Goal: Task Accomplishment & Management: Complete application form

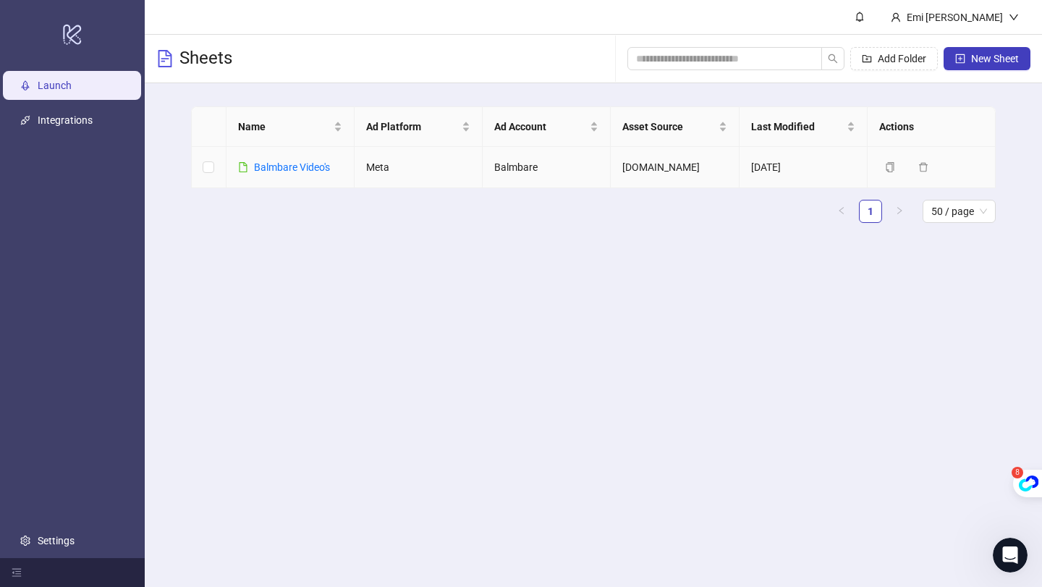
click at [290, 160] on div "Balmbare Video's" at bounding box center [292, 167] width 76 height 16
click at [292, 167] on link "Balmbare Video's" at bounding box center [292, 167] width 76 height 12
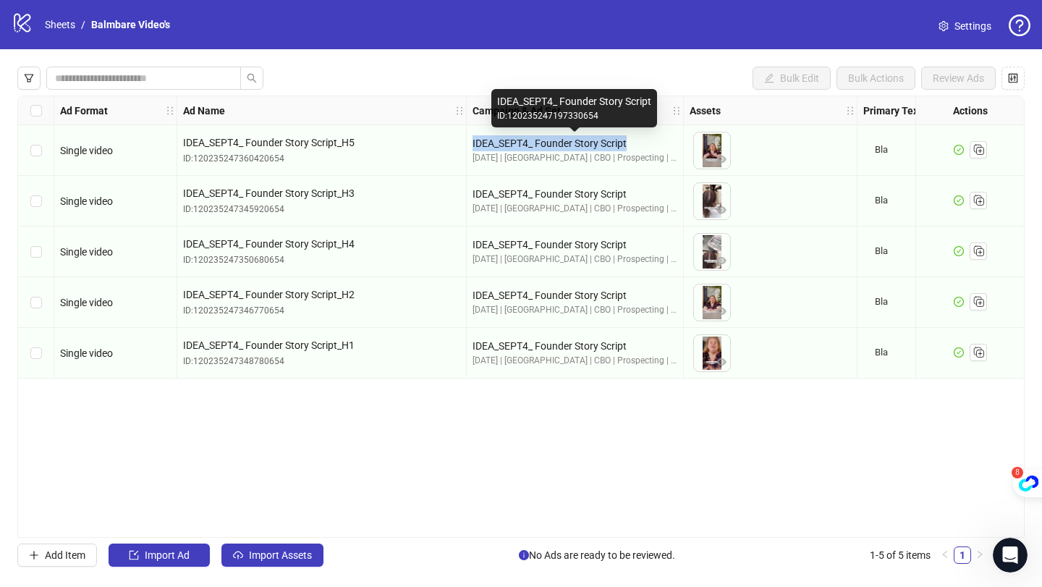
drag, startPoint x: 635, startPoint y: 144, endPoint x: 470, endPoint y: 140, distance: 164.3
click at [470, 140] on div "IDEA_SEPT4_ Founder Story Script 08-07-25 | USA | CBO | Prospecting | Video & S…" at bounding box center [575, 150] width 217 height 51
copy div "IDEA_SEPT4_ Founder Story Script"
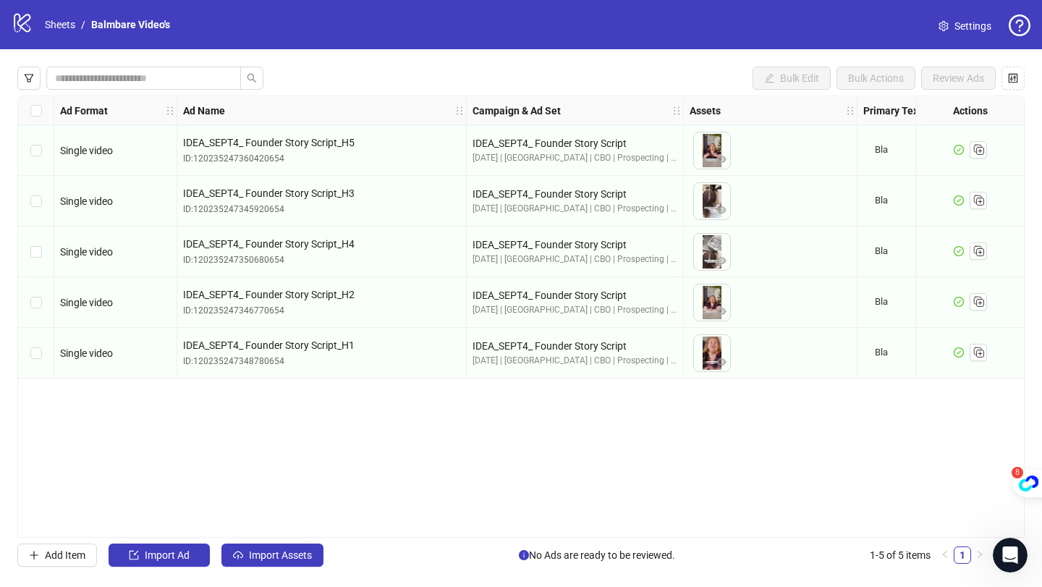
click at [426, 56] on div "Bulk Edit Bulk Actions Review Ads Ad Format Ad Name Campaign & Ad Set Assets Pr…" at bounding box center [521, 316] width 1042 height 535
click at [959, 150] on icon "check-circle" at bounding box center [959, 150] width 10 height 10
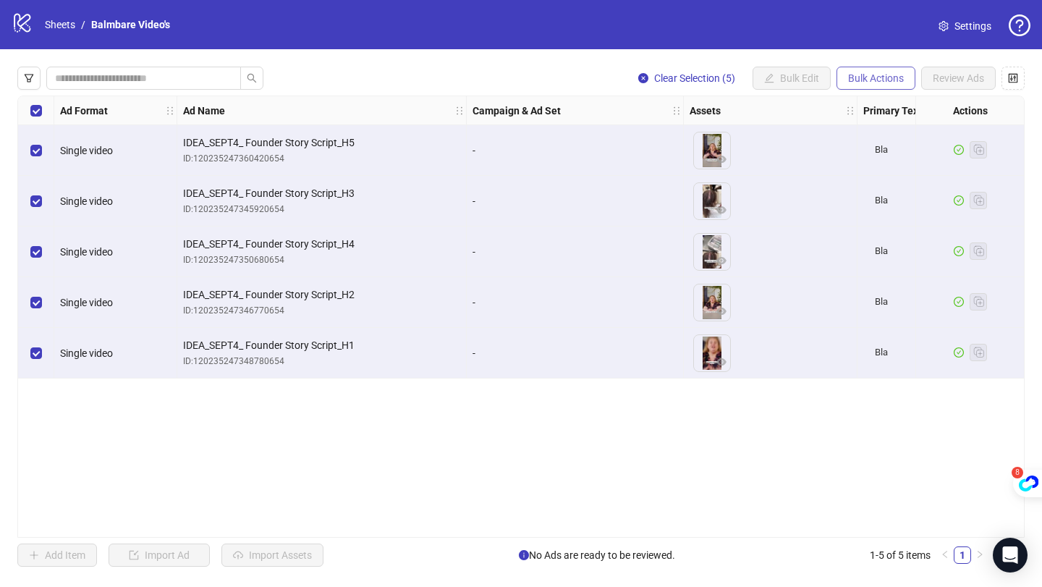
click at [868, 82] on span "Bulk Actions" at bounding box center [876, 78] width 56 height 12
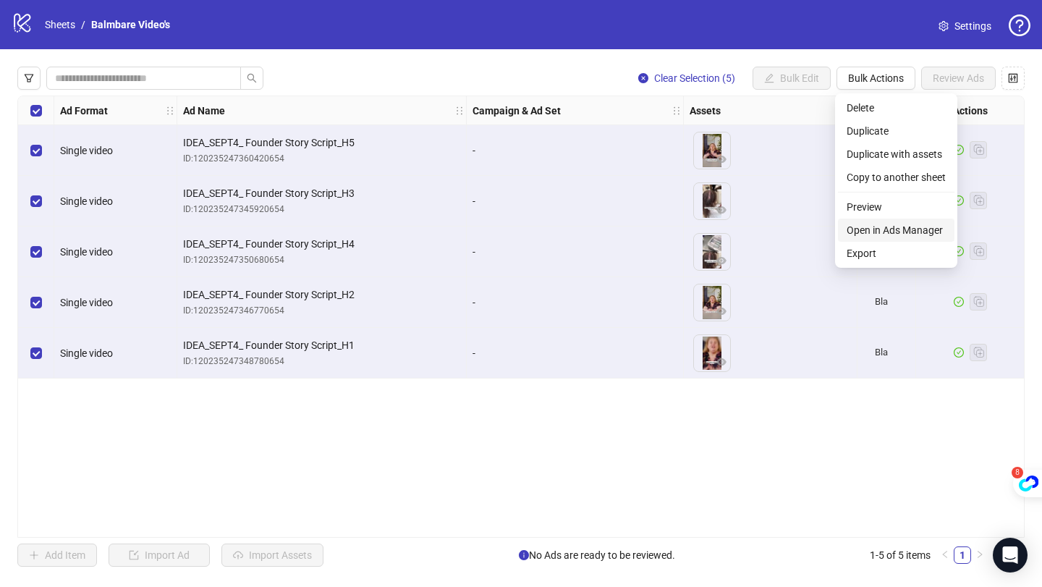
click at [869, 230] on span "Open in Ads Manager" at bounding box center [896, 230] width 99 height 16
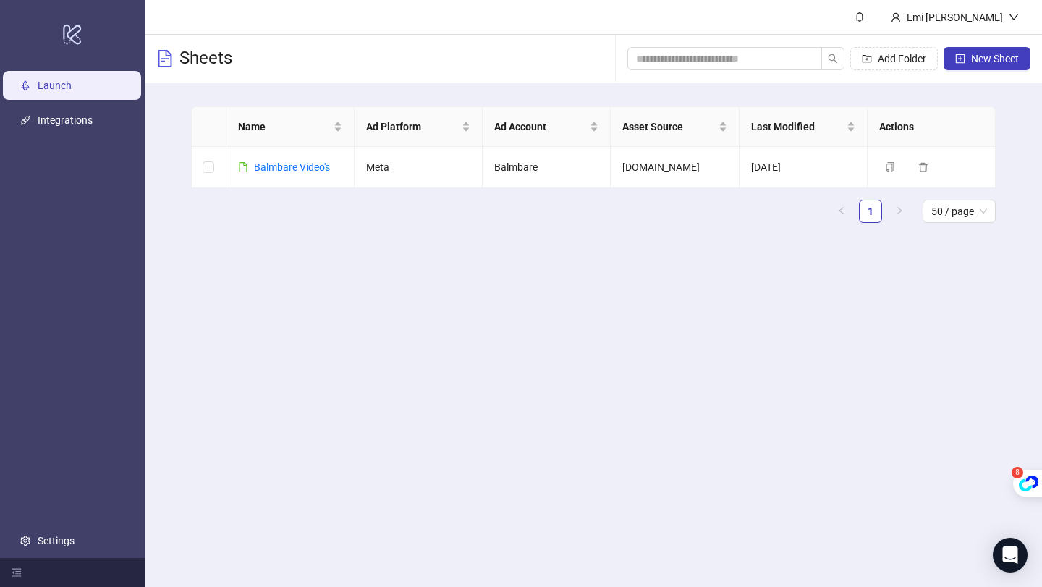
click at [436, 201] on ul "1 50 / page" at bounding box center [593, 211] width 805 height 23
click at [967, 67] on button "New Sheet" at bounding box center [986, 58] width 87 height 23
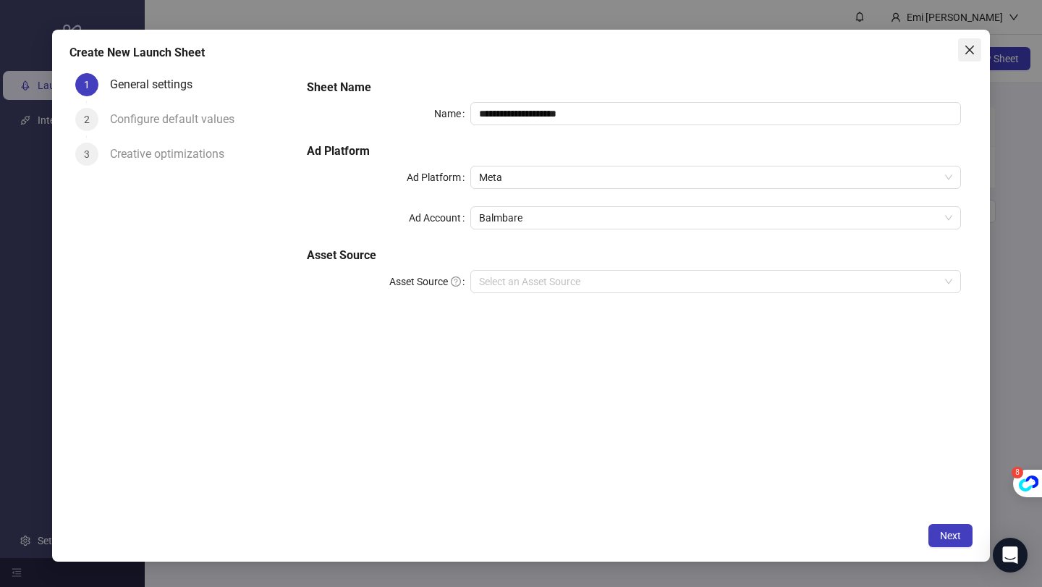
click at [969, 58] on button "Close" at bounding box center [969, 49] width 23 height 23
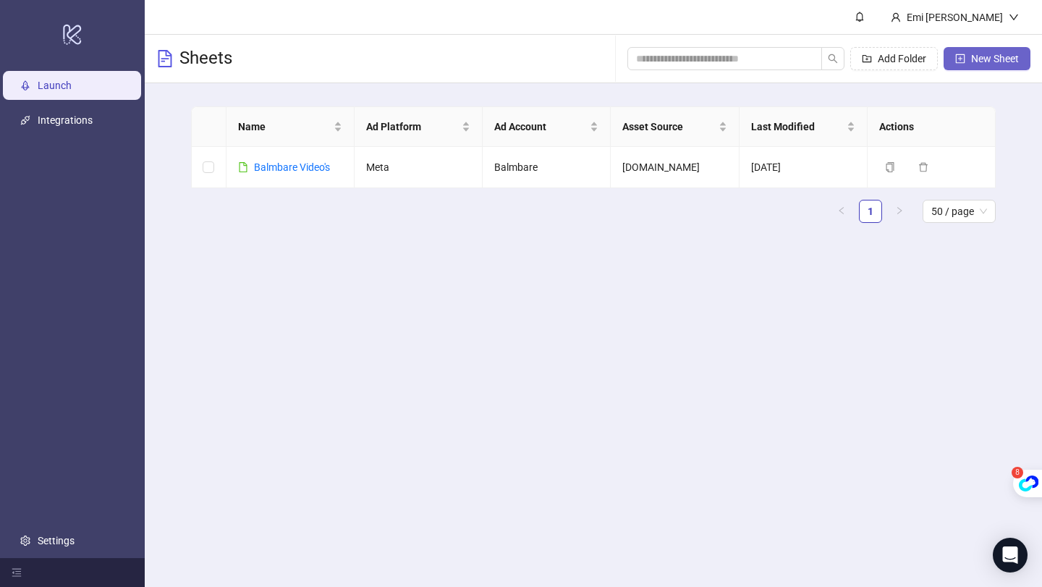
click at [1015, 54] on span "New Sheet" at bounding box center [995, 59] width 48 height 12
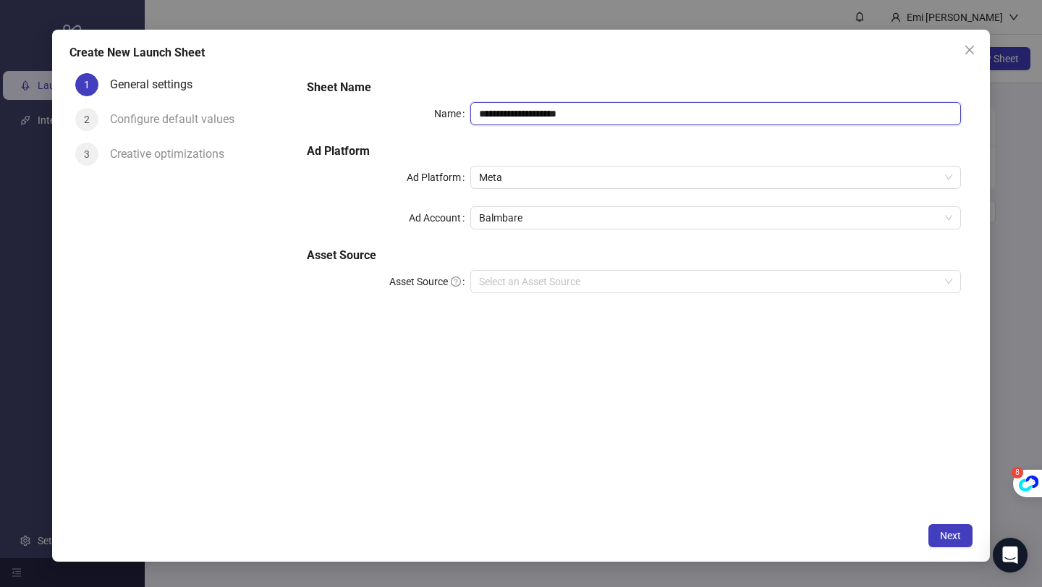
drag, startPoint x: 608, startPoint y: 113, endPoint x: 525, endPoint y: 111, distance: 84.0
click at [525, 111] on input "**********" at bounding box center [715, 113] width 491 height 23
type input "**********"
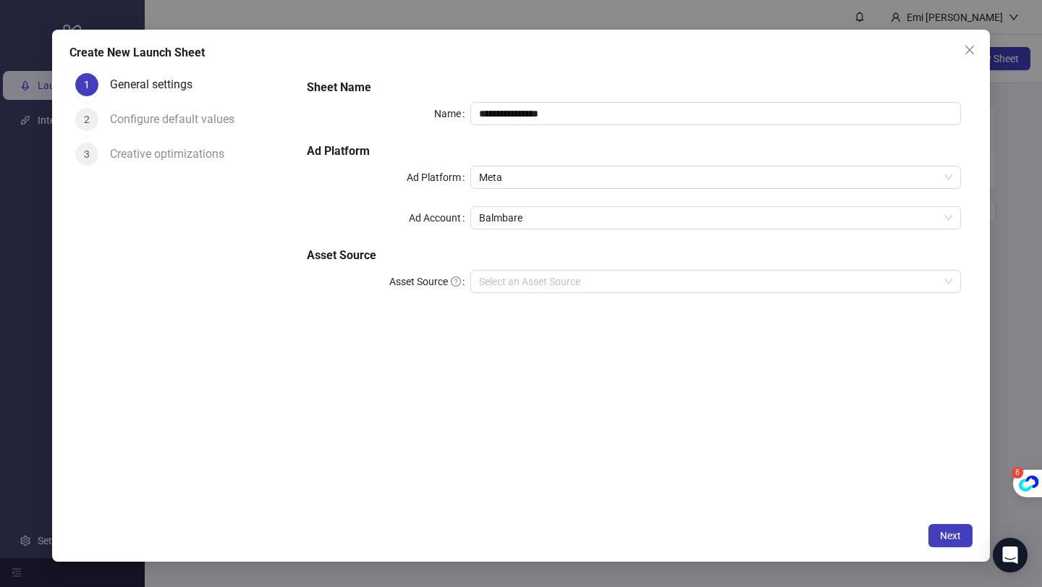
click at [552, 143] on h5 "Ad Platform" at bounding box center [634, 151] width 654 height 17
click at [544, 283] on input "Asset Source" at bounding box center [709, 282] width 460 height 22
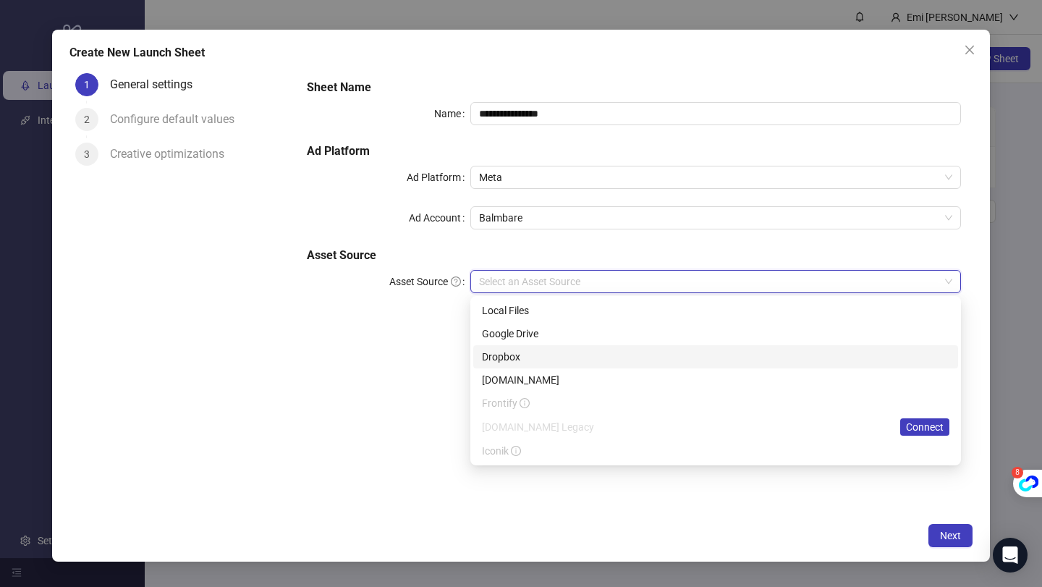
click at [531, 379] on div "[DOMAIN_NAME]" at bounding box center [715, 380] width 467 height 16
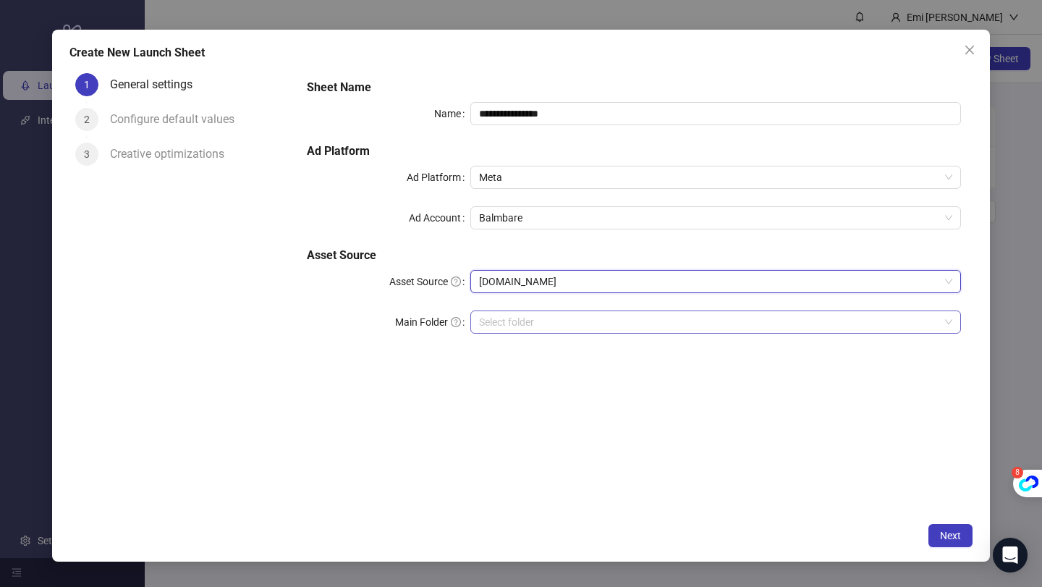
click at [491, 323] on input "search" at bounding box center [709, 322] width 460 height 22
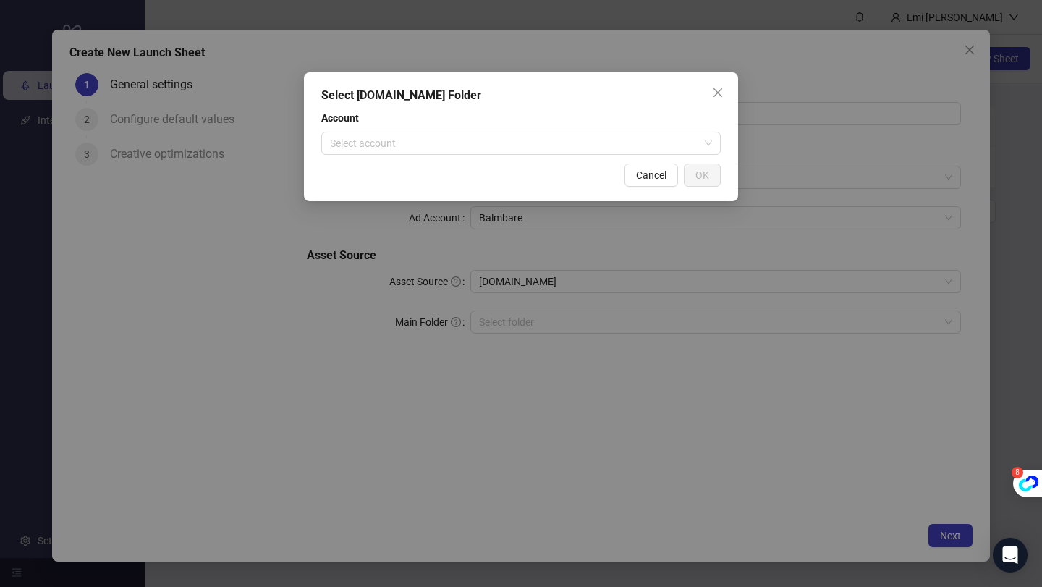
click at [446, 130] on div "Account Select account" at bounding box center [520, 132] width 399 height 45
click at [441, 137] on input "search" at bounding box center [514, 143] width 369 height 22
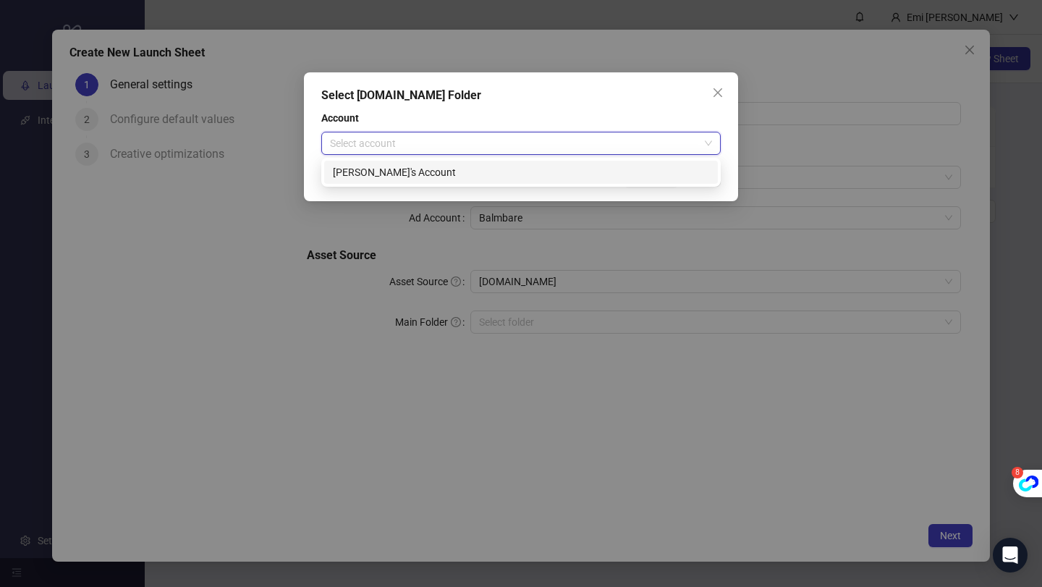
click at [424, 164] on div "[PERSON_NAME]'s Account" at bounding box center [521, 172] width 394 height 23
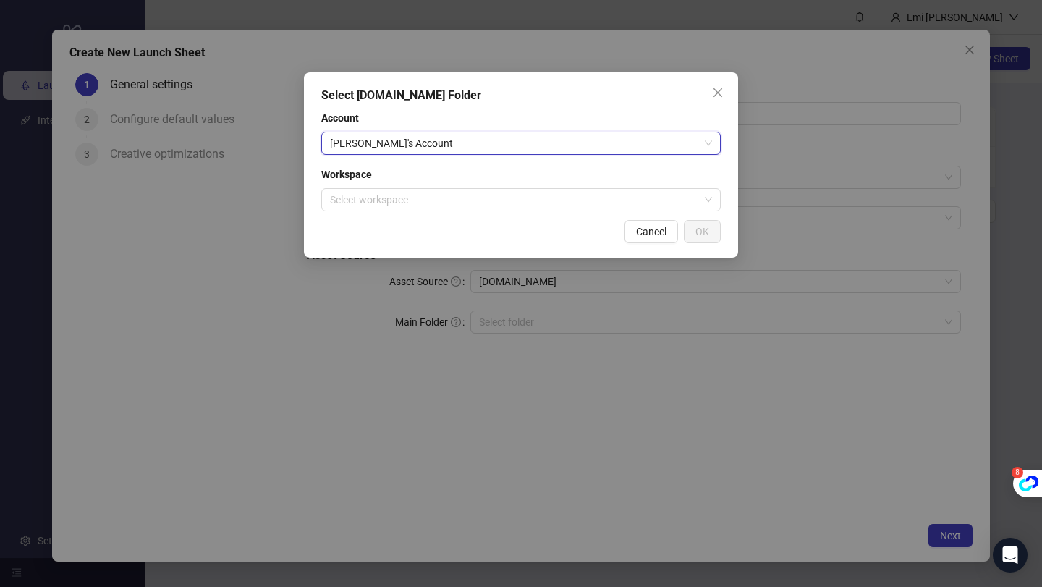
click at [420, 186] on div "Workspace Select workspace" at bounding box center [520, 188] width 399 height 45
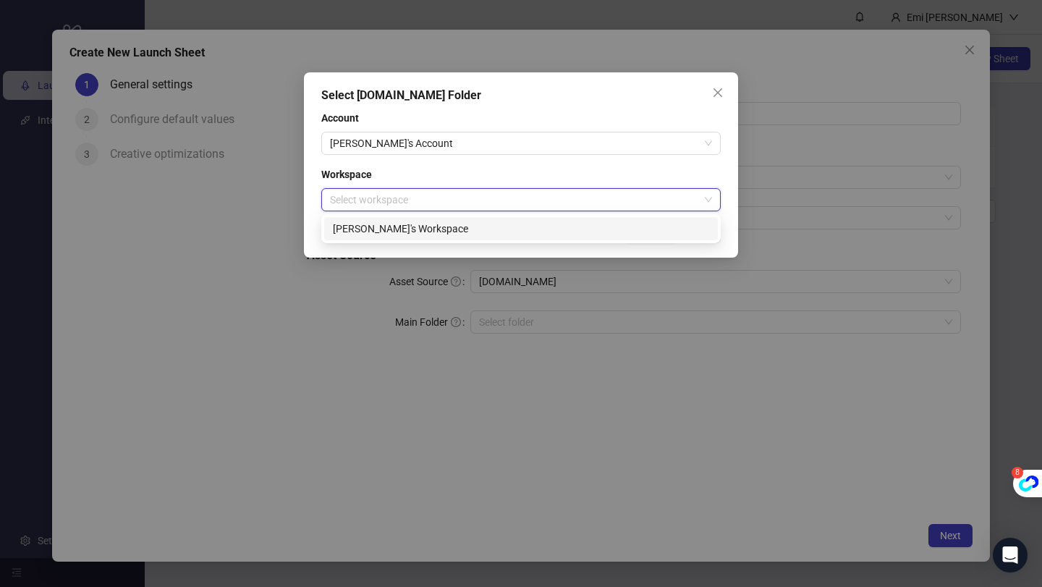
click at [418, 194] on input "search" at bounding box center [514, 200] width 369 height 22
click at [407, 230] on div "[PERSON_NAME]'s Workspace" at bounding box center [521, 229] width 376 height 16
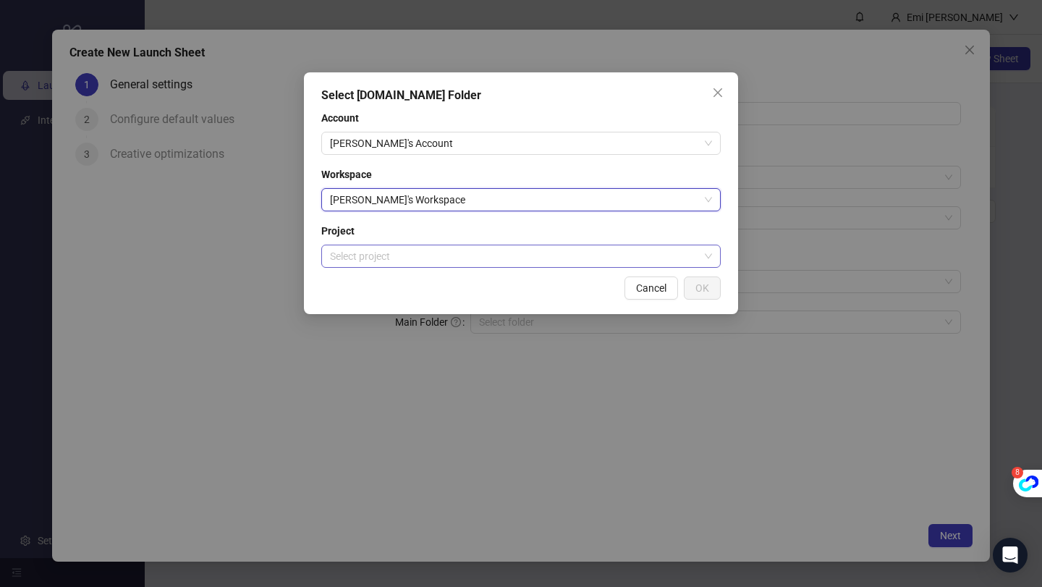
click at [400, 249] on input "search" at bounding box center [514, 256] width 369 height 22
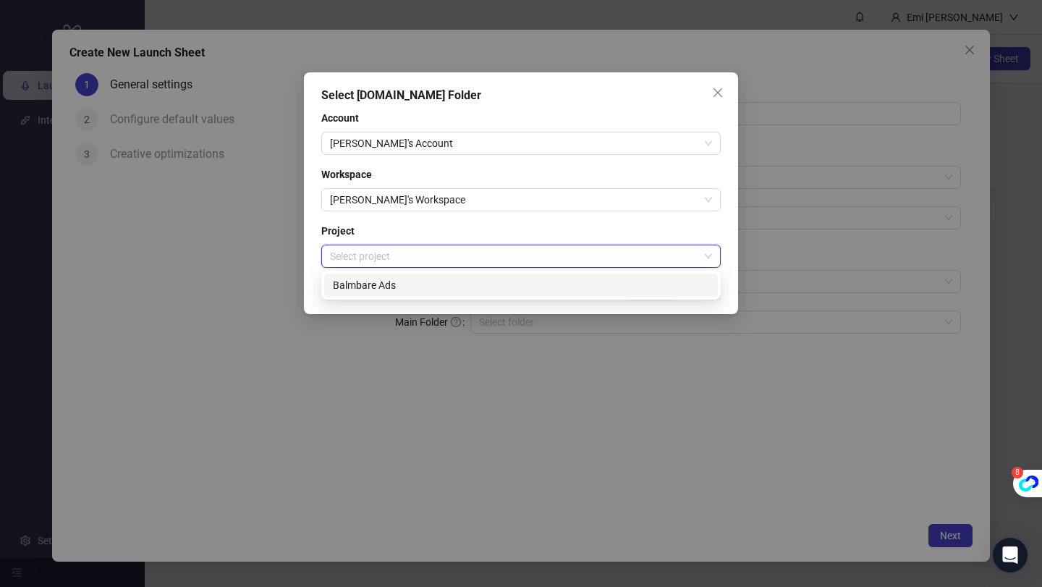
click at [396, 273] on div "Balmbare Ads" at bounding box center [521, 284] width 394 height 23
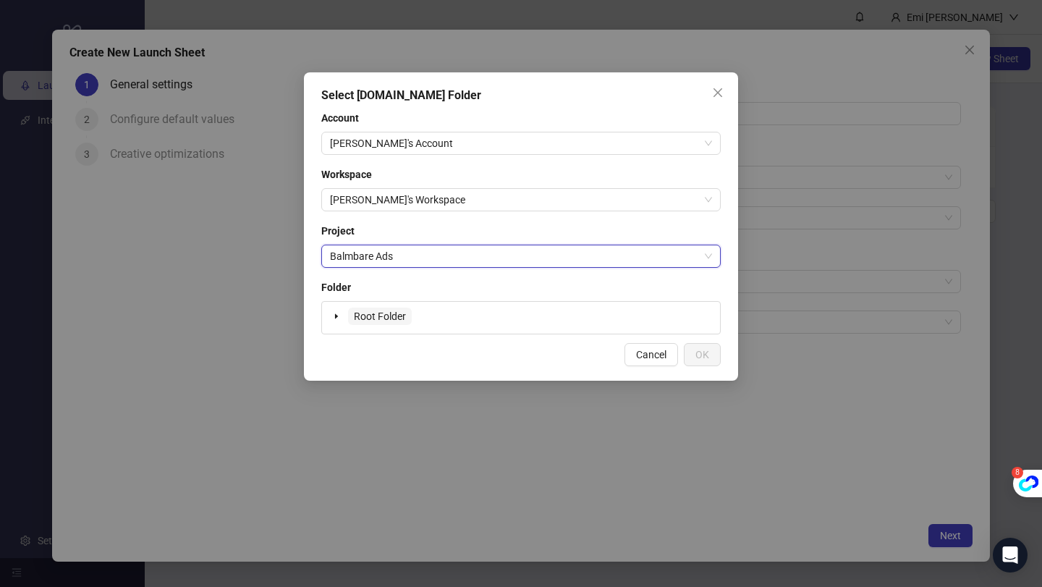
click at [391, 315] on span "Root Folder" at bounding box center [380, 316] width 52 height 12
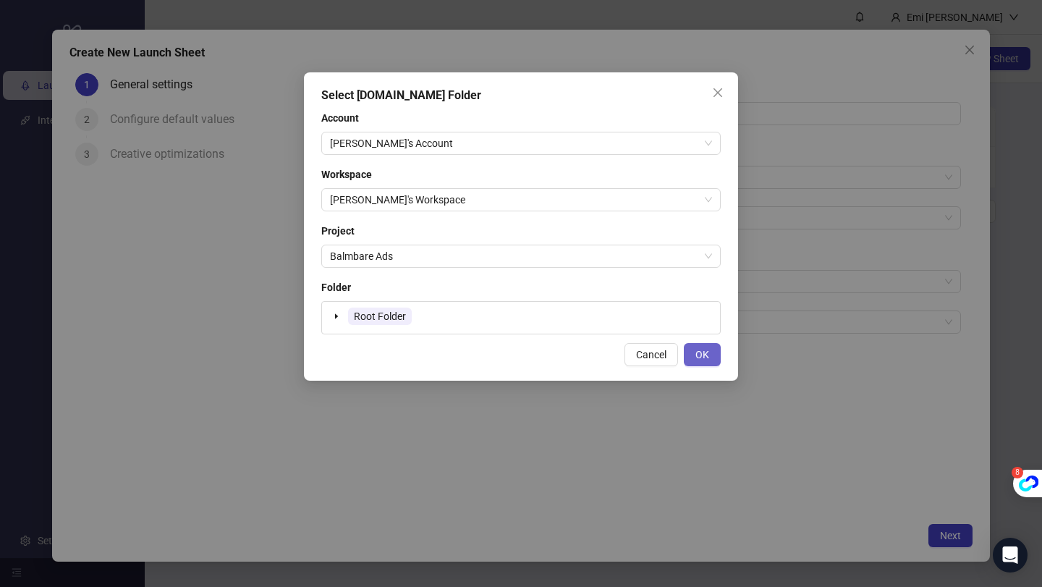
click at [698, 352] on span "OK" at bounding box center [702, 355] width 14 height 12
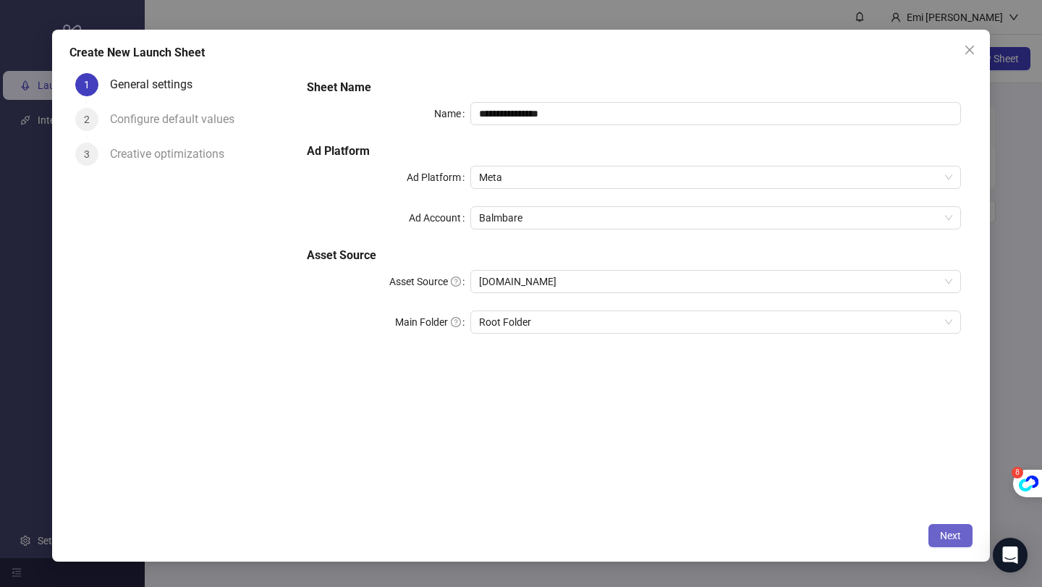
click at [938, 530] on button "Next" at bounding box center [950, 535] width 44 height 23
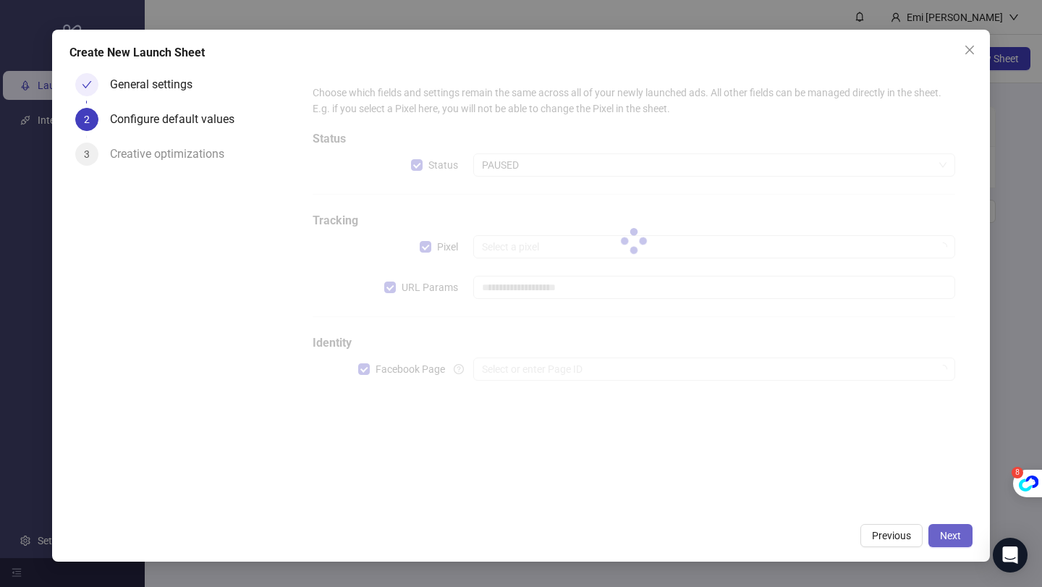
type input "**********"
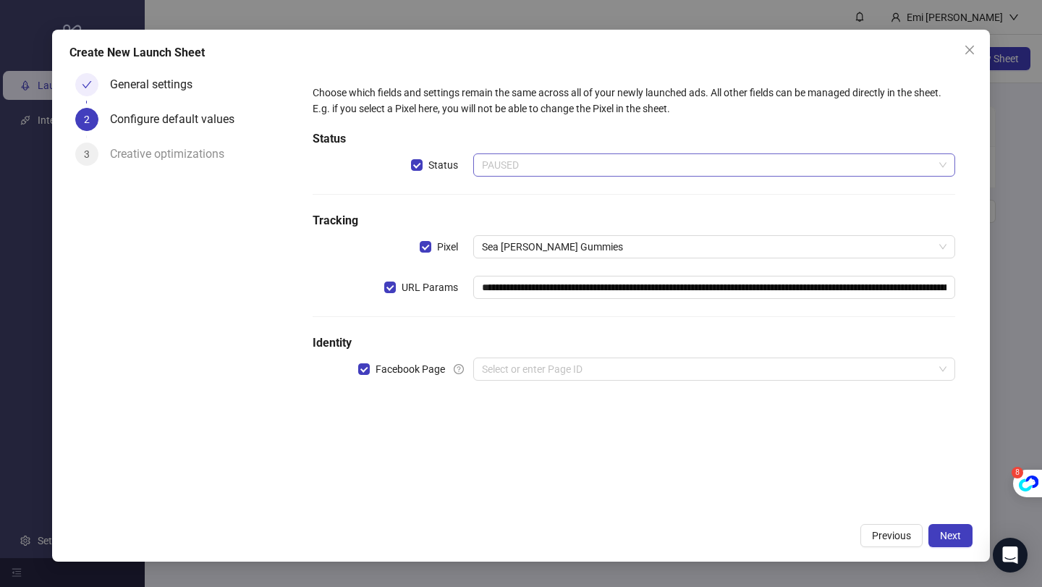
click at [548, 156] on span "PAUSED" at bounding box center [714, 165] width 464 height 22
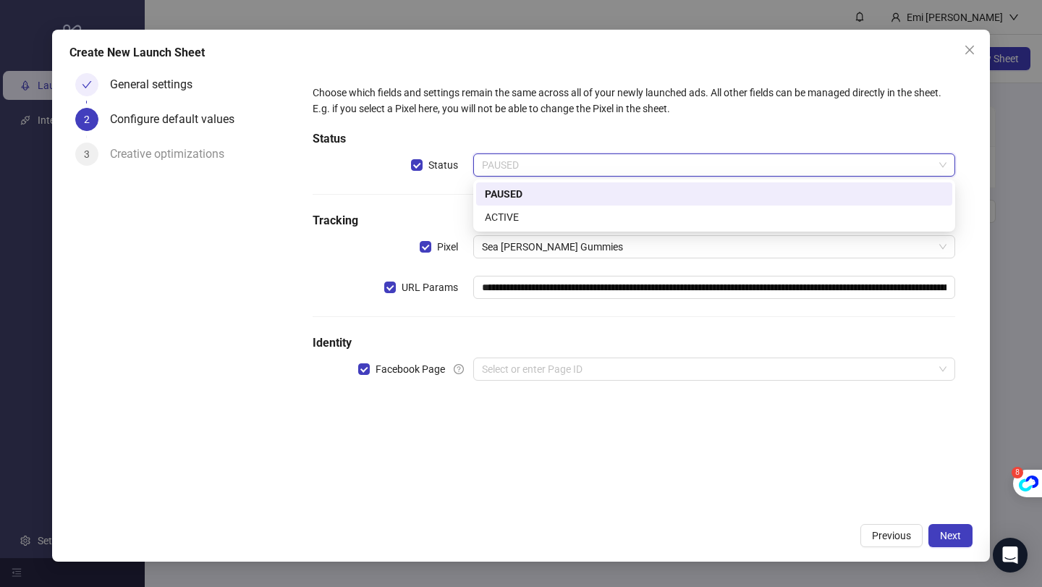
click at [548, 156] on span "PAUSED" at bounding box center [714, 165] width 464 height 22
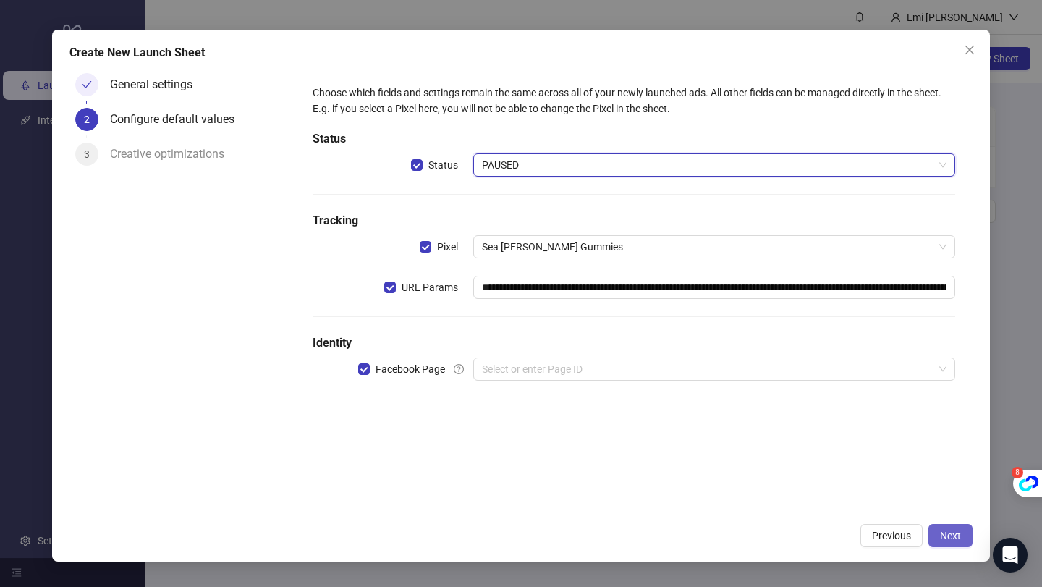
click at [957, 533] on span "Next" at bounding box center [950, 536] width 21 height 12
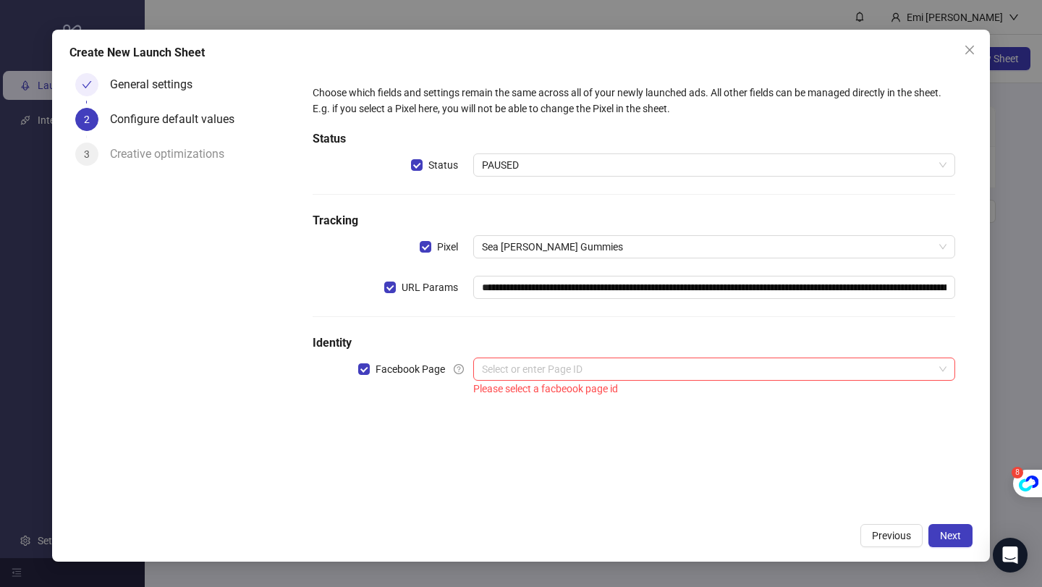
click at [626, 381] on div "Please select a facbeook page id" at bounding box center [714, 389] width 482 height 16
click at [603, 370] on input "search" at bounding box center [707, 369] width 451 height 22
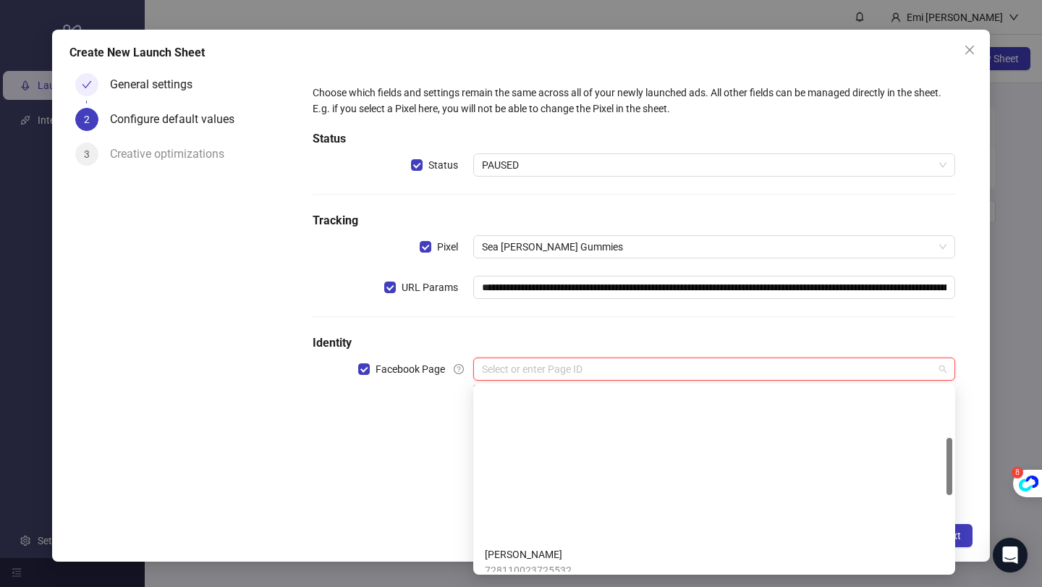
scroll to position [557, 0]
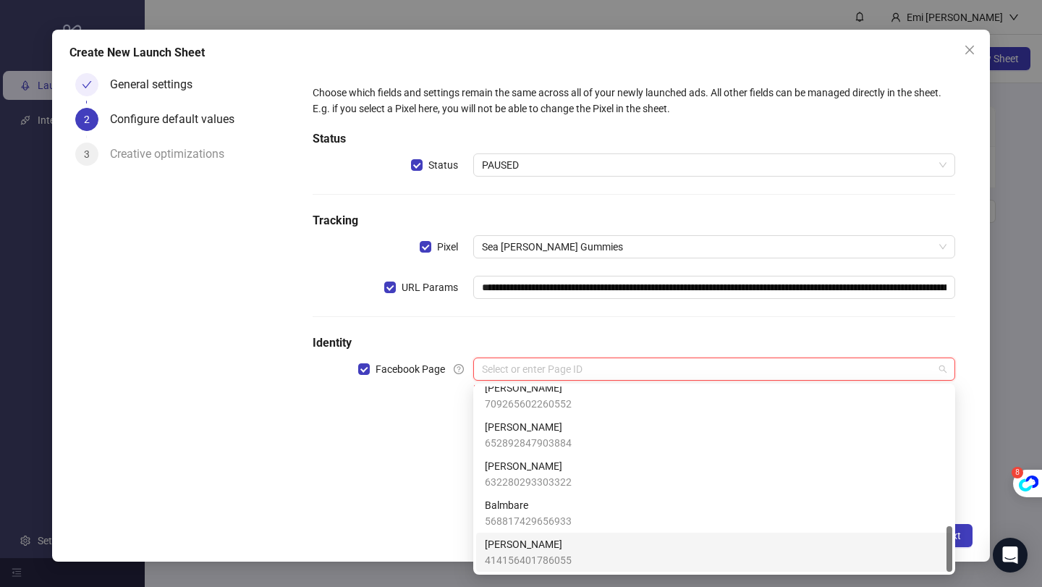
click at [527, 551] on span "[PERSON_NAME]" at bounding box center [528, 544] width 87 height 16
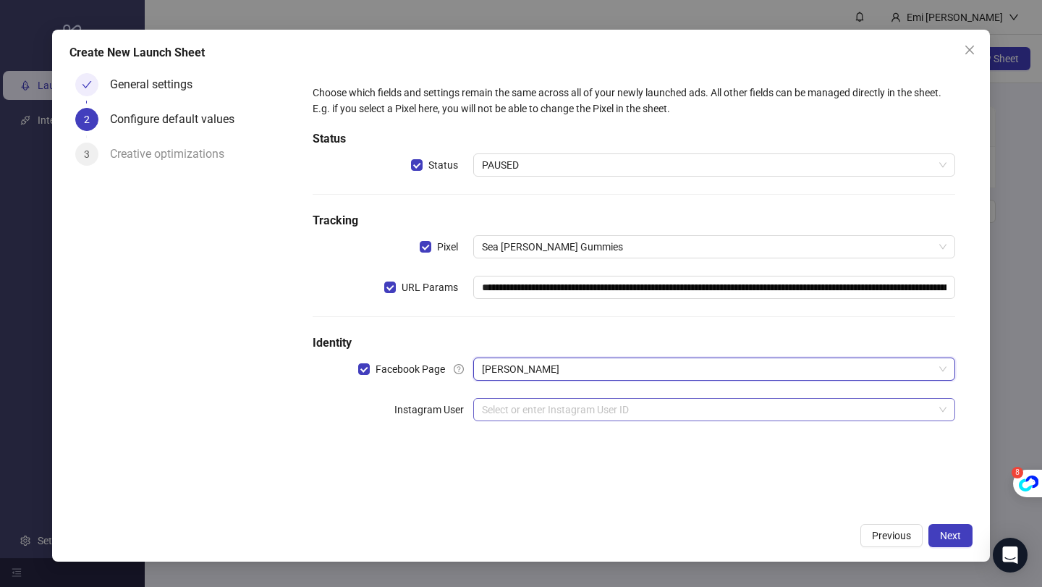
click at [551, 412] on input "search" at bounding box center [707, 410] width 451 height 22
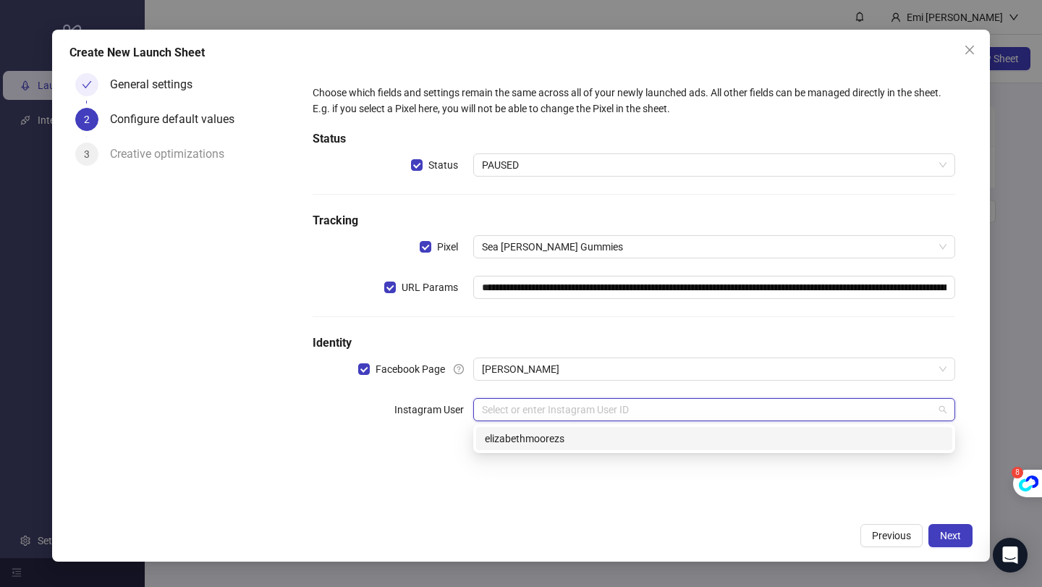
click at [553, 442] on div "elizabethmoorezs" at bounding box center [714, 438] width 459 height 16
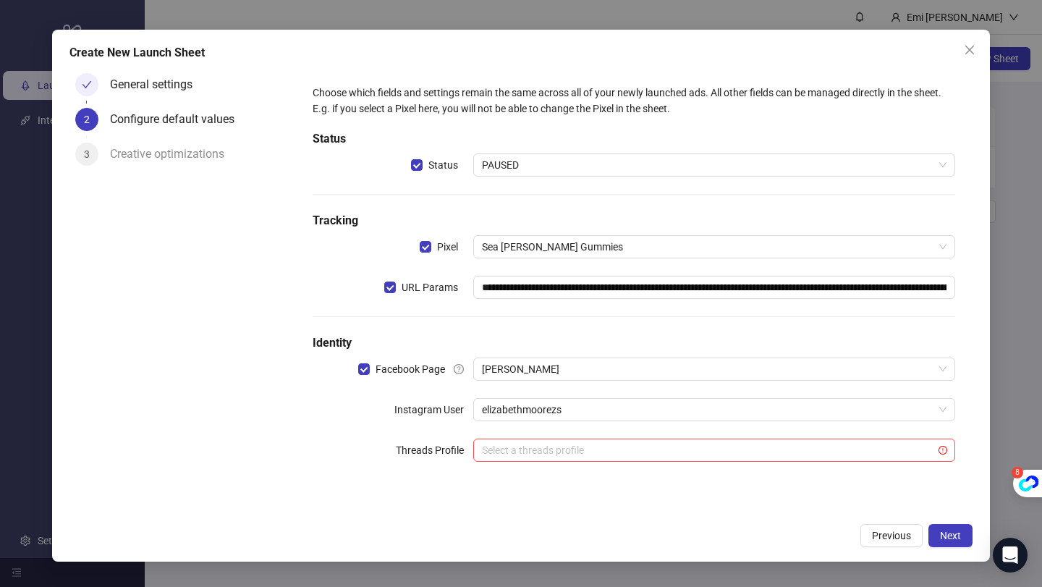
click at [746, 474] on div "**********" at bounding box center [634, 282] width 654 height 406
click at [932, 530] on button "Next" at bounding box center [950, 535] width 44 height 23
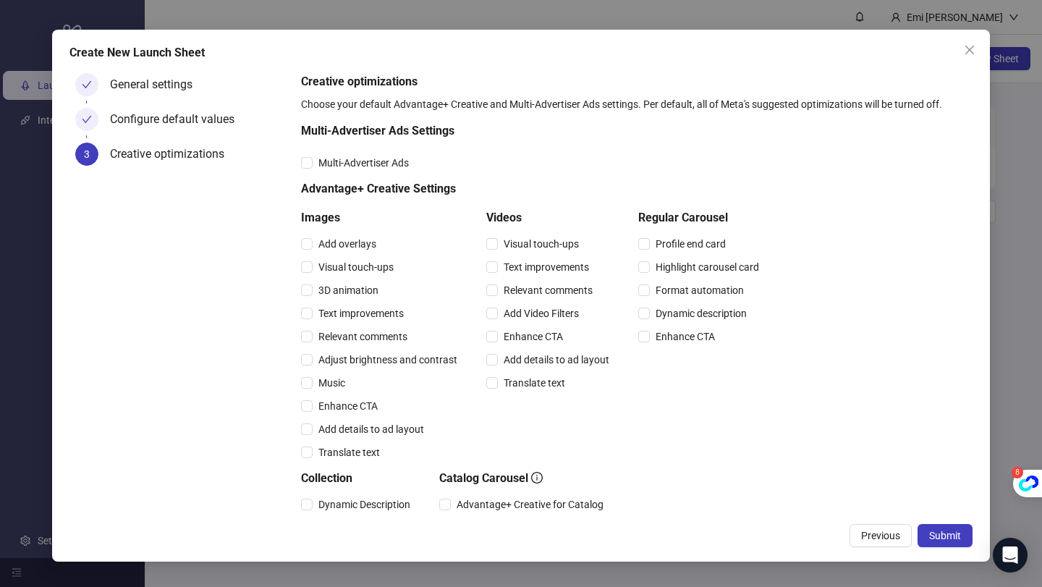
click at [932, 530] on span "Submit" at bounding box center [945, 536] width 32 height 12
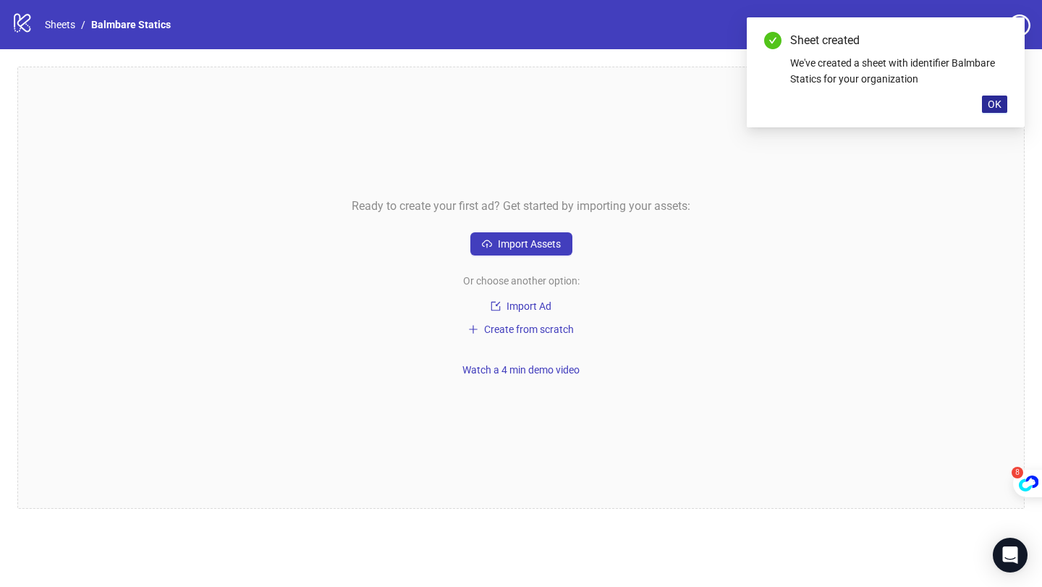
click at [995, 107] on span "OK" at bounding box center [995, 104] width 14 height 12
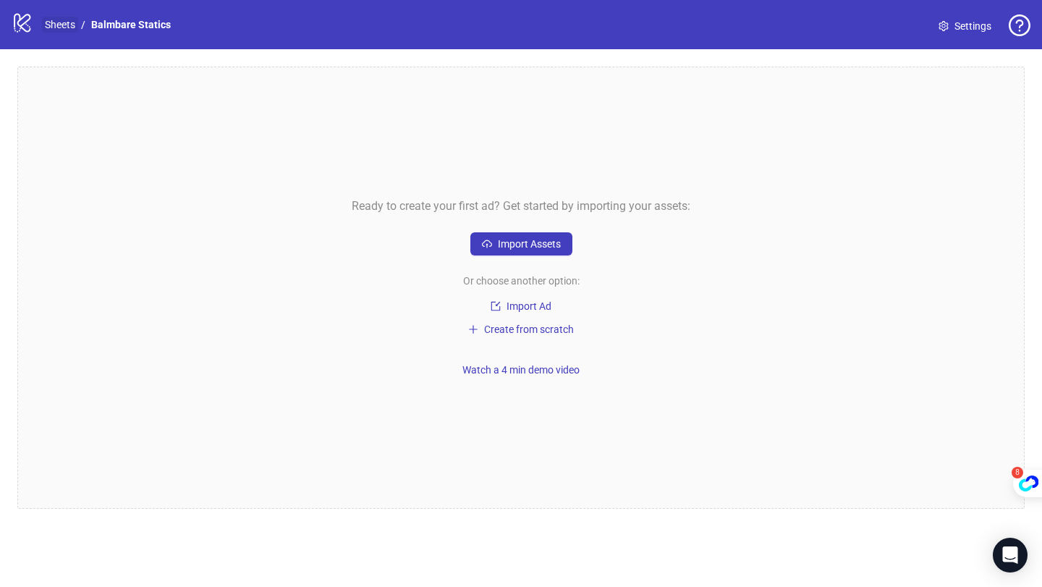
click at [71, 24] on link "Sheets" at bounding box center [60, 25] width 36 height 16
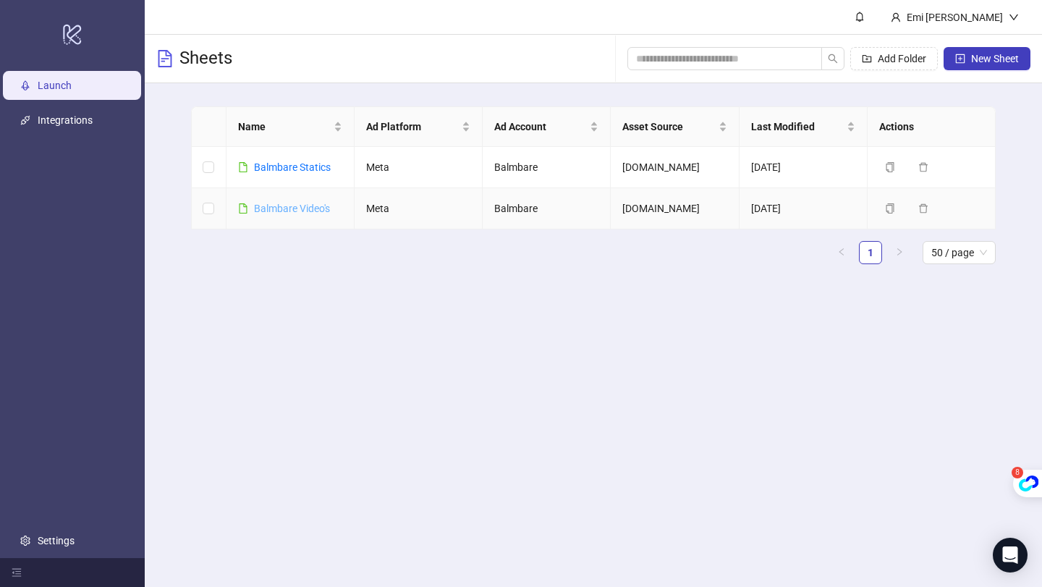
click at [307, 211] on link "Balmbare Video's" at bounding box center [292, 209] width 76 height 12
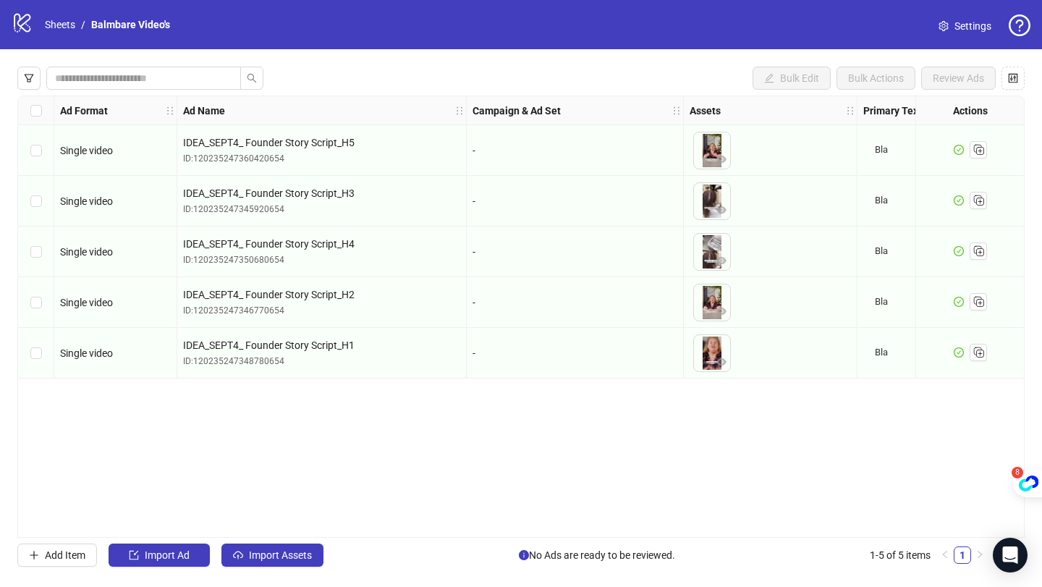
click at [30, 109] on div "Select all rows" at bounding box center [36, 110] width 36 height 29
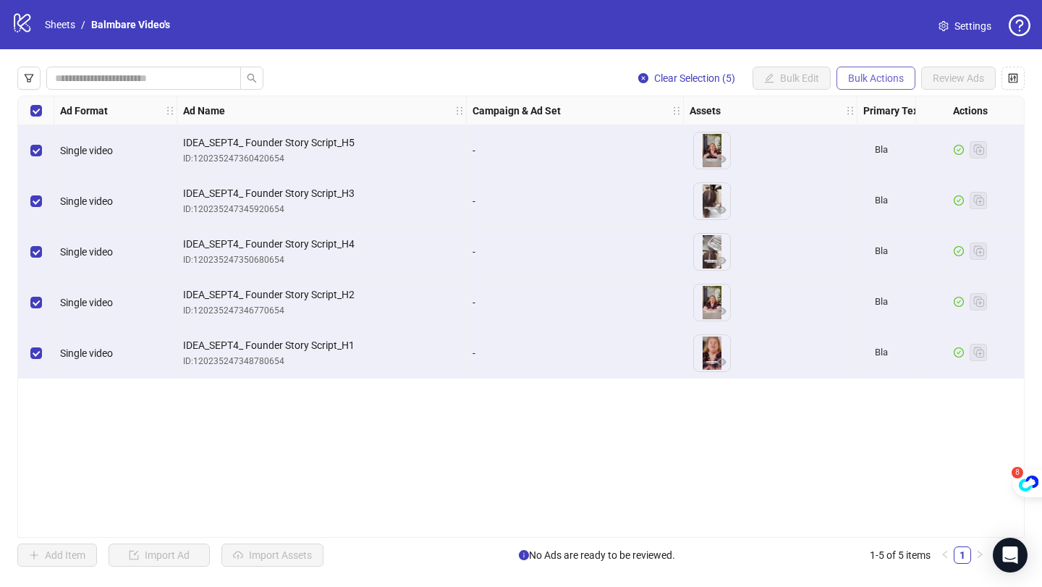
click at [881, 85] on button "Bulk Actions" at bounding box center [875, 78] width 79 height 23
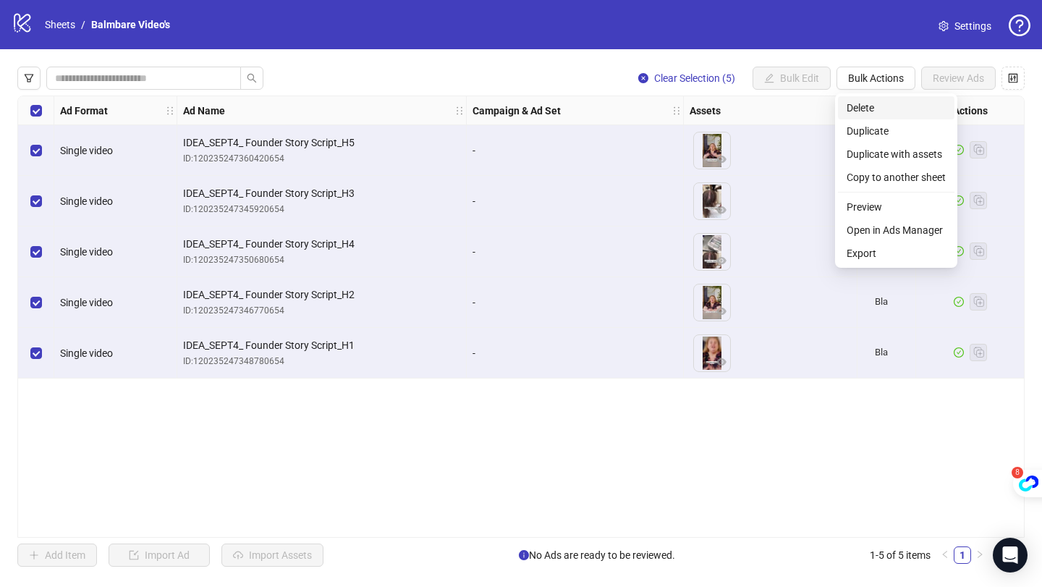
click at [872, 103] on span "Delete" at bounding box center [896, 108] width 99 height 16
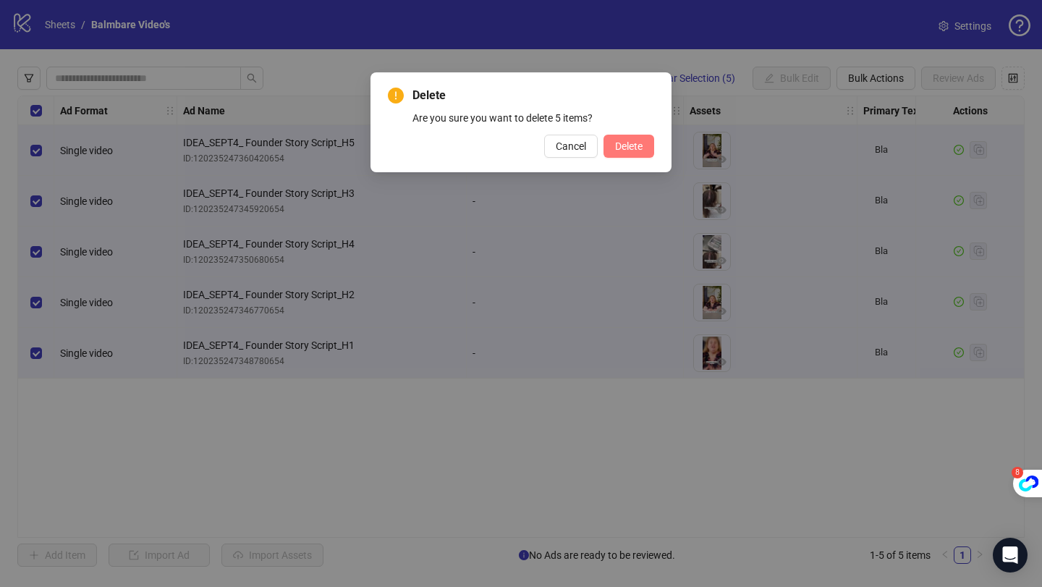
click at [611, 156] on button "Delete" at bounding box center [628, 146] width 51 height 23
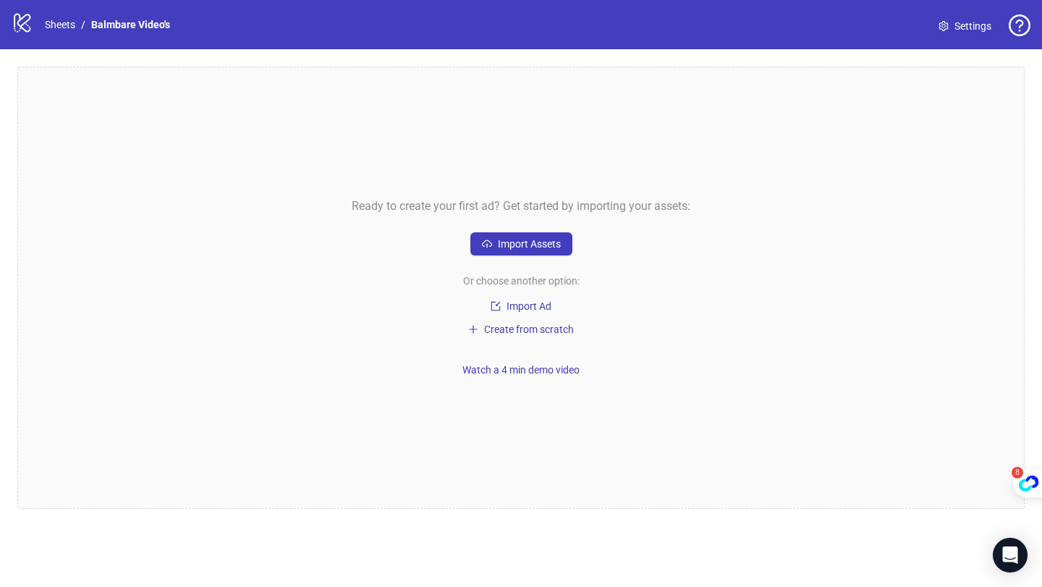
click at [348, 150] on div "Ready to create your first ad? Get started by importing your assets: Import Ass…" at bounding box center [520, 288] width 1007 height 442
click at [80, 26] on ol "Sheets / Balmbare Video's" at bounding box center [107, 25] width 125 height 16
click at [59, 28] on link "Sheets" at bounding box center [60, 25] width 36 height 16
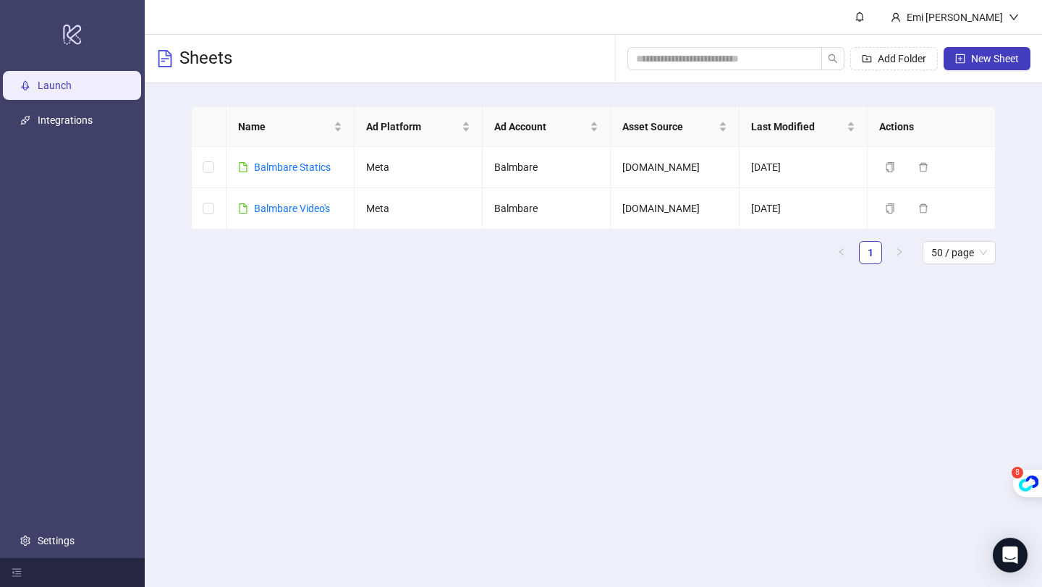
click at [344, 268] on div "Name Ad Platform Ad Account Asset Source Last Modified Actions Balmbare Statics…" at bounding box center [593, 190] width 805 height 169
click at [900, 19] on icon "user" at bounding box center [895, 16] width 9 height 9
click at [278, 307] on main "Emi Resse Sheets Add Folder New Sheet Name Ad Platform Ad Account Asset Source …" at bounding box center [593, 293] width 897 height 587
click at [349, 219] on td "Balmbare Video's" at bounding box center [290, 208] width 128 height 41
click at [321, 207] on link "Balmbare Video's" at bounding box center [292, 209] width 76 height 12
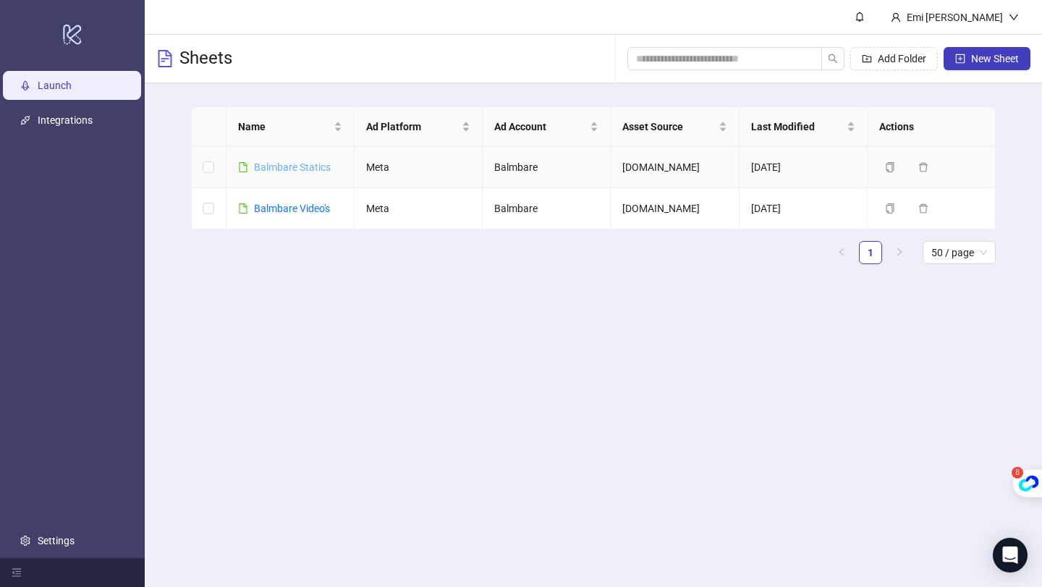
click at [299, 164] on link "Balmbare Statics" at bounding box center [292, 167] width 77 height 12
click at [297, 205] on link "Balmbare Video's" at bounding box center [292, 209] width 76 height 12
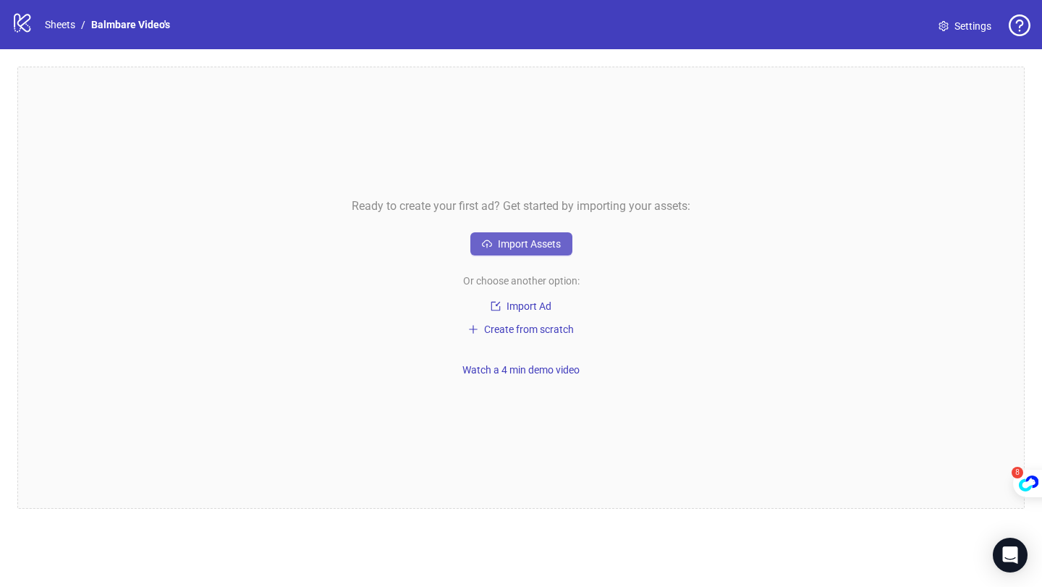
click at [551, 253] on button "Import Assets" at bounding box center [521, 243] width 102 height 23
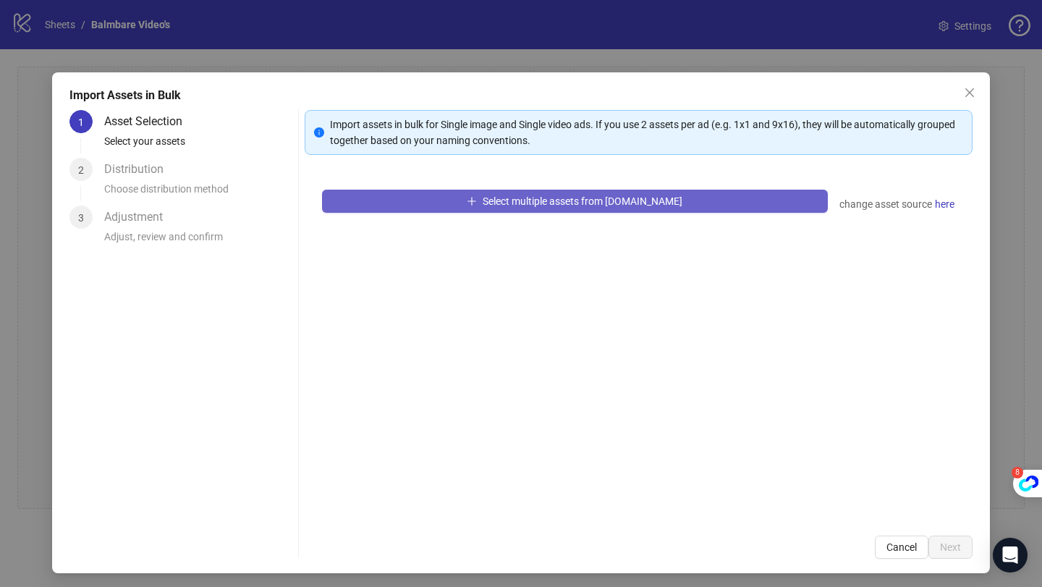
click at [518, 203] on span "Select multiple assets from [DOMAIN_NAME]" at bounding box center [583, 201] width 200 height 12
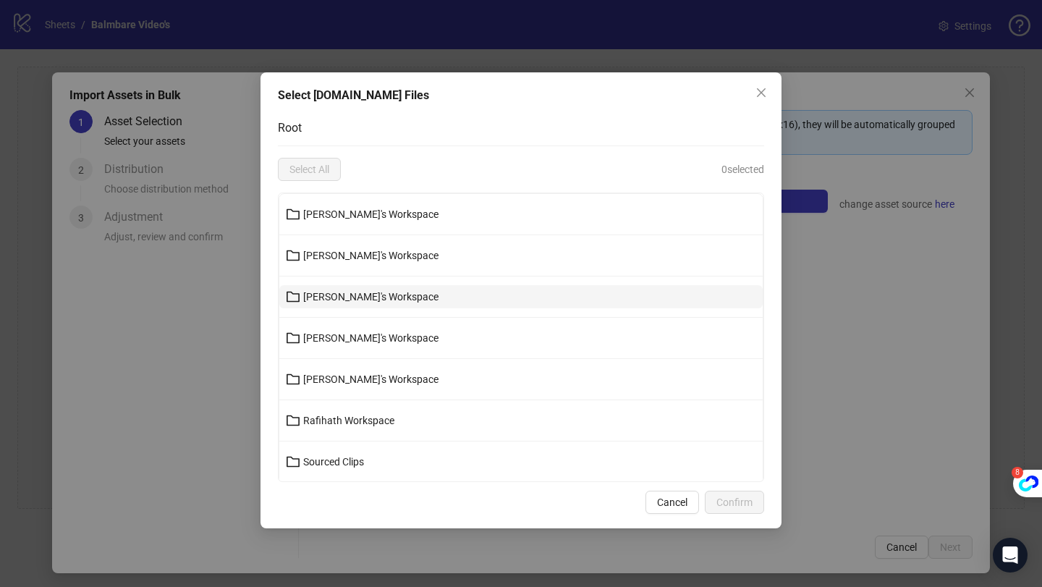
click at [339, 287] on button "[PERSON_NAME]'s Workspace" at bounding box center [520, 296] width 483 height 23
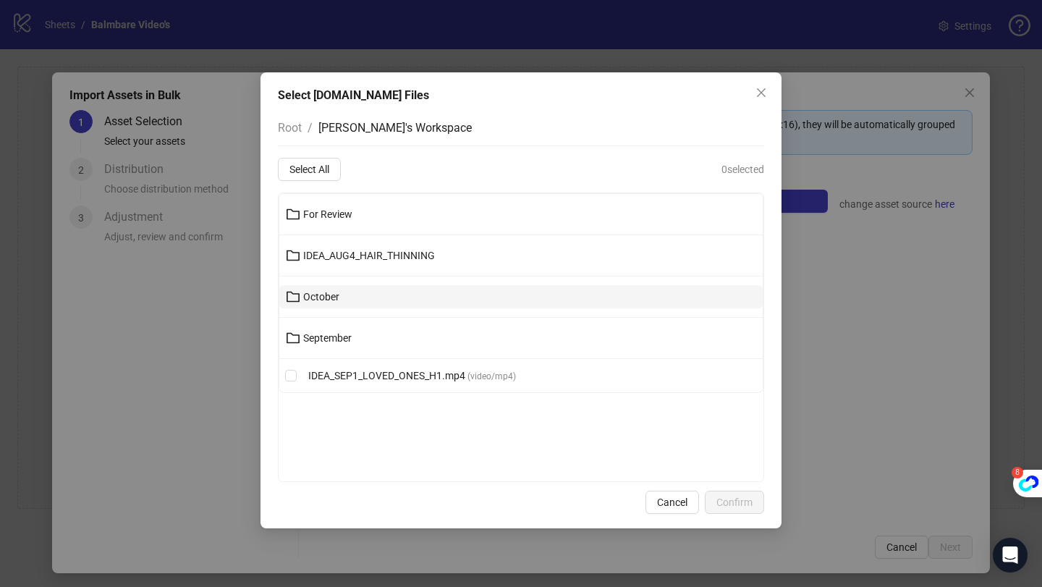
click at [345, 290] on button "October" at bounding box center [520, 296] width 483 height 23
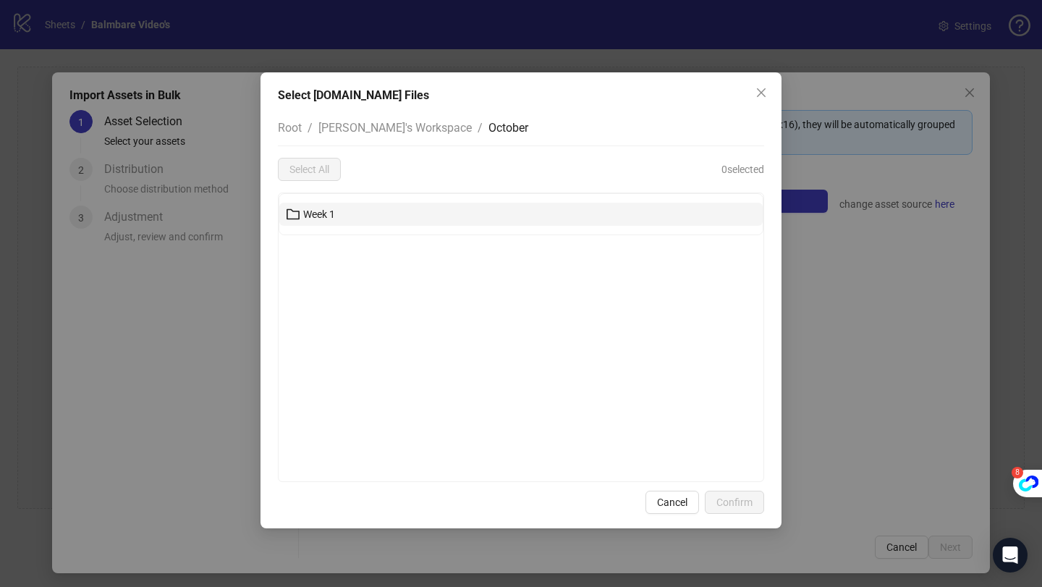
click at [336, 217] on button "Week 1" at bounding box center [520, 214] width 483 height 23
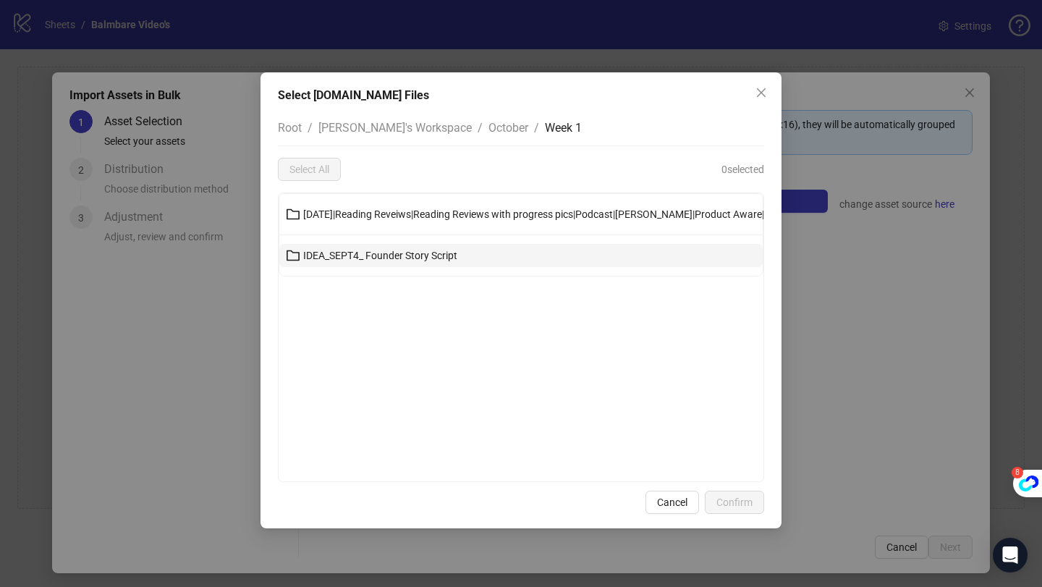
click at [383, 257] on span "IDEA_SEPT4_ Founder Story Script" at bounding box center [380, 256] width 154 height 12
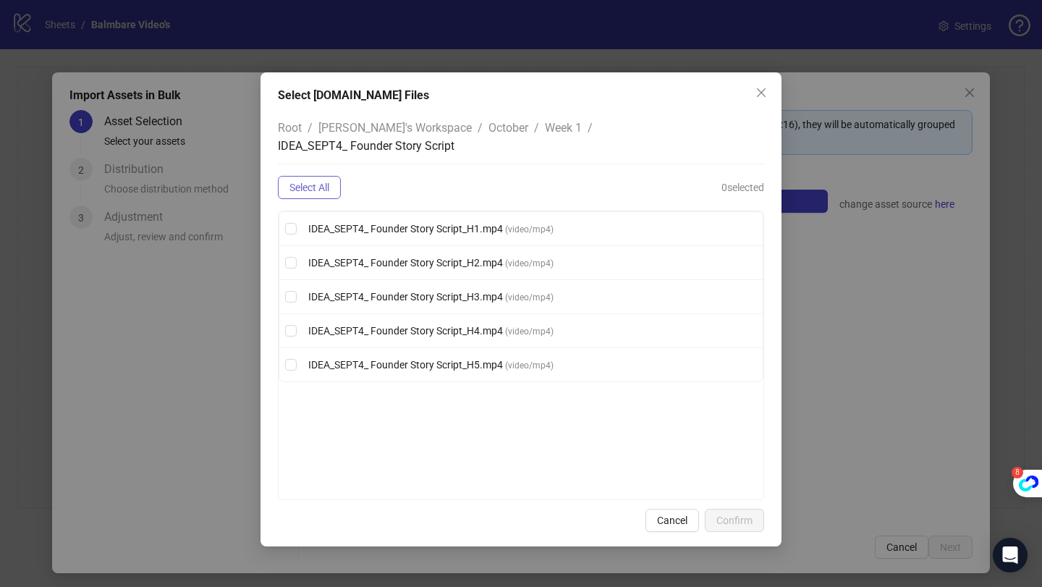
click at [305, 182] on span "Select All" at bounding box center [309, 188] width 40 height 12
click at [724, 509] on button "Confirm" at bounding box center [734, 520] width 59 height 23
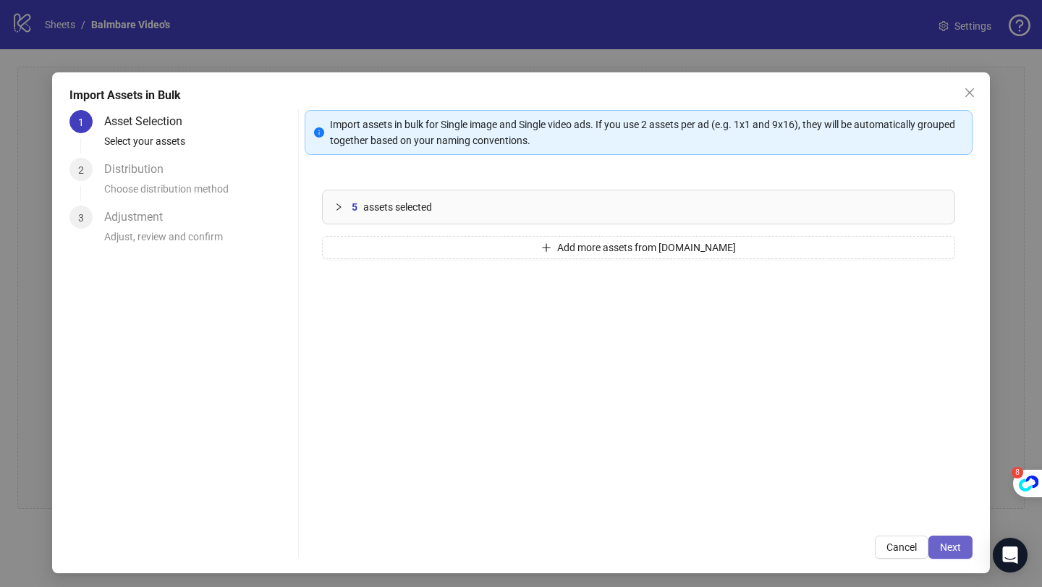
click at [960, 548] on button "Next" at bounding box center [950, 546] width 44 height 23
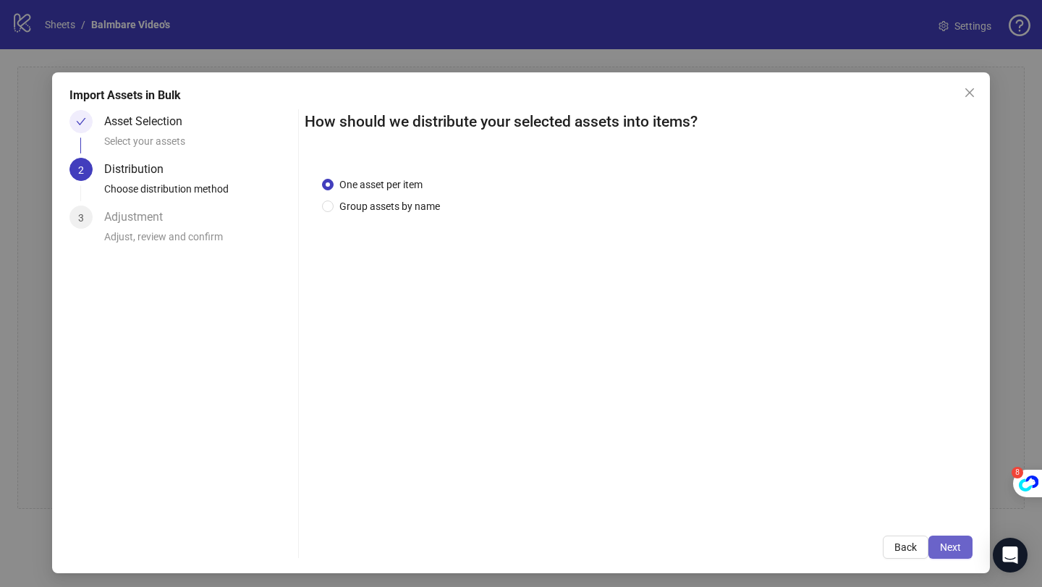
click at [954, 543] on span "Next" at bounding box center [950, 547] width 21 height 12
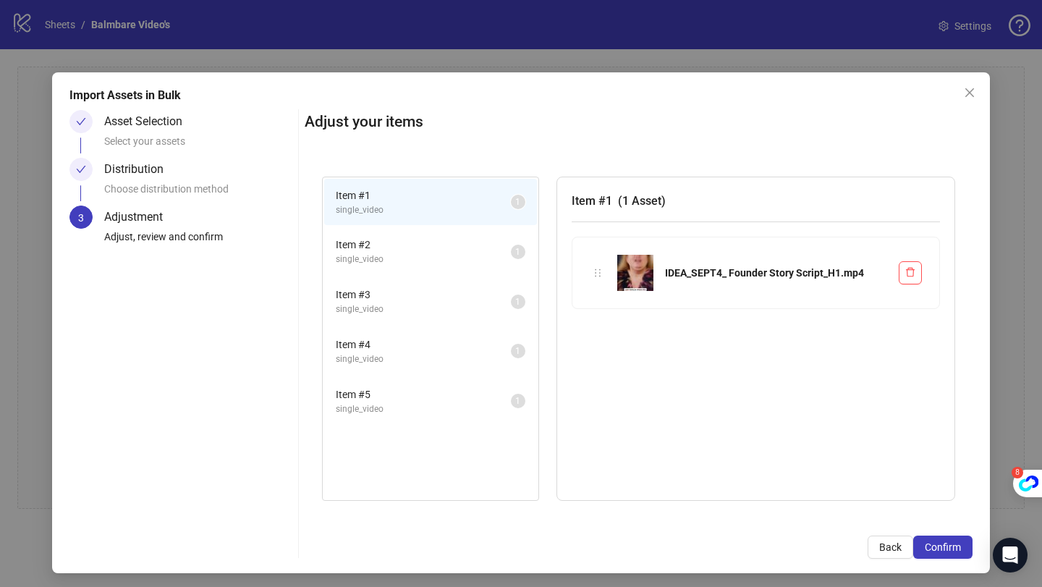
scroll to position [4, 0]
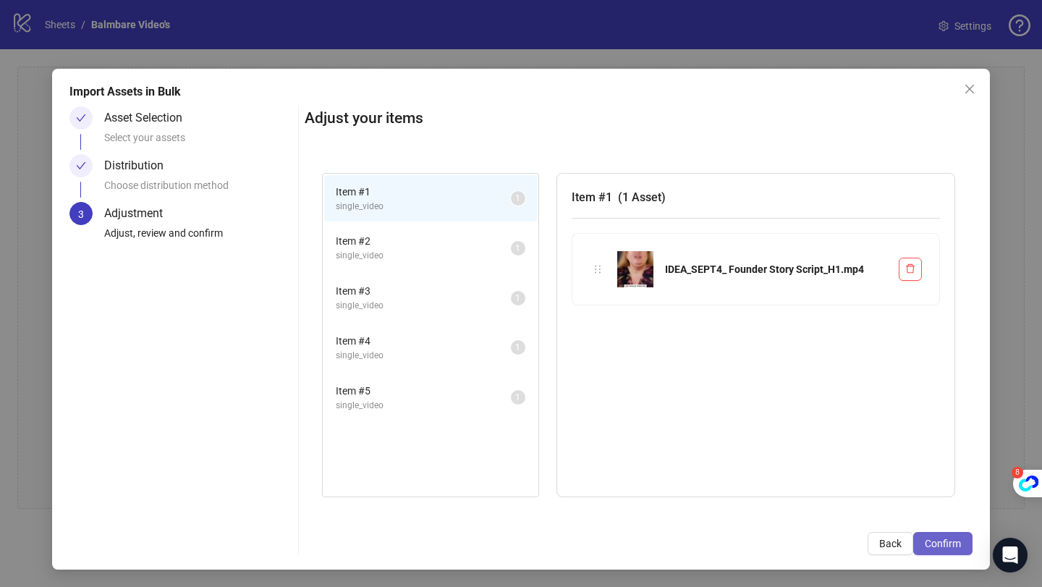
click at [935, 535] on button "Confirm" at bounding box center [942, 543] width 59 height 23
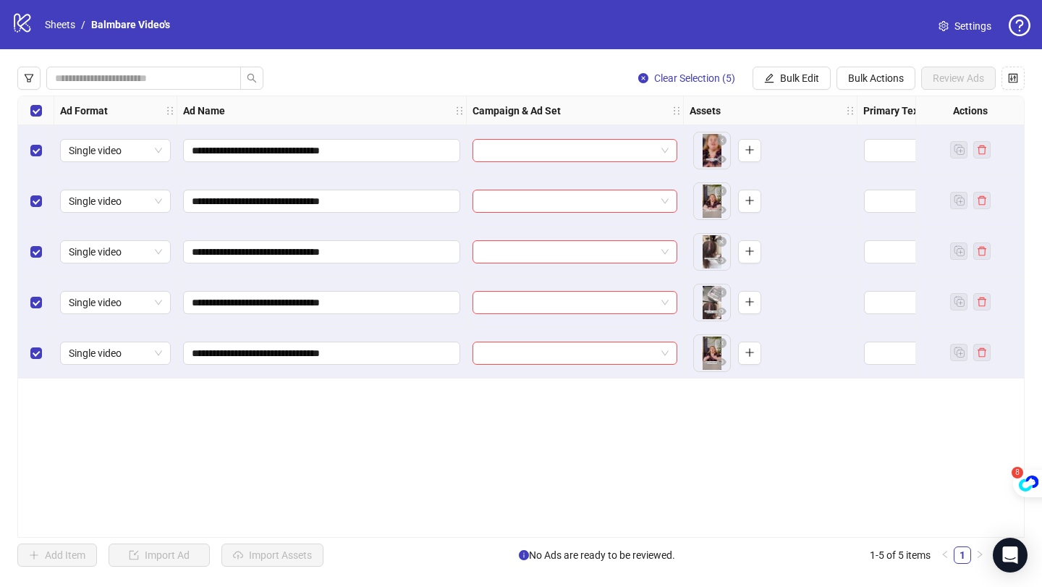
scroll to position [0, 0]
click at [802, 76] on span "Bulk Edit" at bounding box center [799, 78] width 39 height 12
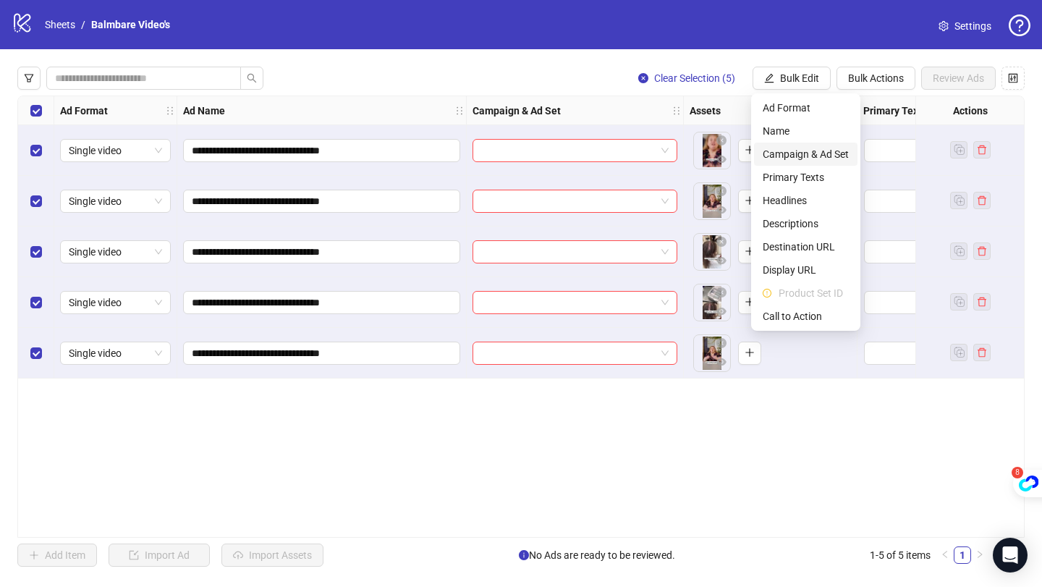
click at [810, 155] on span "Campaign & Ad Set" at bounding box center [806, 154] width 86 height 16
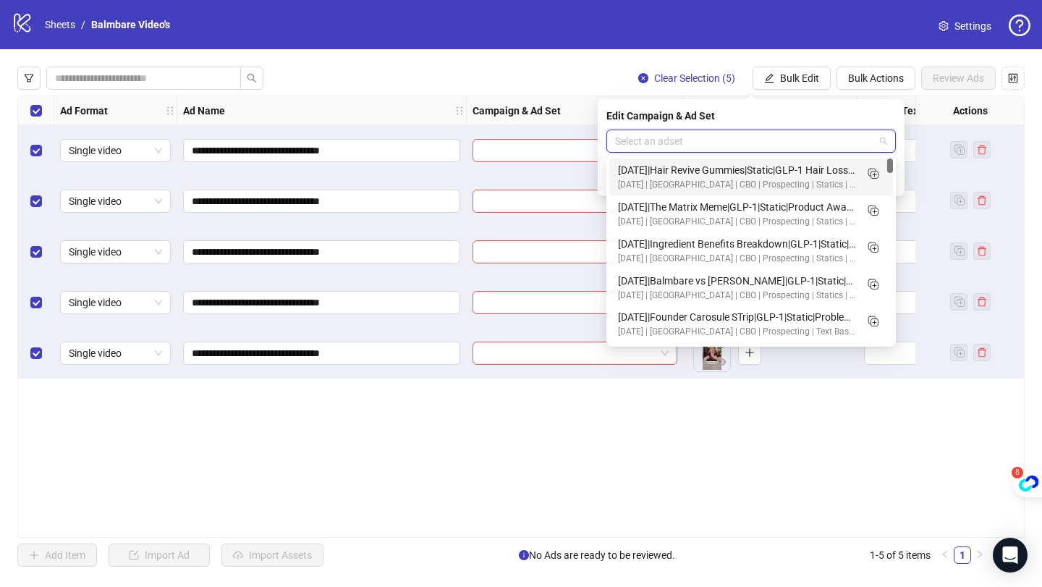
click at [739, 136] on input "search" at bounding box center [744, 141] width 259 height 22
type input "********"
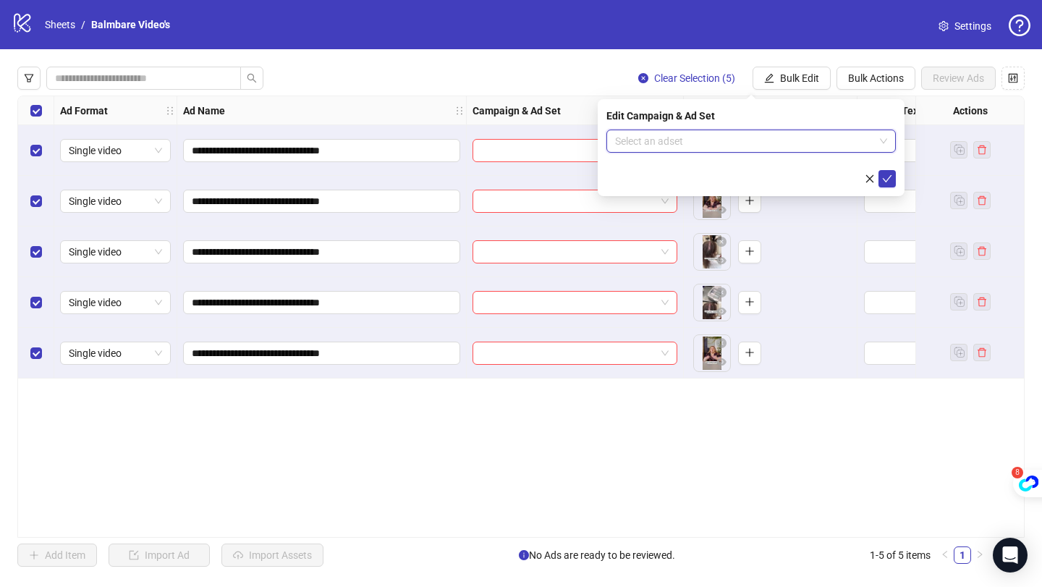
paste input "**********"
type input "**********"
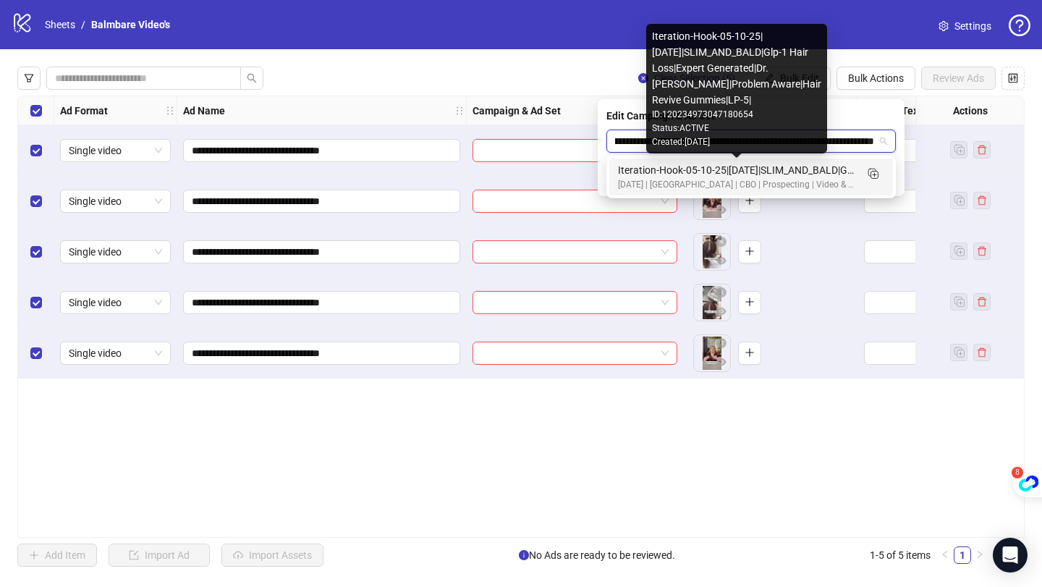
click at [657, 174] on div "Iteration-Hook-05-10-25|[DATE]|SLIM_AND_BALD|Glp-1 Hair Loss|Expert Generated|D…" at bounding box center [736, 170] width 237 height 16
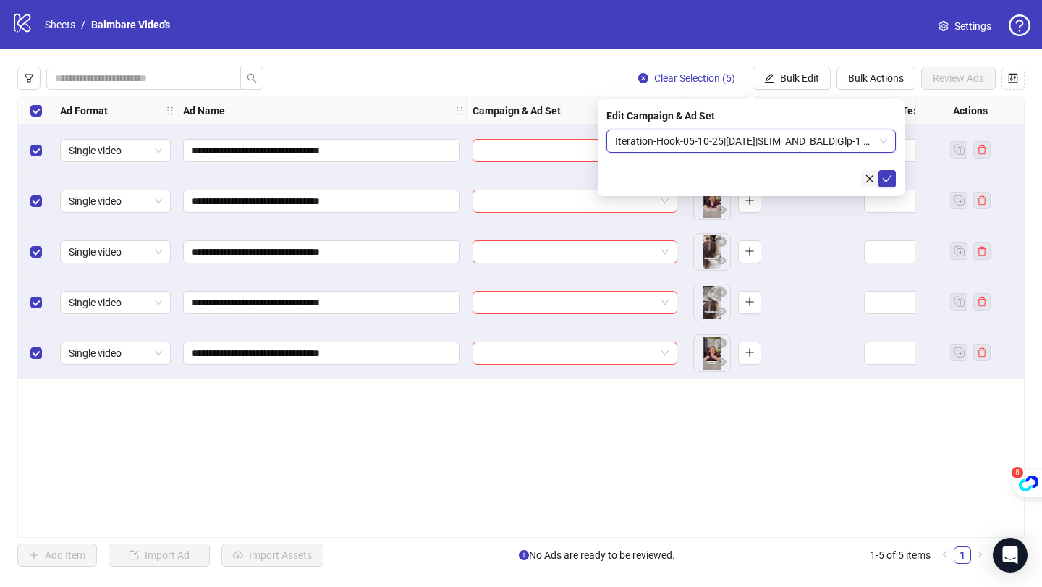
click at [862, 181] on button "button" at bounding box center [869, 178] width 17 height 17
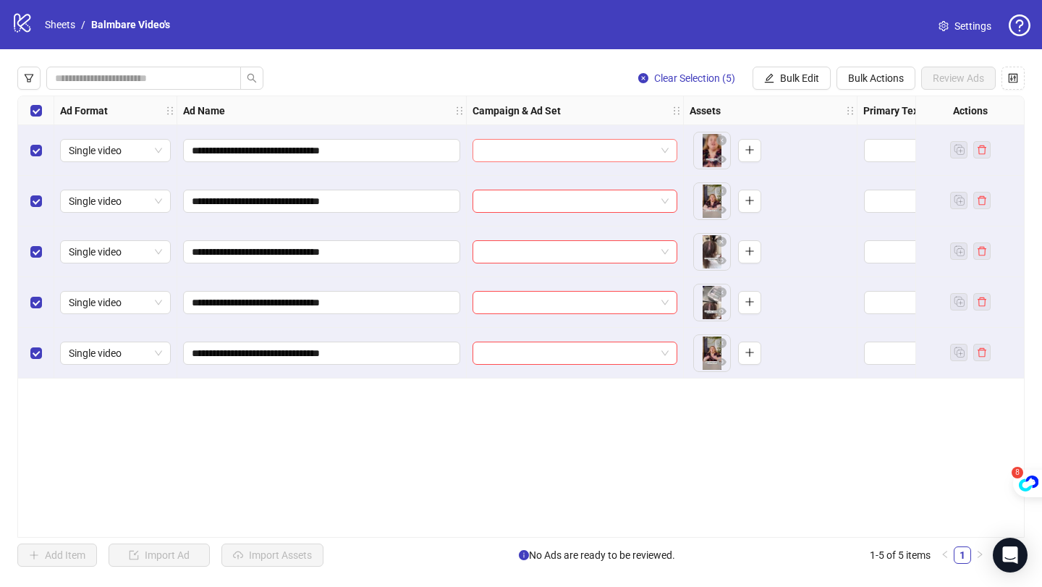
click at [635, 154] on input "search" at bounding box center [568, 151] width 174 height 22
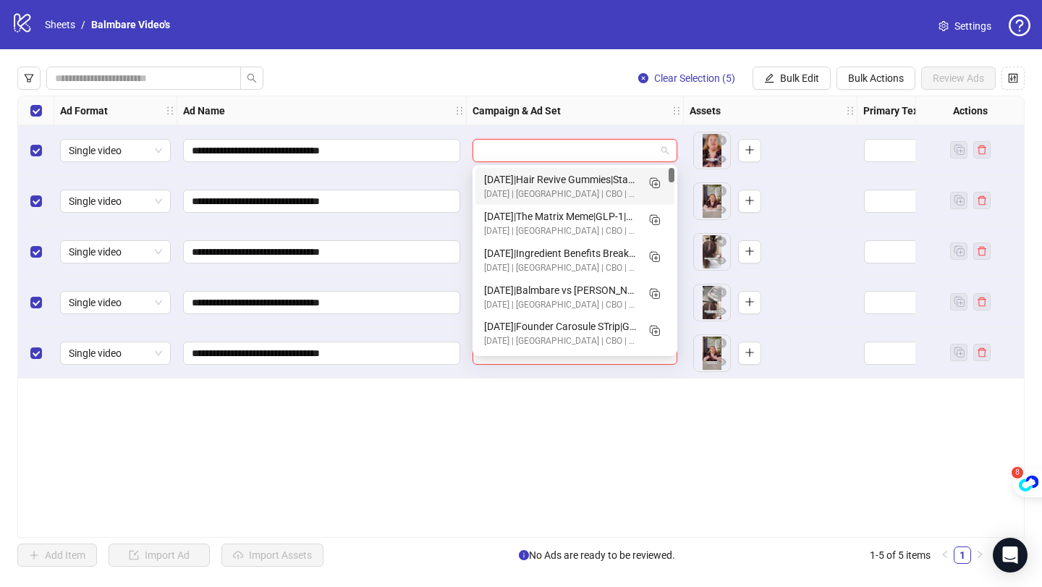
paste input "**********"
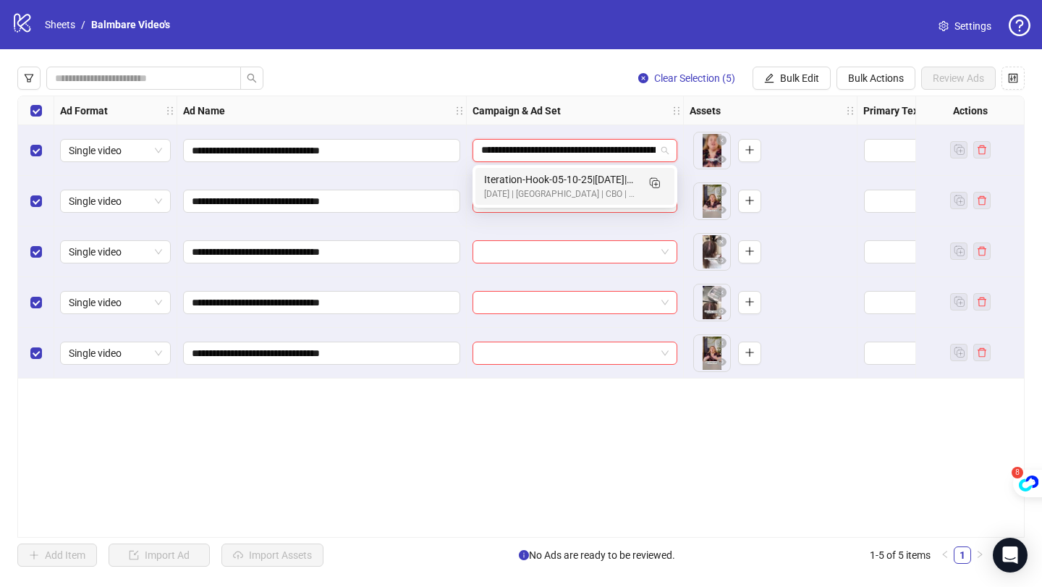
scroll to position [0, 480]
type input "**********"
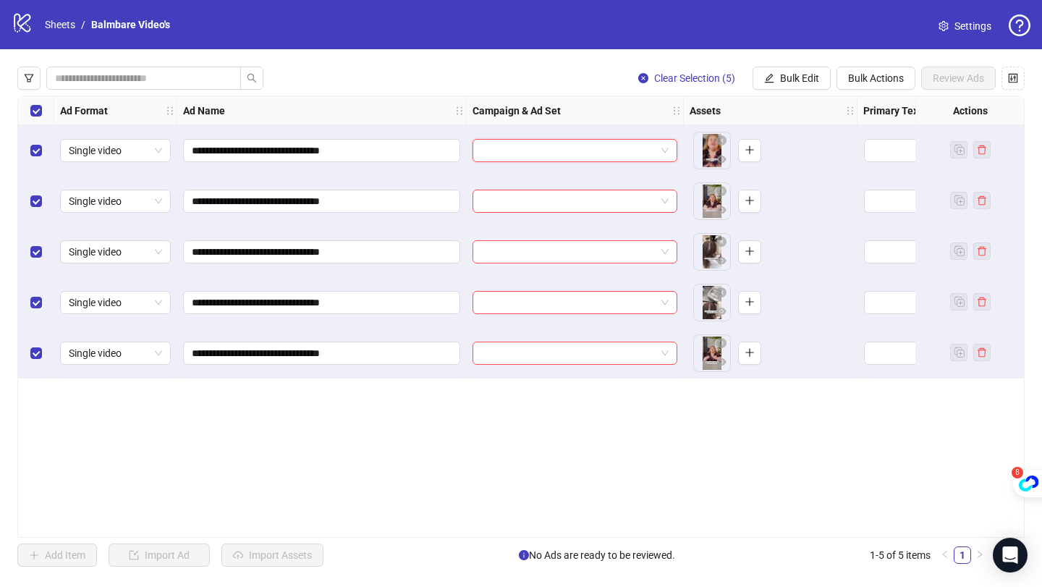
scroll to position [0, 0]
click at [500, 143] on input "search" at bounding box center [568, 151] width 174 height 22
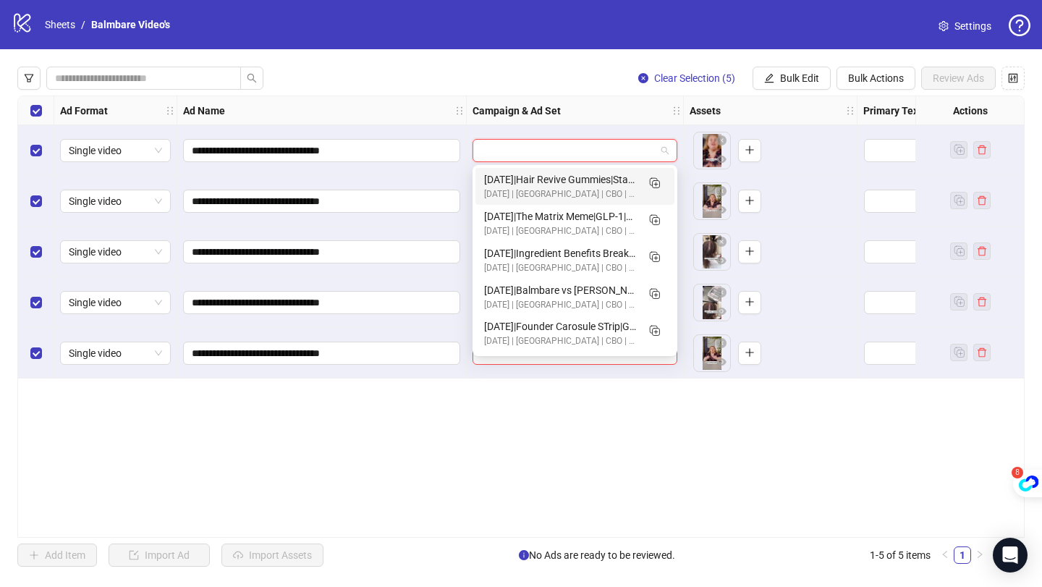
paste input "**********"
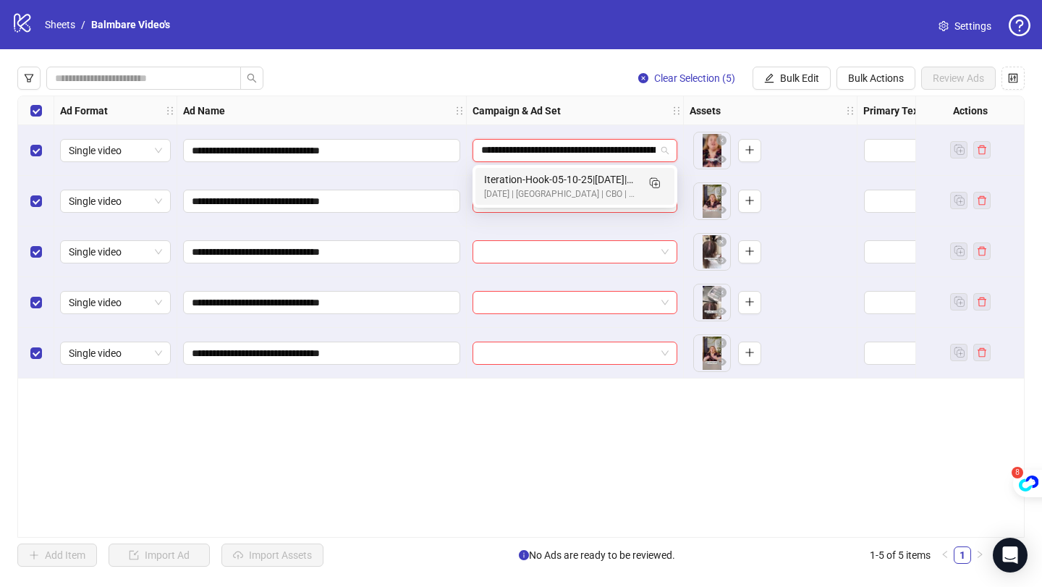
scroll to position [0, 480]
click at [654, 184] on rect "Duplicate" at bounding box center [653, 181] width 7 height 7
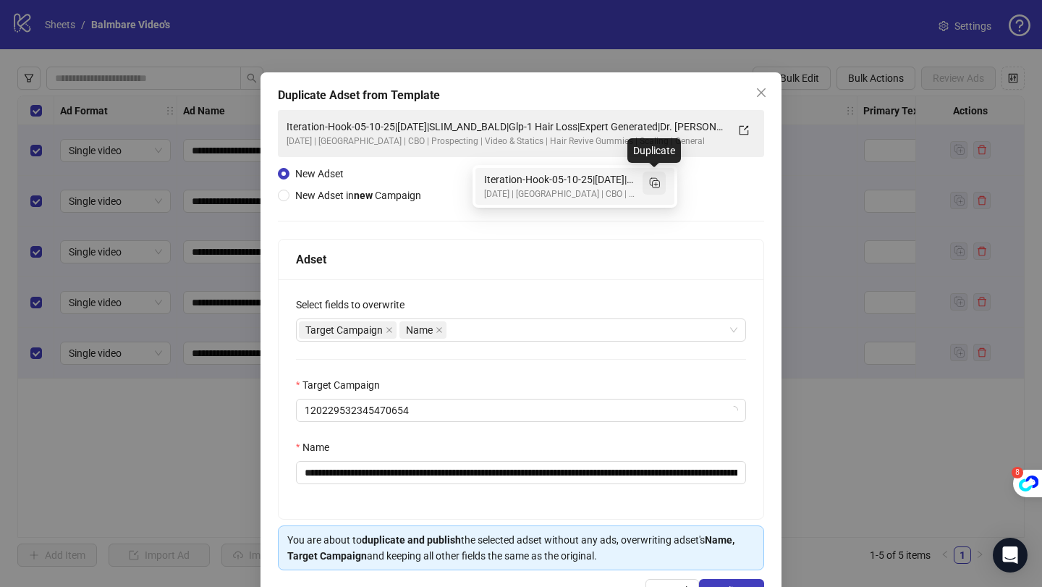
type input "**********"
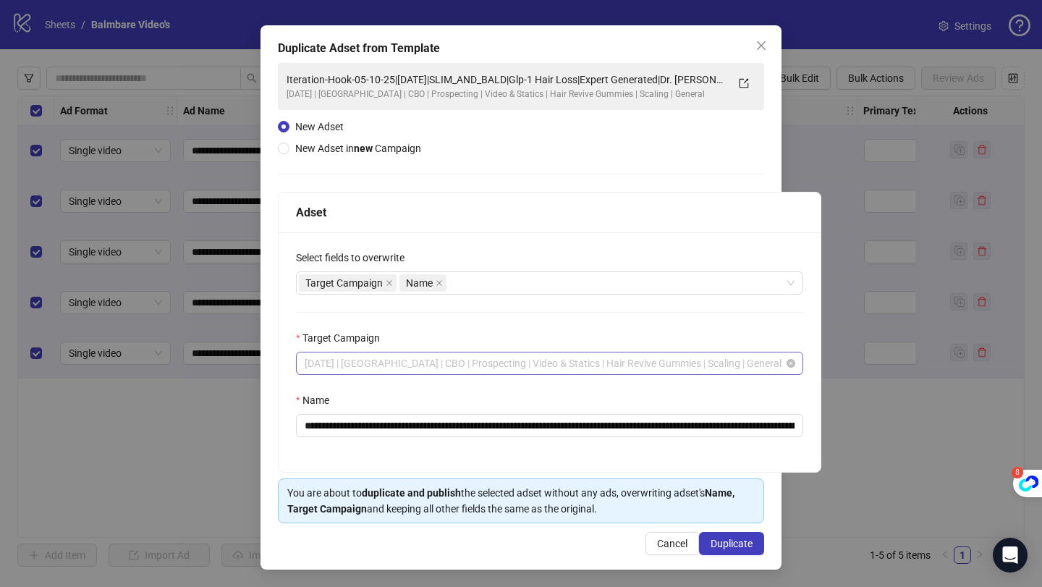
scroll to position [127, 0]
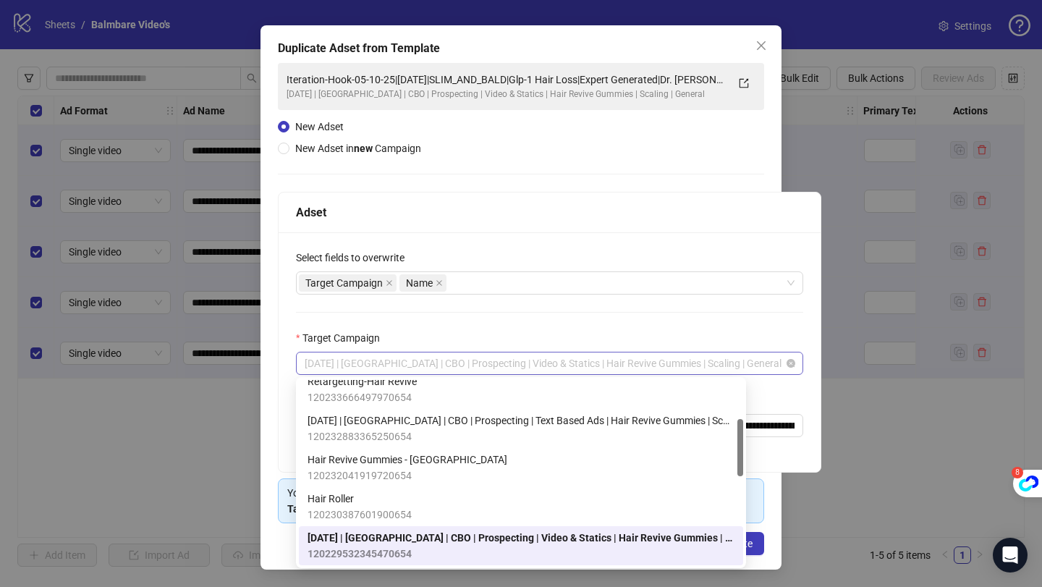
drag, startPoint x: 342, startPoint y: 368, endPoint x: 732, endPoint y: 370, distance: 390.0
click at [732, 370] on span "[DATE] | [GEOGRAPHIC_DATA] | CBO | Prospecting | Video & Statics | Hair Revive …" at bounding box center [550, 363] width 490 height 22
click at [596, 330] on div "Target Campaign" at bounding box center [549, 341] width 507 height 22
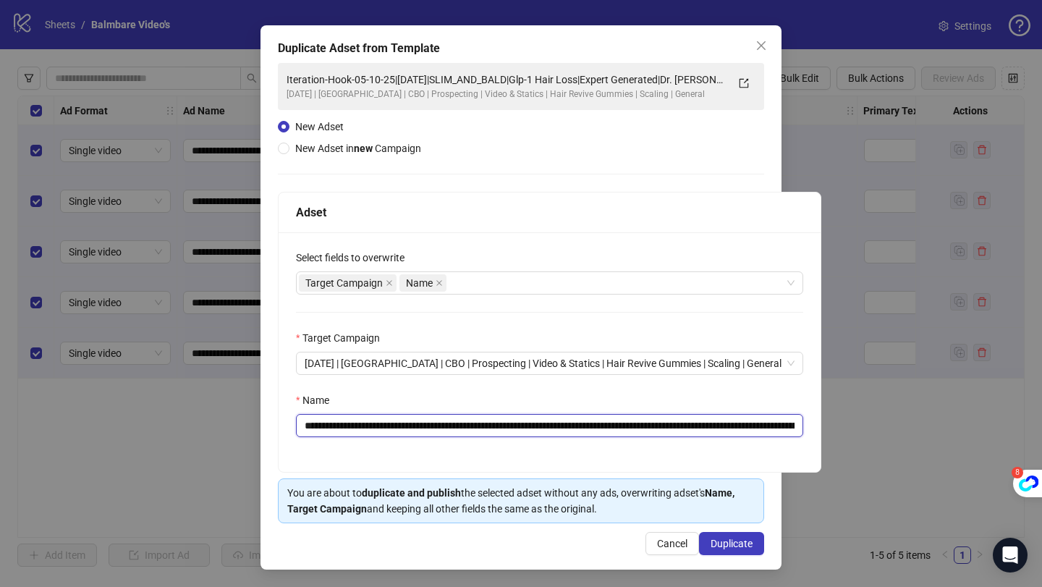
click at [698, 423] on input "**********" at bounding box center [549, 425] width 507 height 23
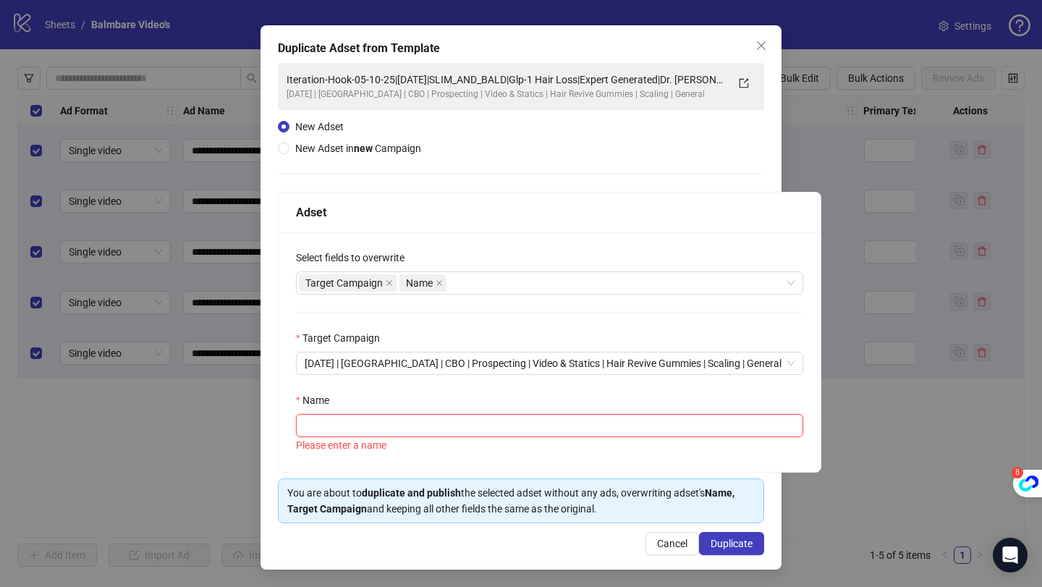
paste input "**********"
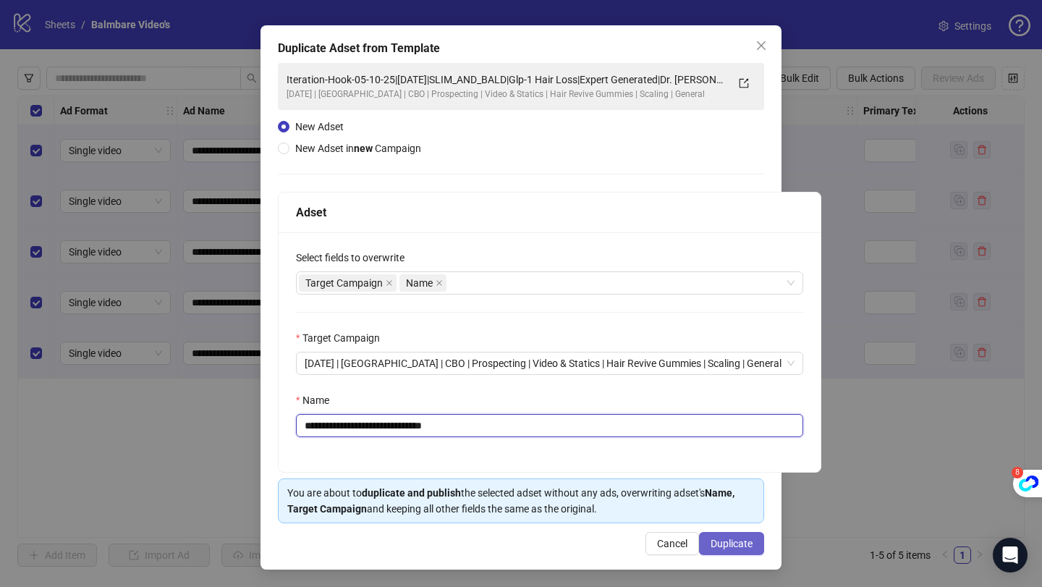
type input "**********"
click at [737, 532] on button "Duplicate" at bounding box center [731, 543] width 65 height 23
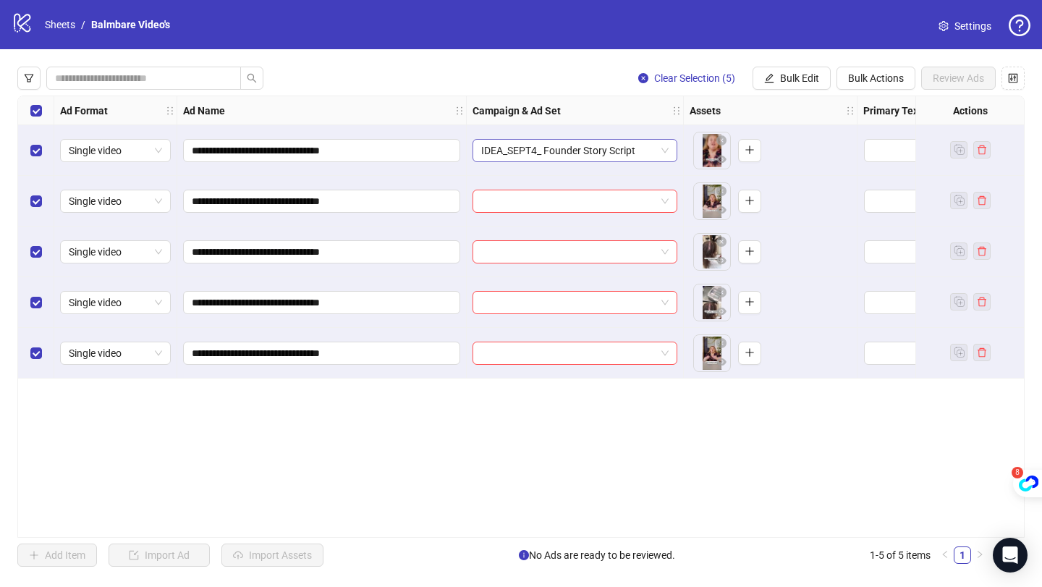
click at [617, 145] on span "IDEA_SEPT4_ Founder Story Script" at bounding box center [574, 151] width 187 height 22
click at [553, 96] on div "Campaign & Ad Set" at bounding box center [575, 110] width 217 height 29
click at [807, 80] on span "Bulk Edit" at bounding box center [799, 78] width 39 height 12
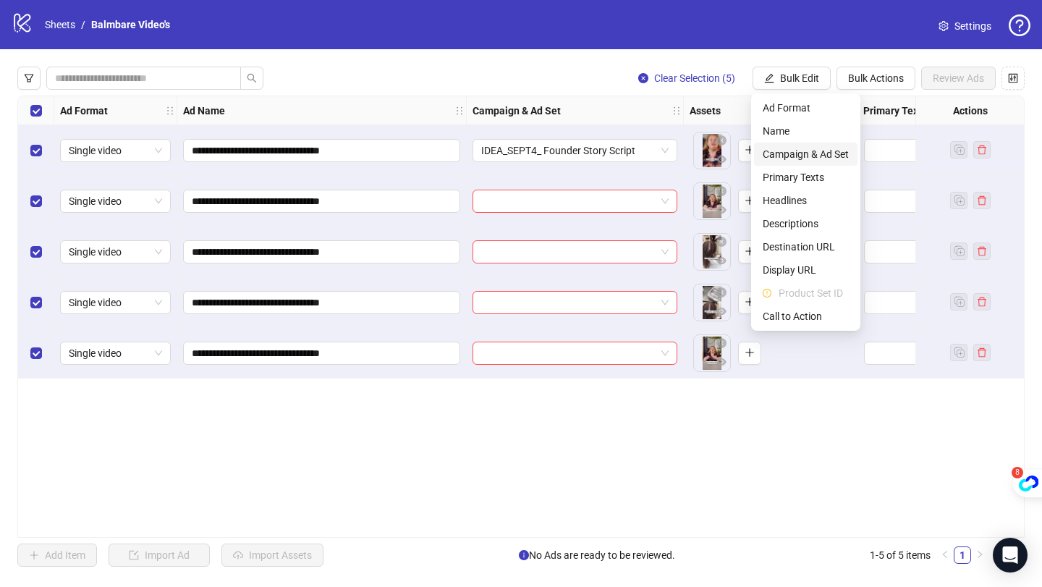
click at [804, 157] on span "Campaign & Ad Set" at bounding box center [806, 154] width 86 height 16
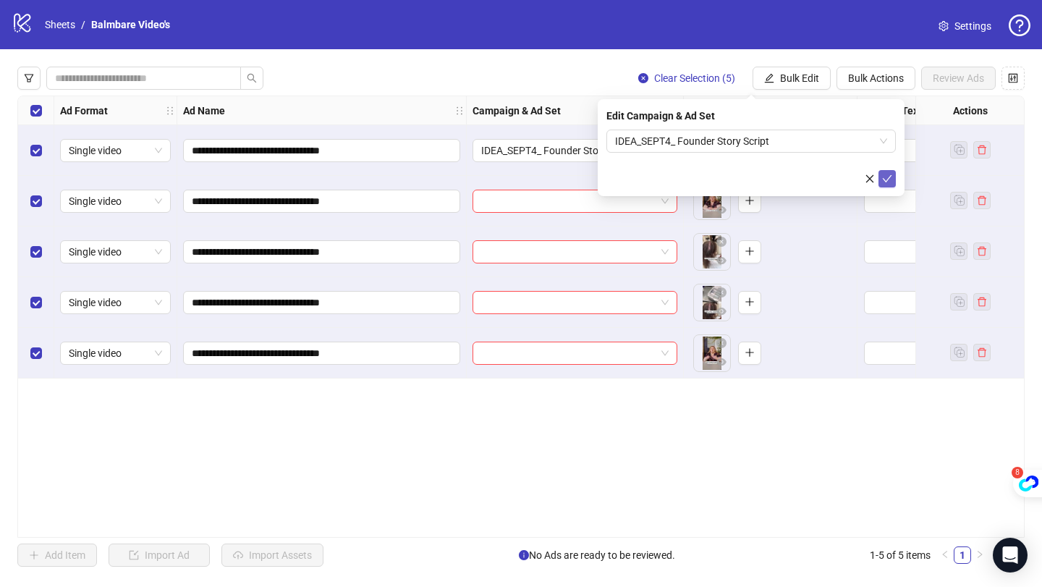
click at [892, 179] on button "submit" at bounding box center [886, 178] width 17 height 17
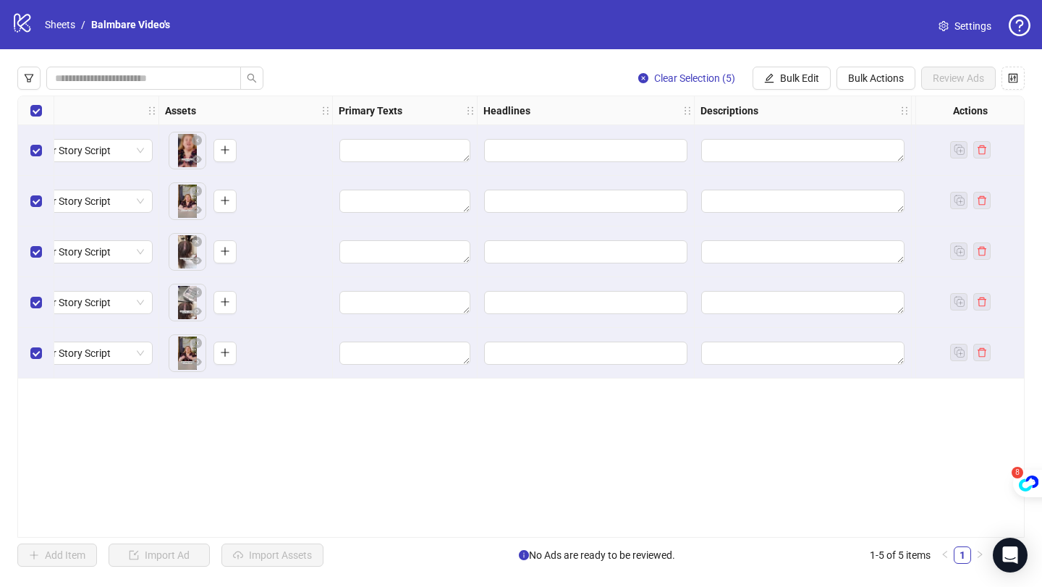
scroll to position [0, 530]
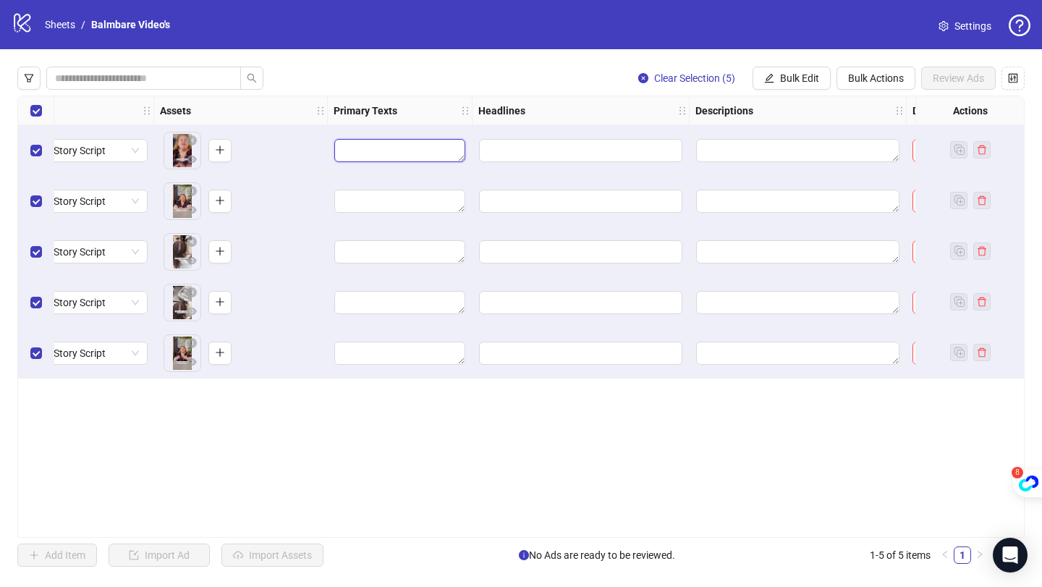
click at [400, 140] on textarea "Edit values" at bounding box center [399, 150] width 131 height 23
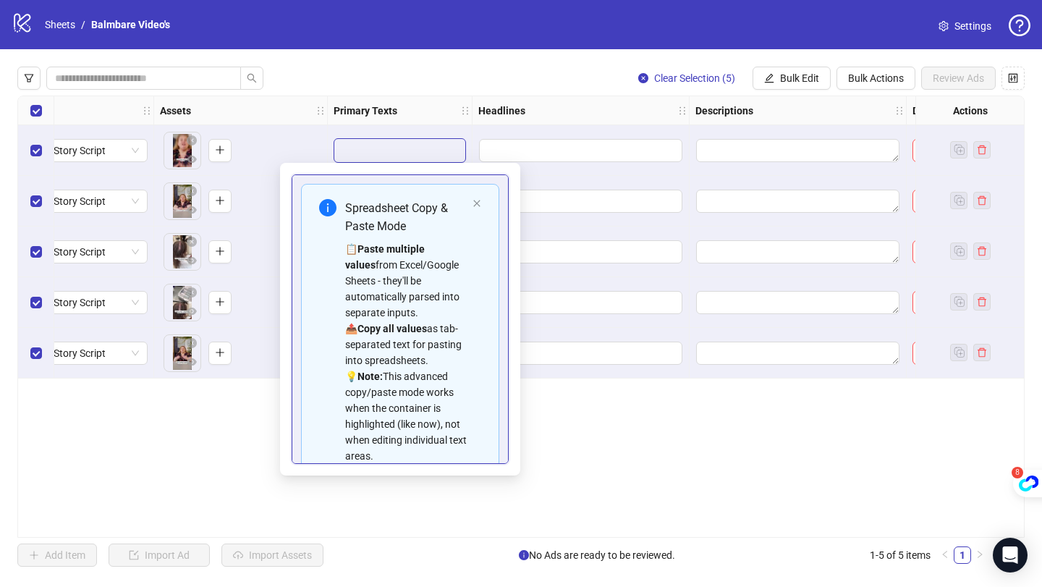
click at [237, 483] on div "**********" at bounding box center [520, 317] width 1007 height 442
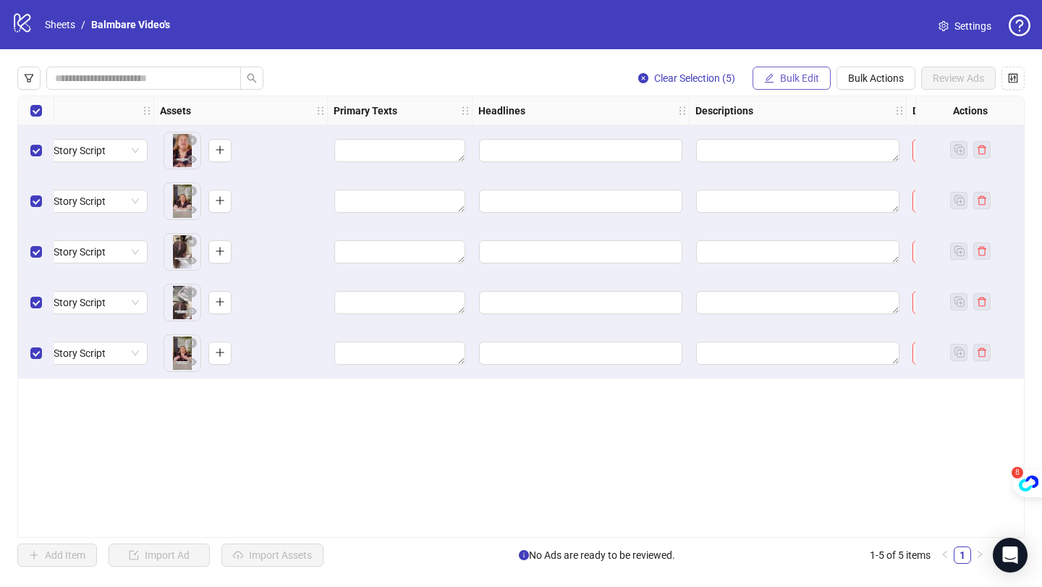
click at [794, 78] on span "Bulk Edit" at bounding box center [799, 78] width 39 height 12
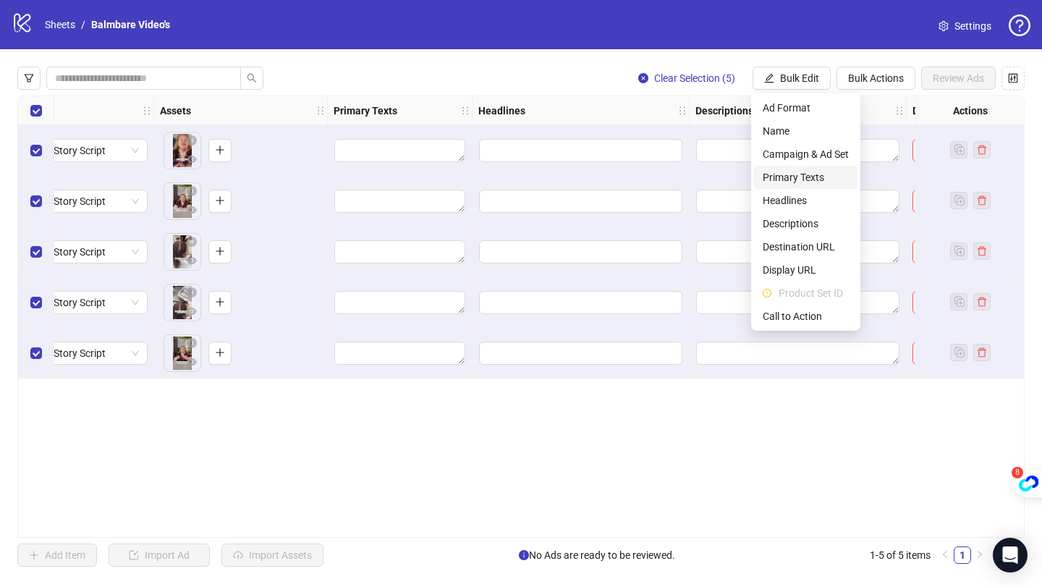
click at [797, 169] on span "Primary Texts" at bounding box center [806, 177] width 86 height 16
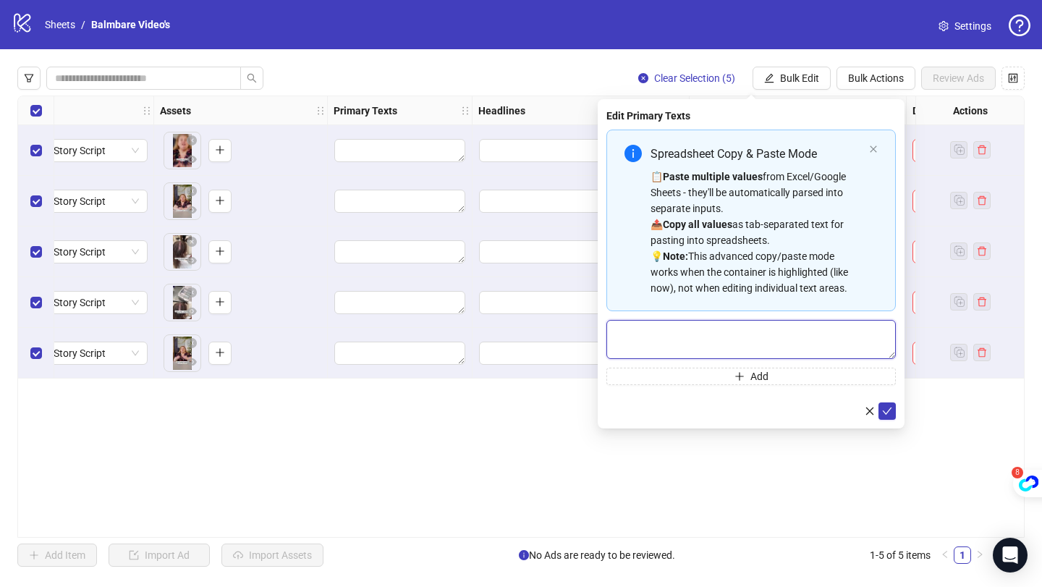
click at [689, 355] on textarea "Multi-text input container - paste or copy values" at bounding box center [750, 339] width 289 height 39
paste textarea "**********"
type textarea "**********"
click at [889, 410] on icon "check" at bounding box center [887, 411] width 10 height 10
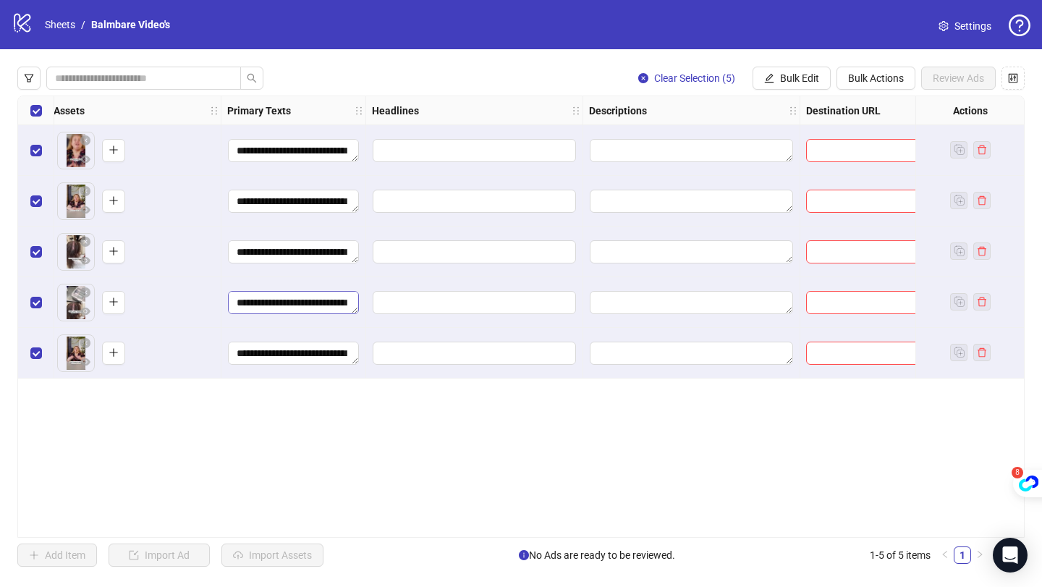
scroll to position [0, 650]
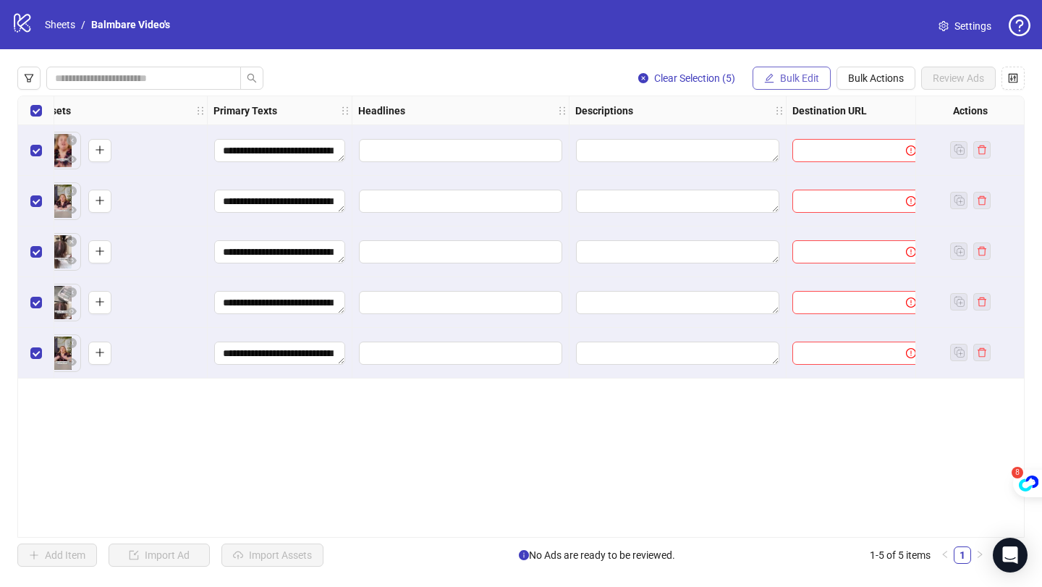
click at [796, 85] on button "Bulk Edit" at bounding box center [791, 78] width 78 height 23
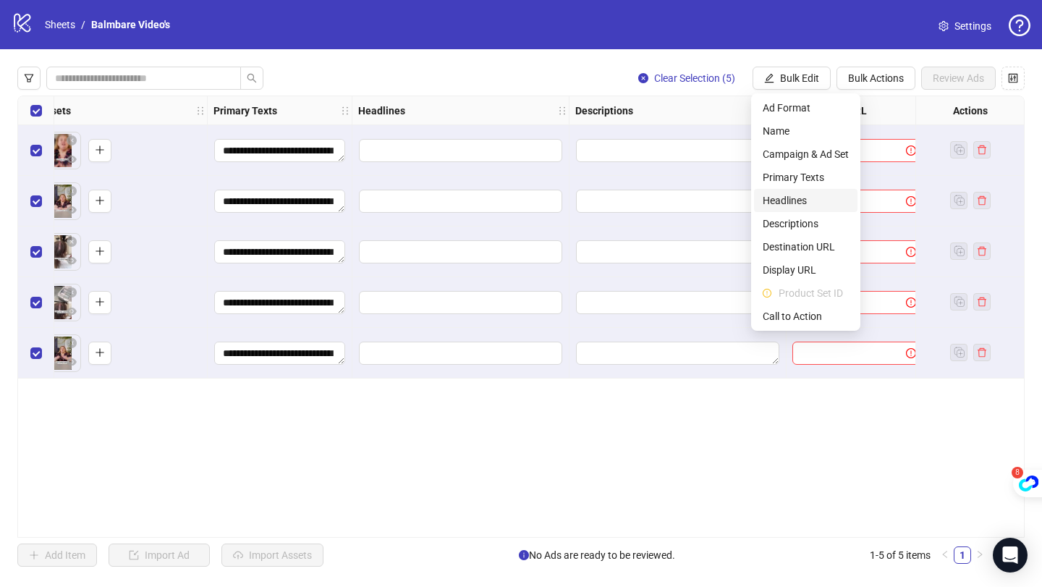
click at [788, 200] on span "Headlines" at bounding box center [806, 200] width 86 height 16
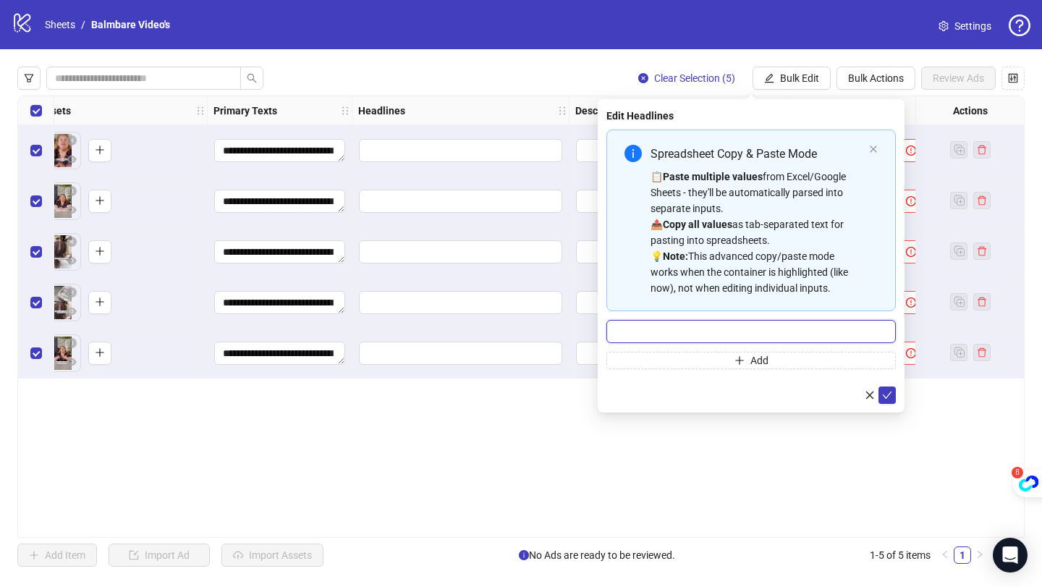
click at [741, 323] on input "Multi-input container - paste or copy values" at bounding box center [750, 331] width 289 height 23
type input "*******"
click at [891, 397] on icon "check" at bounding box center [887, 395] width 10 height 10
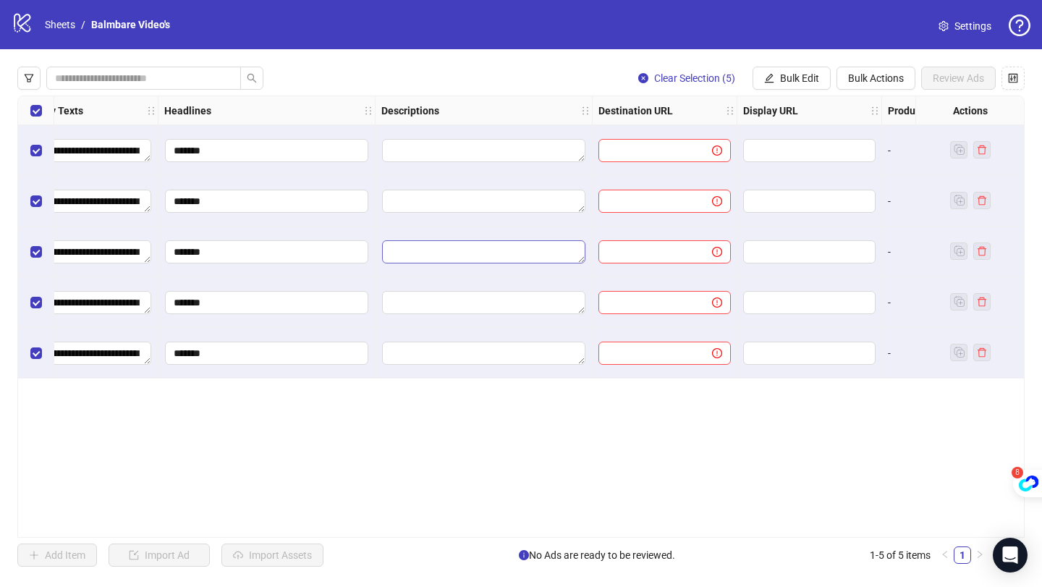
scroll to position [0, 849]
click at [638, 145] on input "text" at bounding box center [643, 151] width 85 height 16
click at [755, 98] on div "Display URL" at bounding box center [803, 110] width 145 height 29
click at [776, 80] on button "Bulk Edit" at bounding box center [791, 78] width 78 height 23
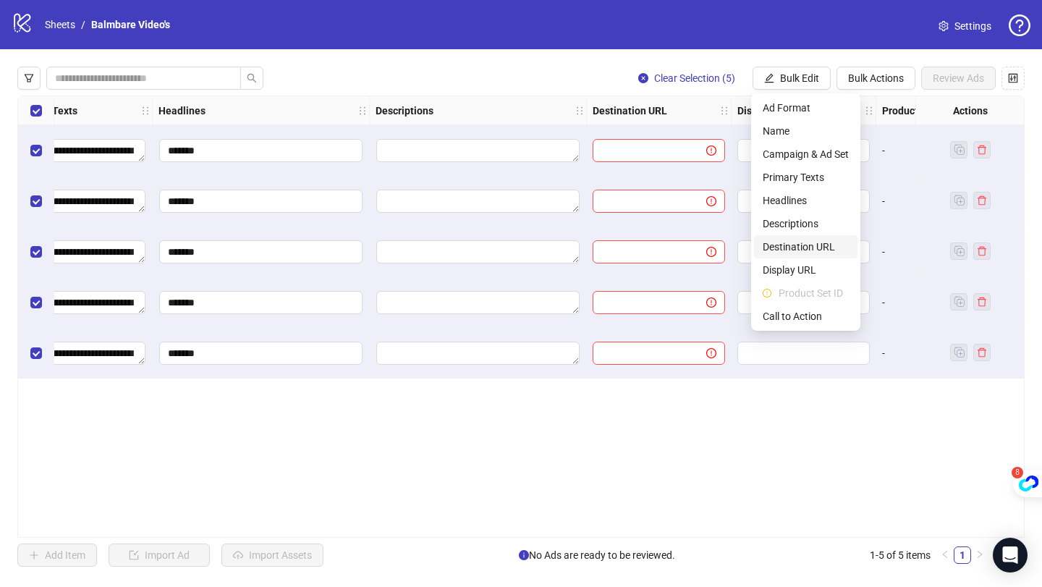
click at [793, 244] on span "Destination URL" at bounding box center [806, 247] width 86 height 16
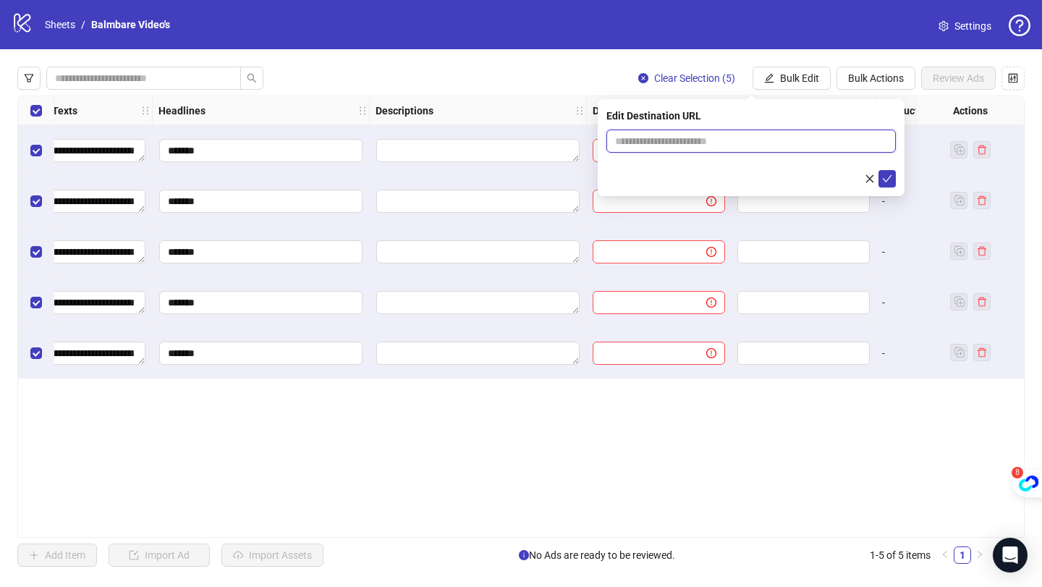
click at [695, 139] on input "text" at bounding box center [745, 141] width 260 height 16
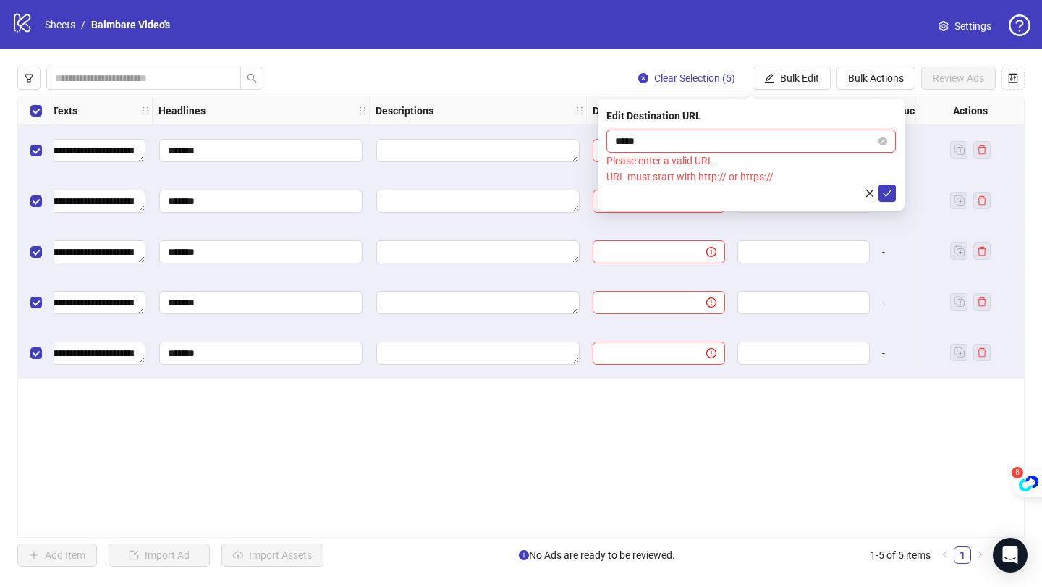
type input "**********"
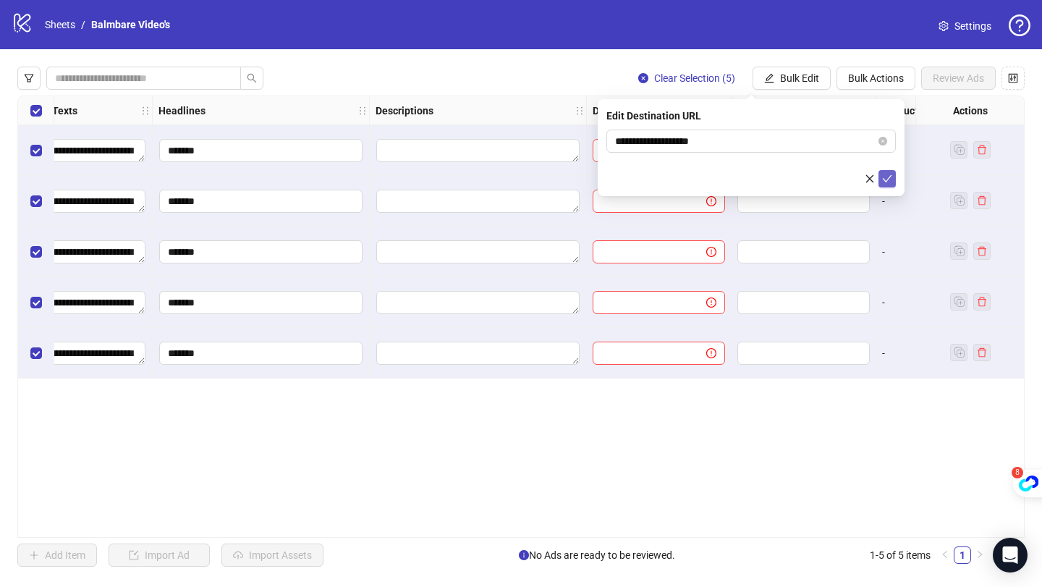
click at [891, 182] on icon "check" at bounding box center [887, 179] width 10 height 10
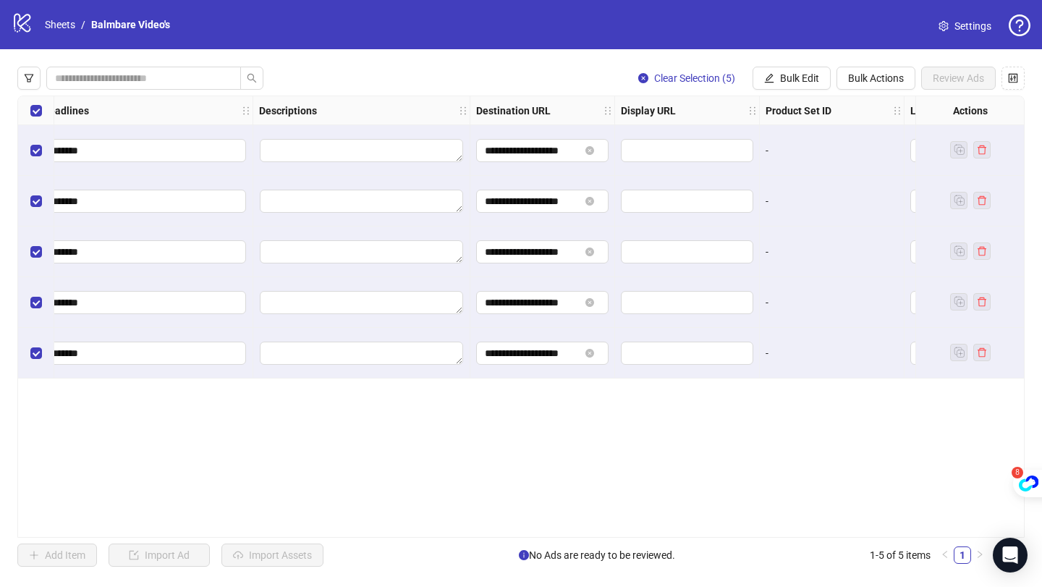
scroll to position [0, 1215]
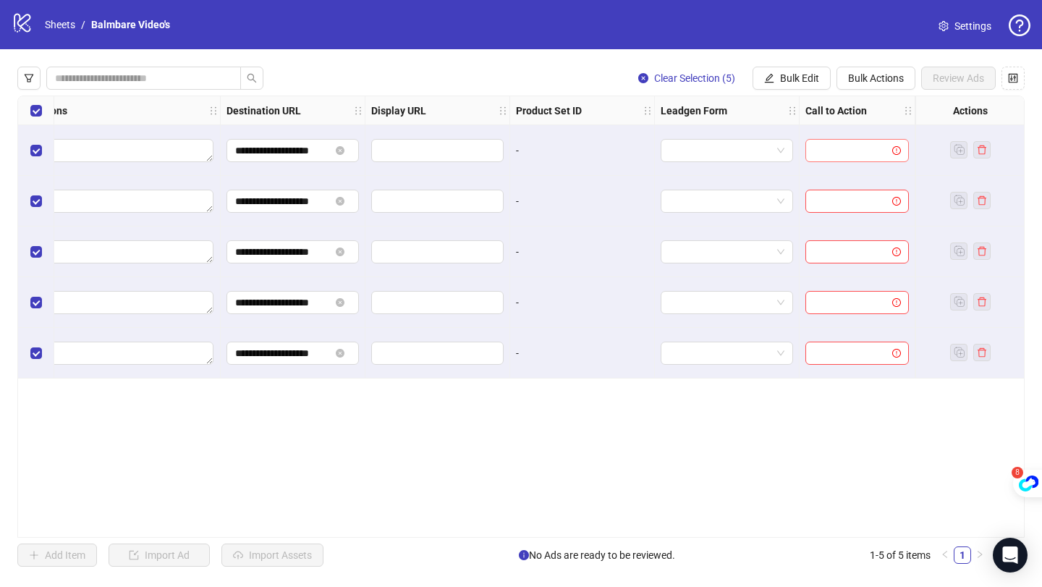
click at [826, 157] on input "search" at bounding box center [850, 151] width 73 height 22
type input "***"
click at [798, 81] on span "Bulk Edit" at bounding box center [799, 78] width 39 height 12
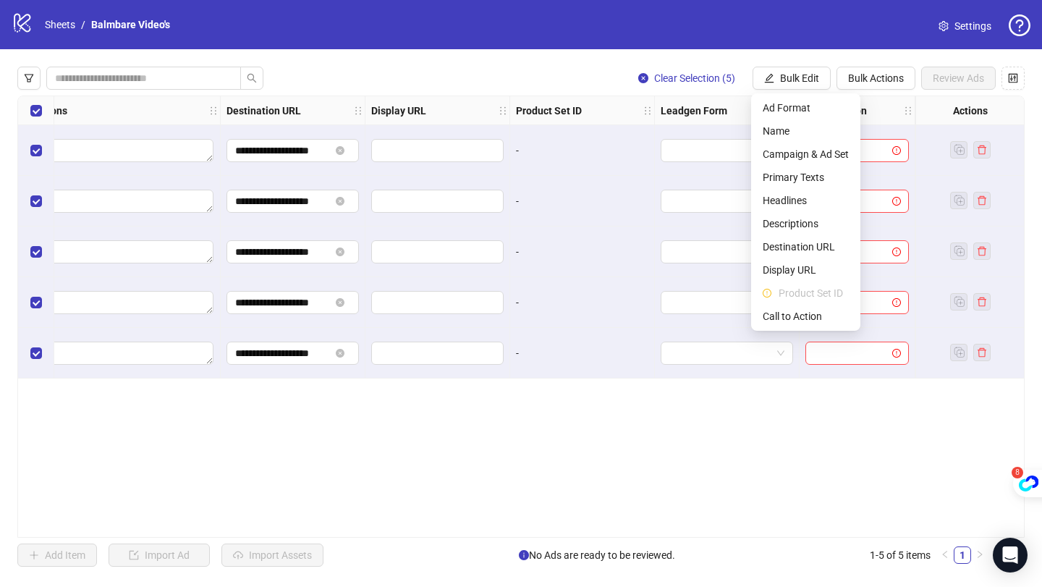
click at [796, 303] on li "Product Set ID" at bounding box center [805, 292] width 103 height 23
click at [796, 308] on span "Call to Action" at bounding box center [806, 316] width 86 height 16
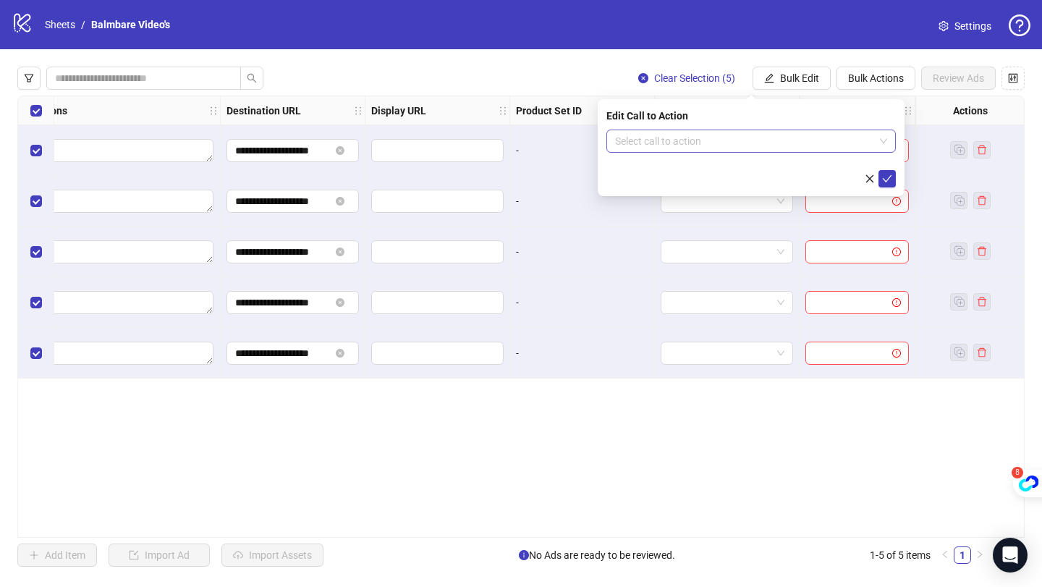
click at [684, 139] on input "search" at bounding box center [744, 141] width 259 height 22
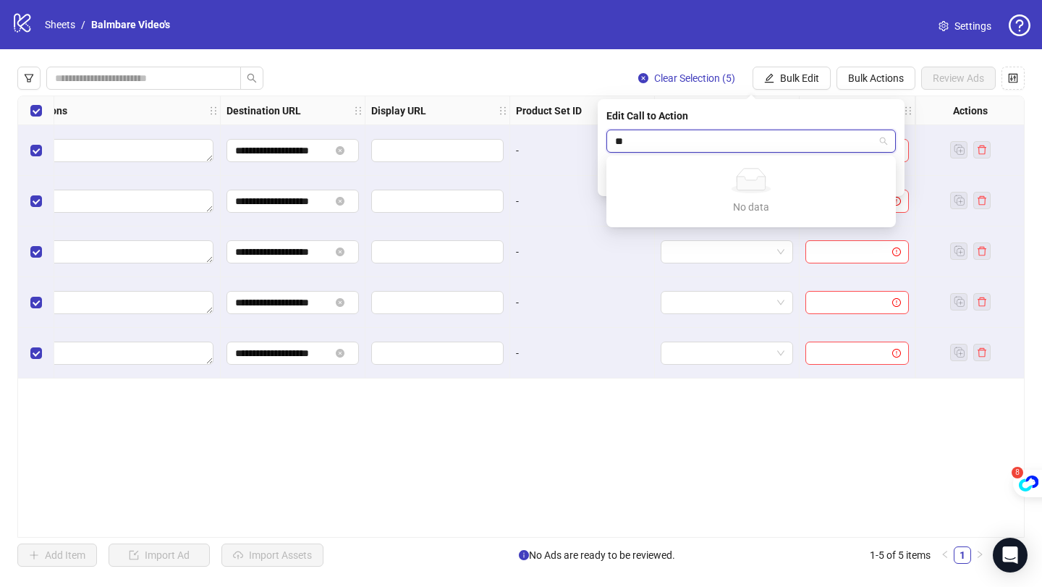
type input "*"
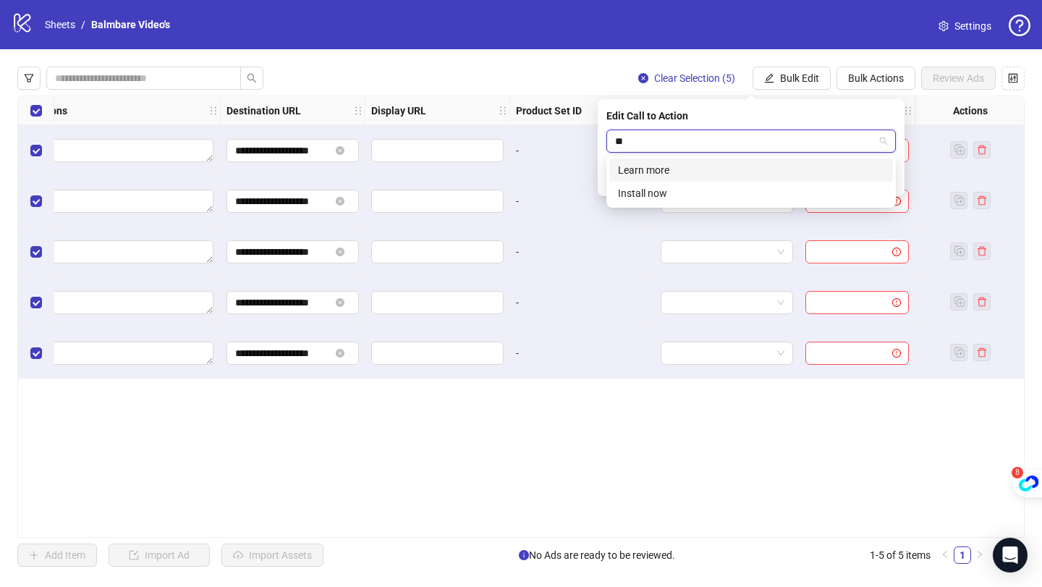
type input "***"
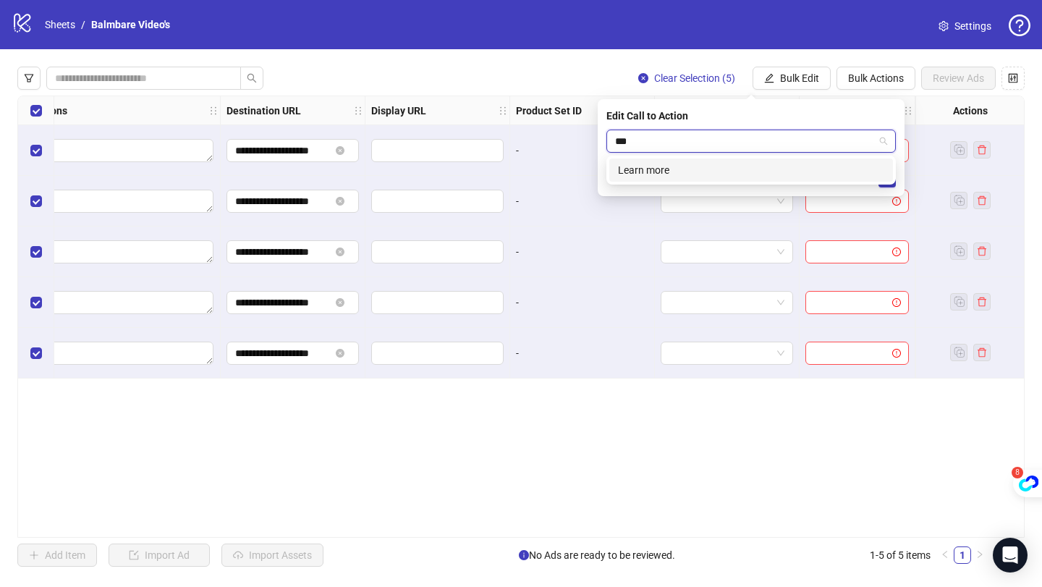
click at [666, 165] on div "Learn more" at bounding box center [751, 170] width 266 height 16
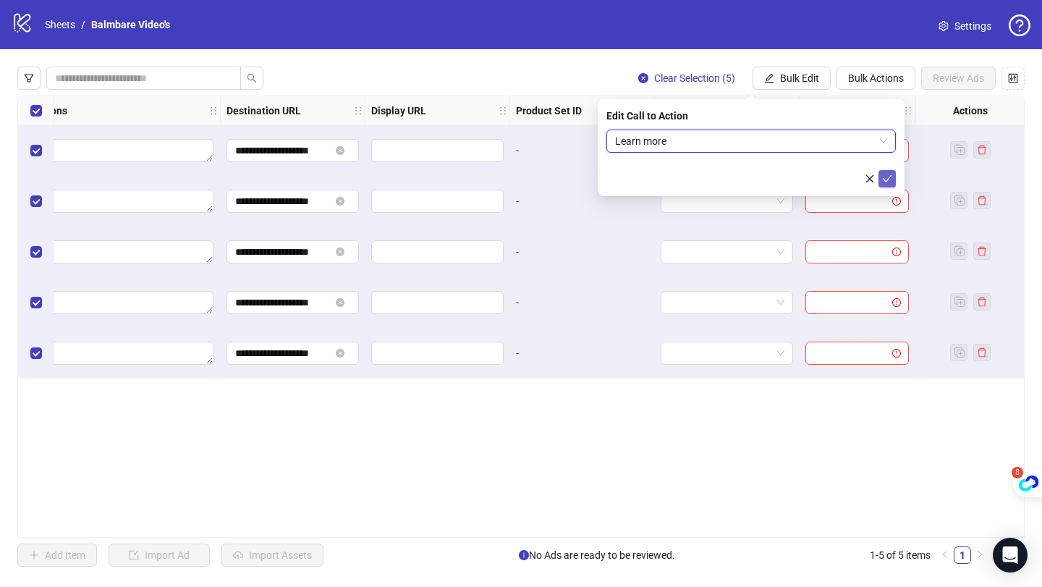
click at [890, 177] on icon "check" at bounding box center [887, 179] width 10 height 10
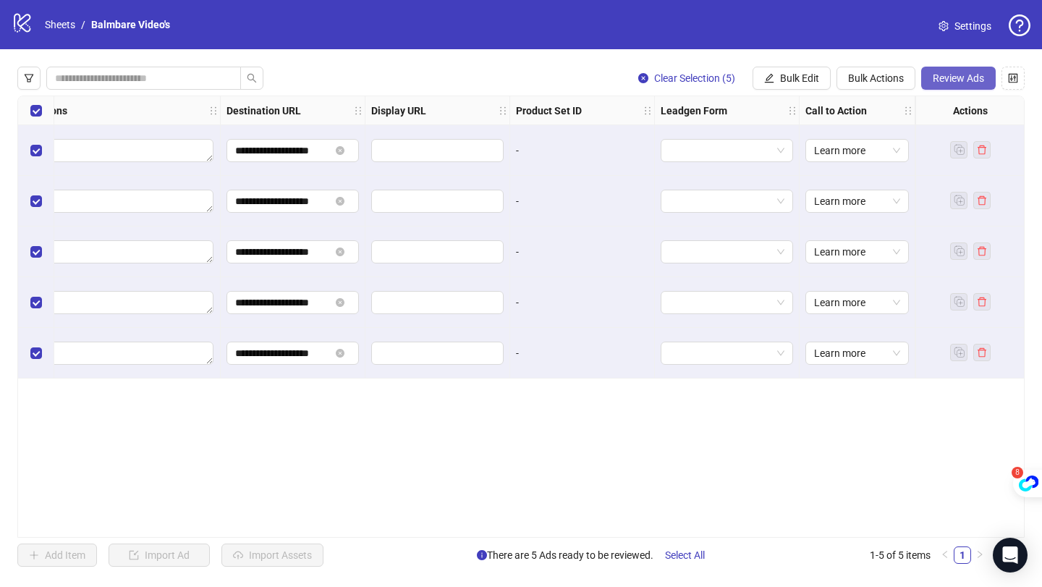
click at [951, 80] on span "Review Ads" at bounding box center [958, 78] width 51 height 12
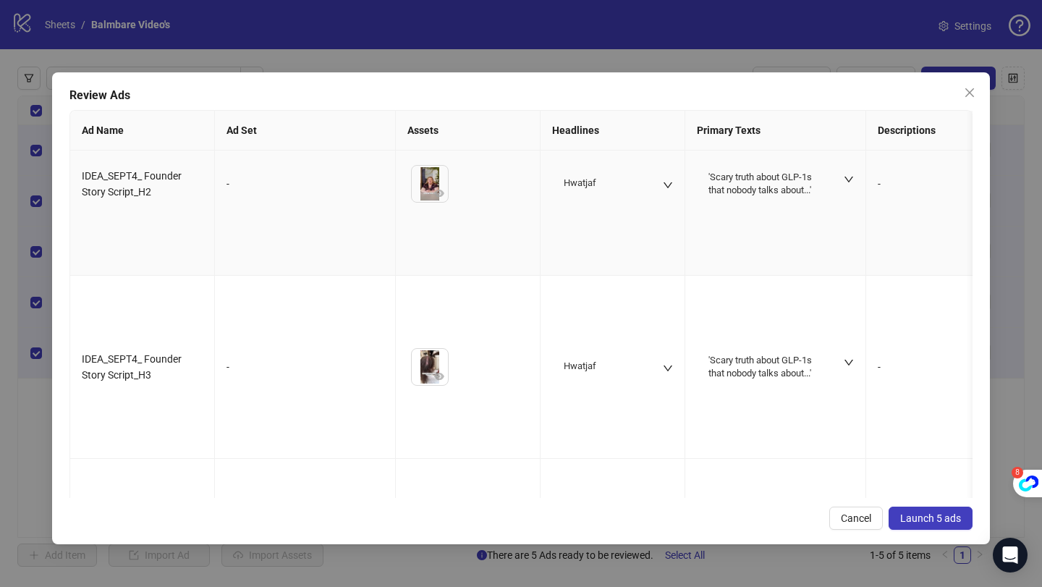
scroll to position [242, 0]
click at [851, 357] on icon "down" at bounding box center [849, 362] width 10 height 10
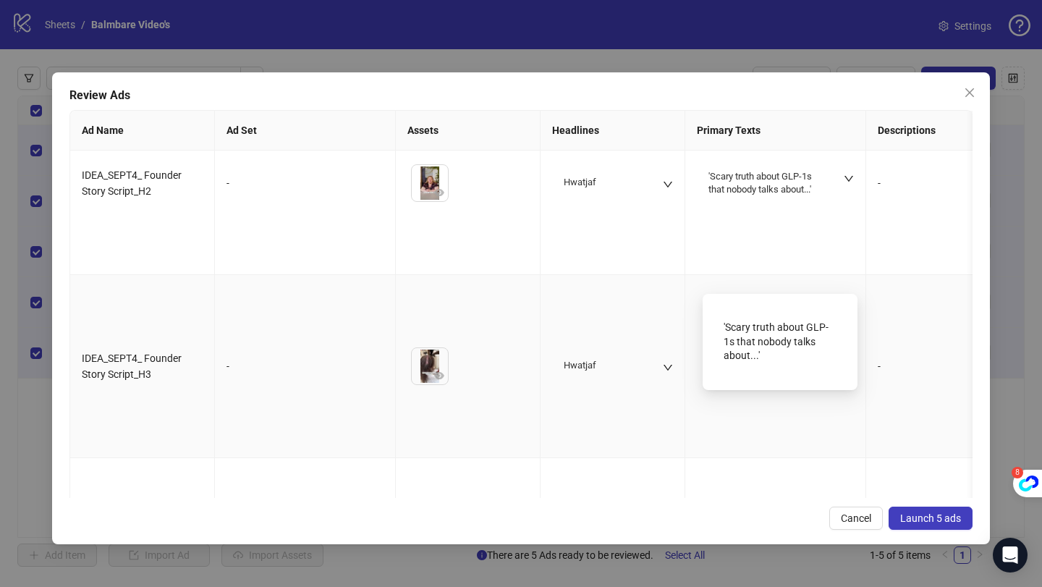
click at [851, 359] on icon "up" at bounding box center [848, 362] width 9 height 6
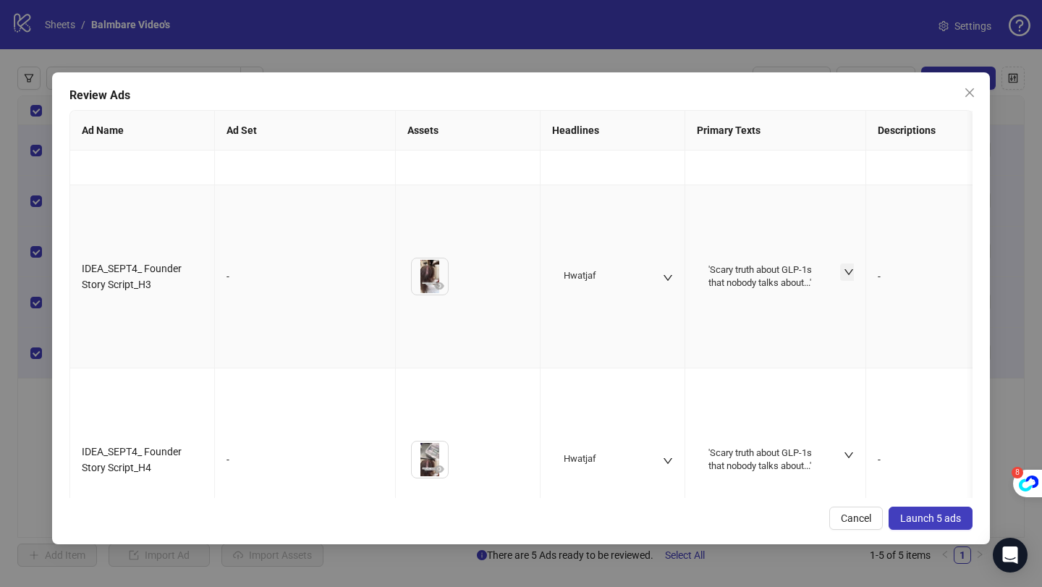
scroll to position [409, 0]
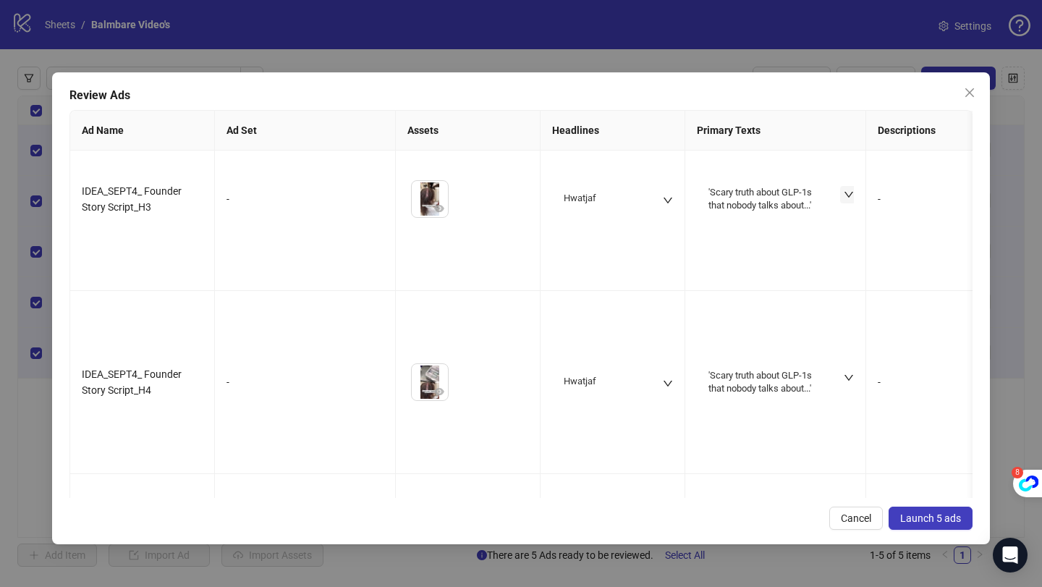
click at [943, 527] on button "Launch 5 ads" at bounding box center [930, 517] width 84 height 23
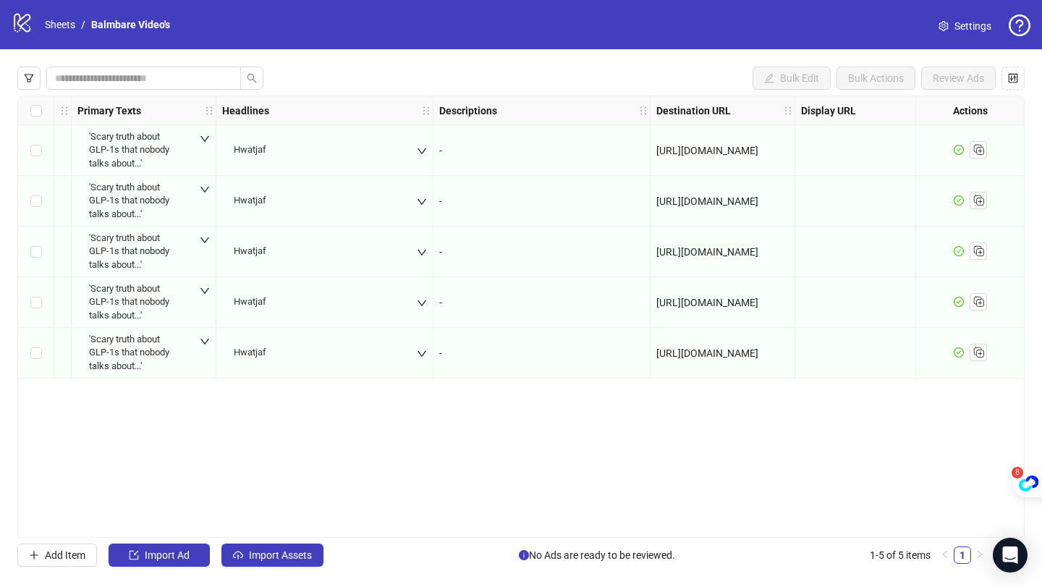
scroll to position [0, 760]
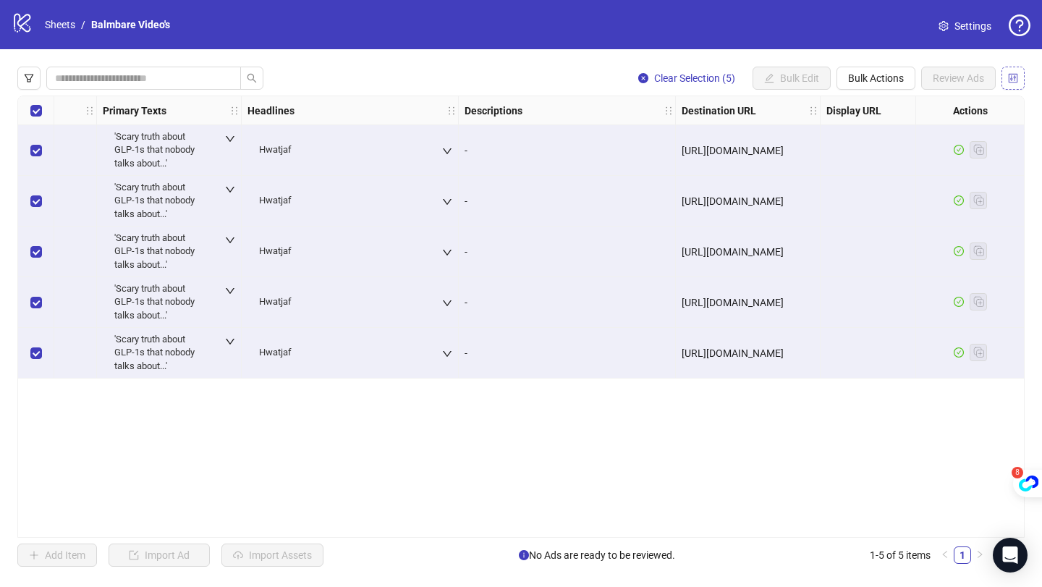
click at [1011, 77] on icon "control" at bounding box center [1013, 77] width 9 height 9
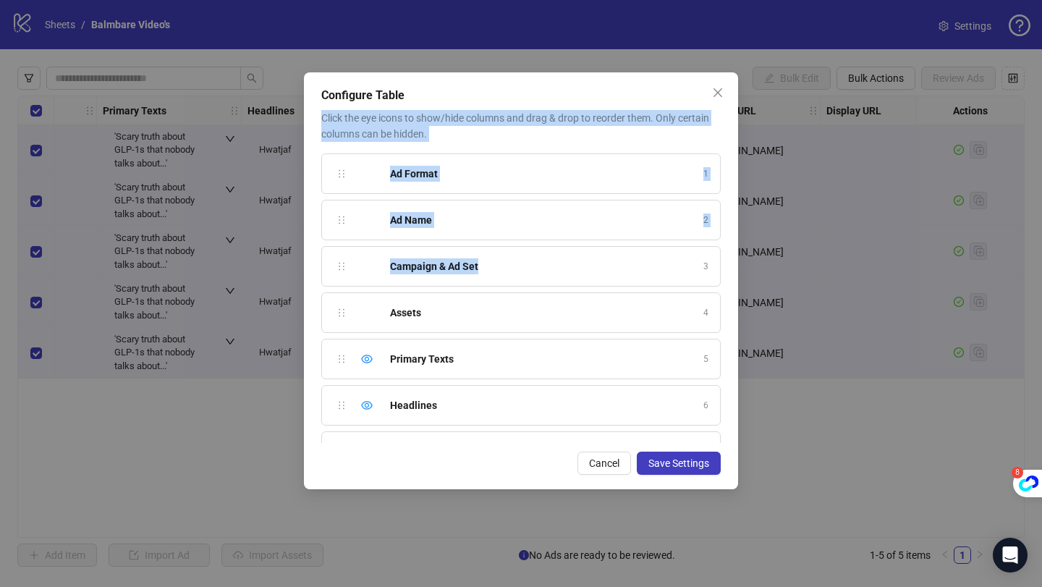
drag, startPoint x: 730, startPoint y: 90, endPoint x: 636, endPoint y: 276, distance: 209.0
click at [636, 276] on div "Configure Table Click the eye icons to show/hide columns and drag & drop to reo…" at bounding box center [521, 280] width 434 height 417
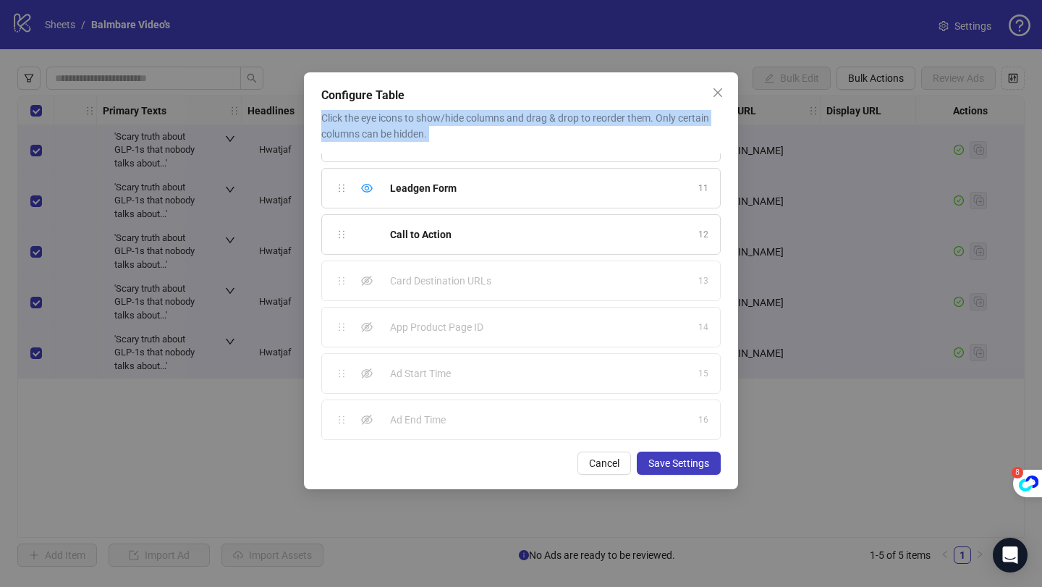
scroll to position [451, 0]
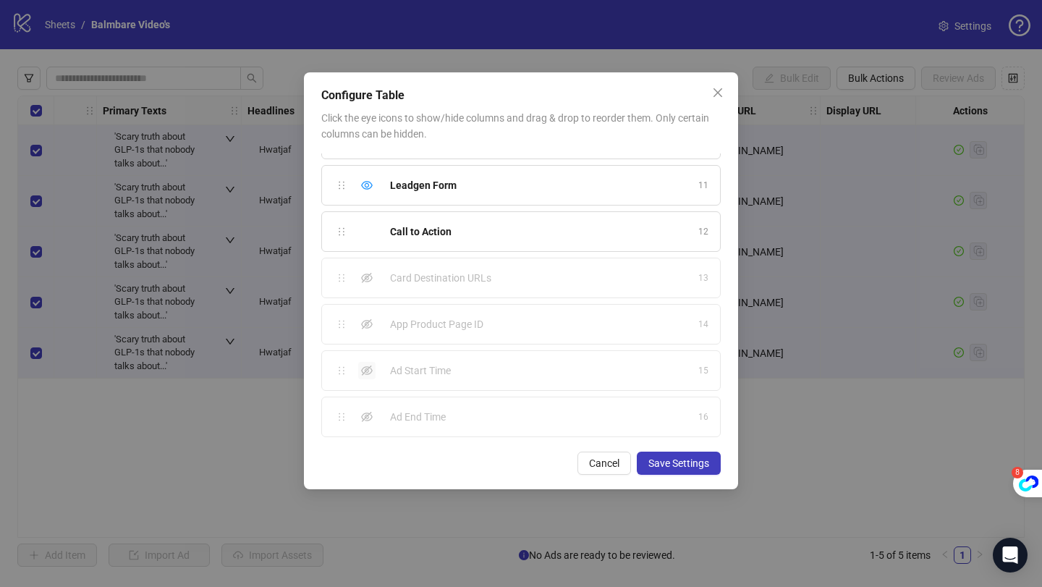
click at [366, 369] on icon "eye-invisible" at bounding box center [367, 371] width 12 height 12
click at [370, 373] on icon "eye" at bounding box center [367, 370] width 12 height 9
click at [690, 464] on span "Save Settings" at bounding box center [678, 463] width 61 height 12
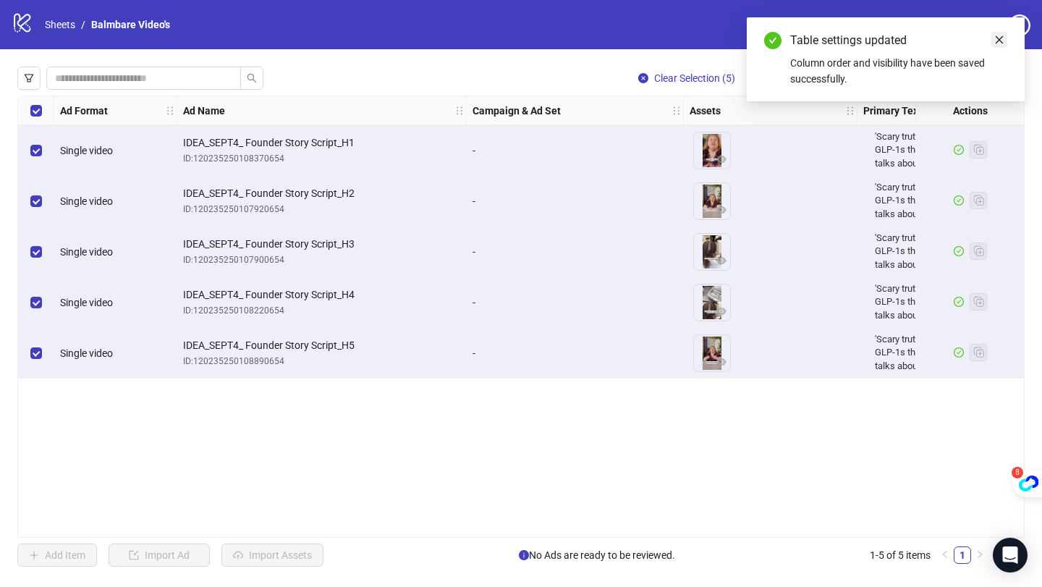
click at [999, 41] on icon "close" at bounding box center [999, 40] width 10 height 10
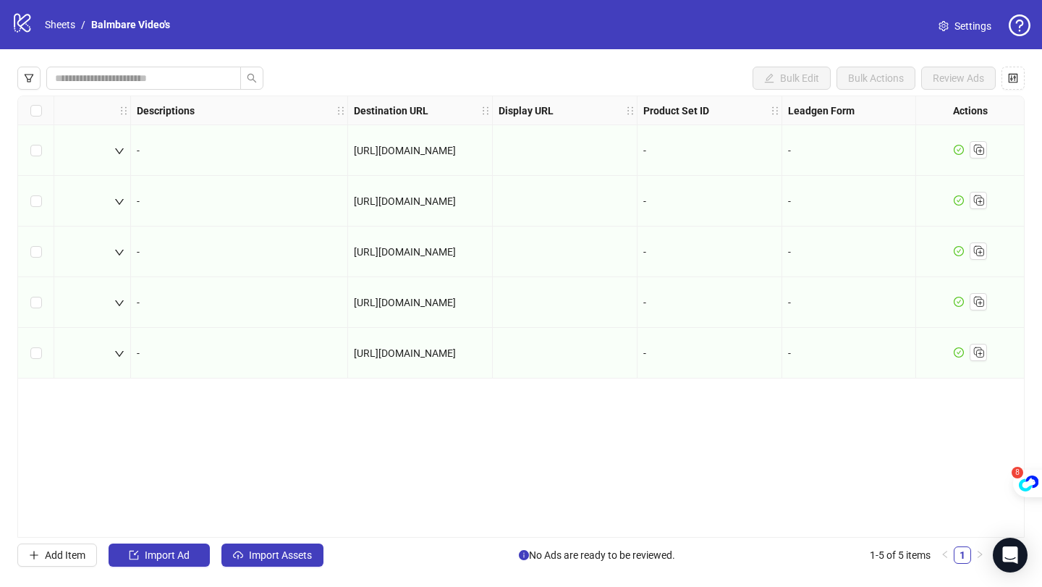
scroll to position [0, 1215]
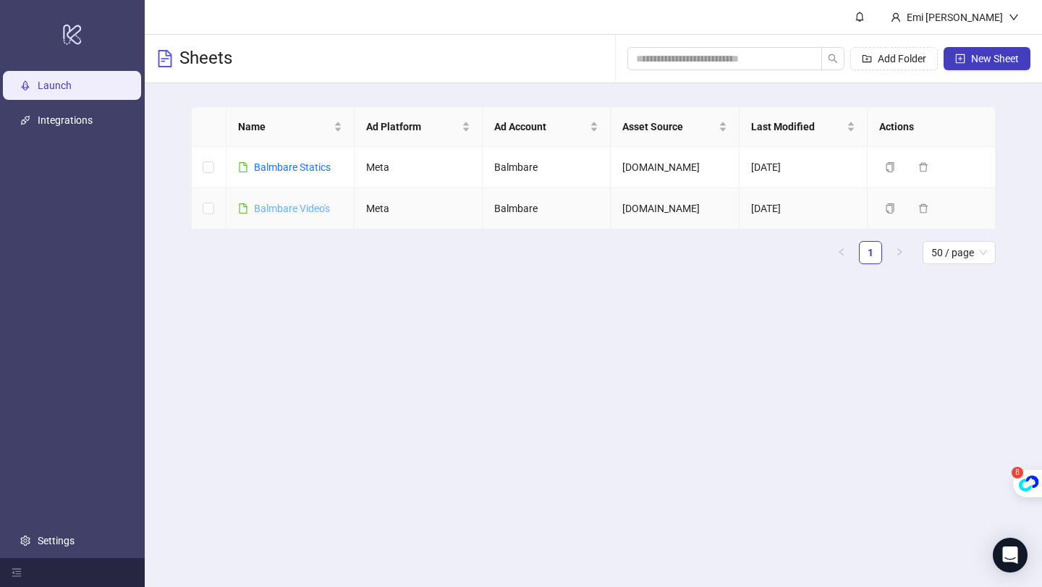
click at [314, 208] on link "Balmbare Video's" at bounding box center [292, 209] width 76 height 12
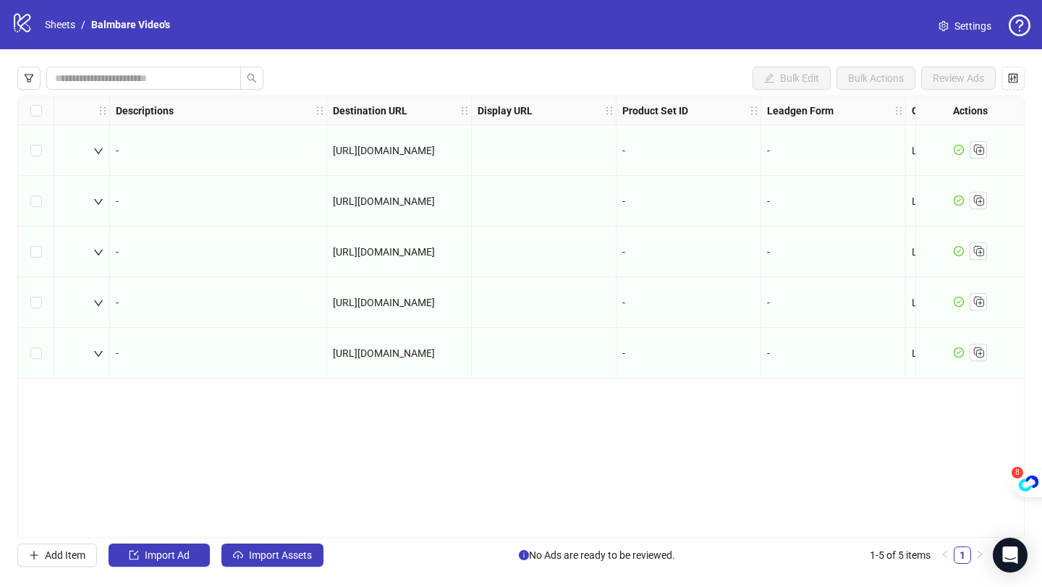
scroll to position [0, 1215]
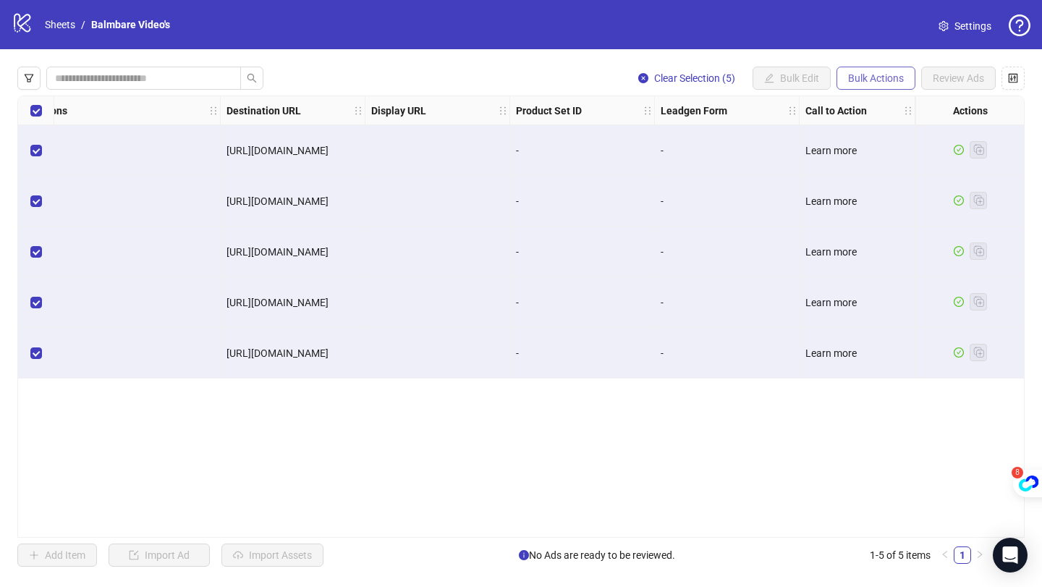
click at [864, 77] on span "Bulk Actions" at bounding box center [876, 78] width 56 height 12
click at [619, 49] on div "Clear Selection (5) Bulk Edit Bulk Actions Review Ads Ad Format Ad Name Campaig…" at bounding box center [521, 316] width 1042 height 535
click at [32, 82] on span "button" at bounding box center [29, 78] width 10 height 12
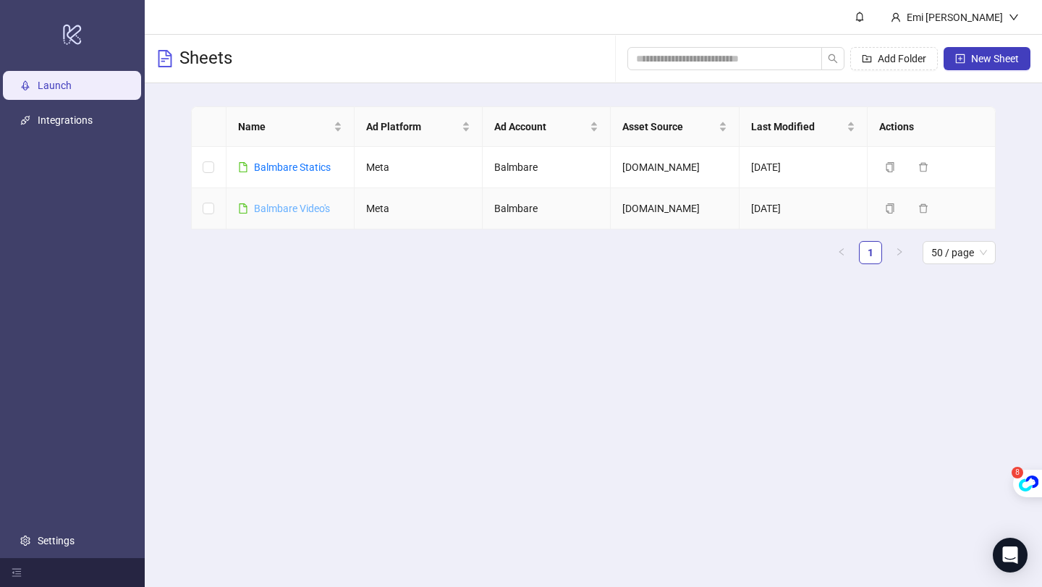
click at [318, 208] on link "Balmbare Video's" at bounding box center [292, 209] width 76 height 12
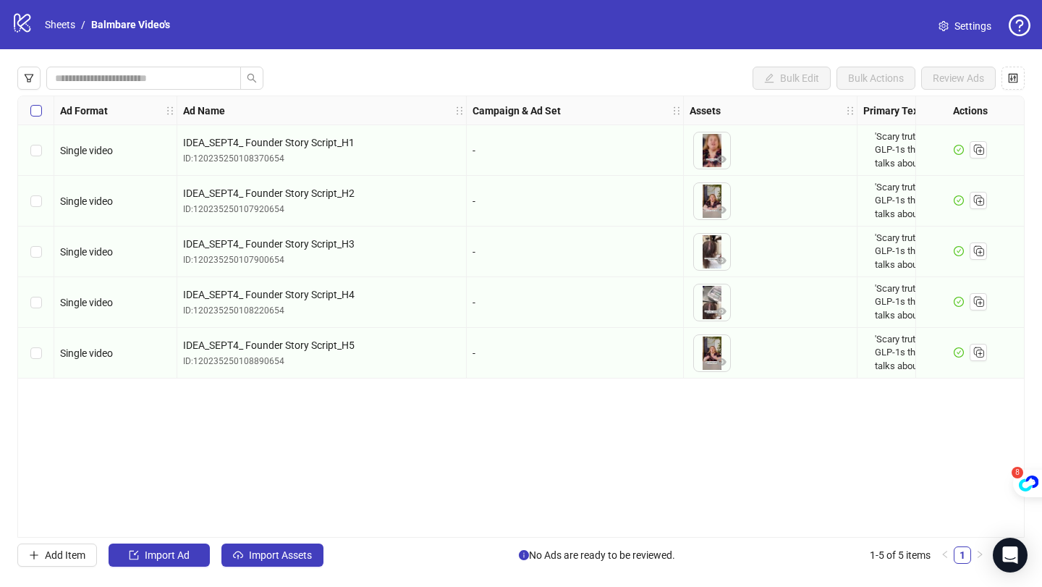
click at [34, 103] on label "Select all rows" at bounding box center [36, 111] width 12 height 16
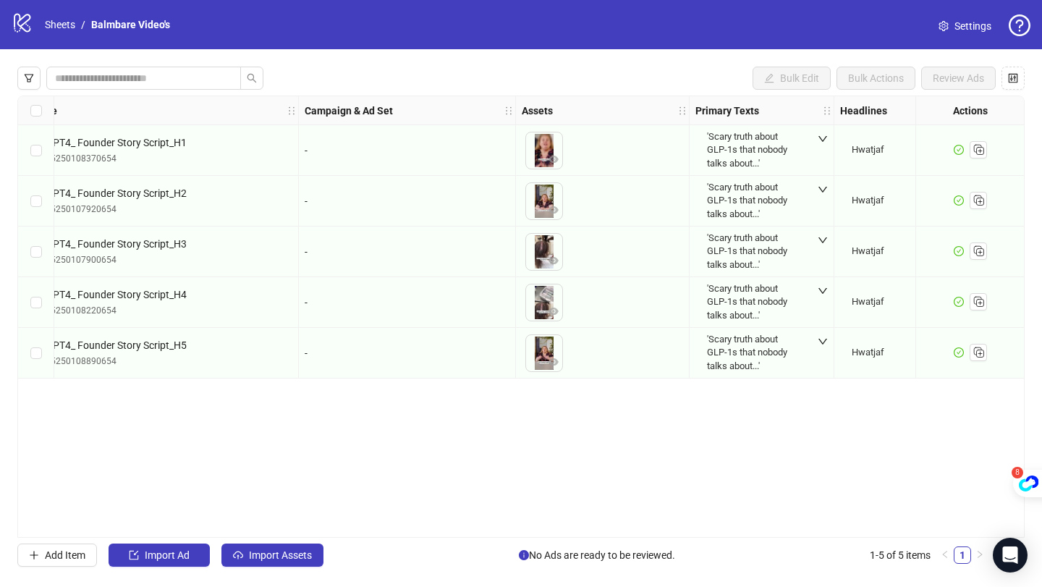
scroll to position [0, 412]
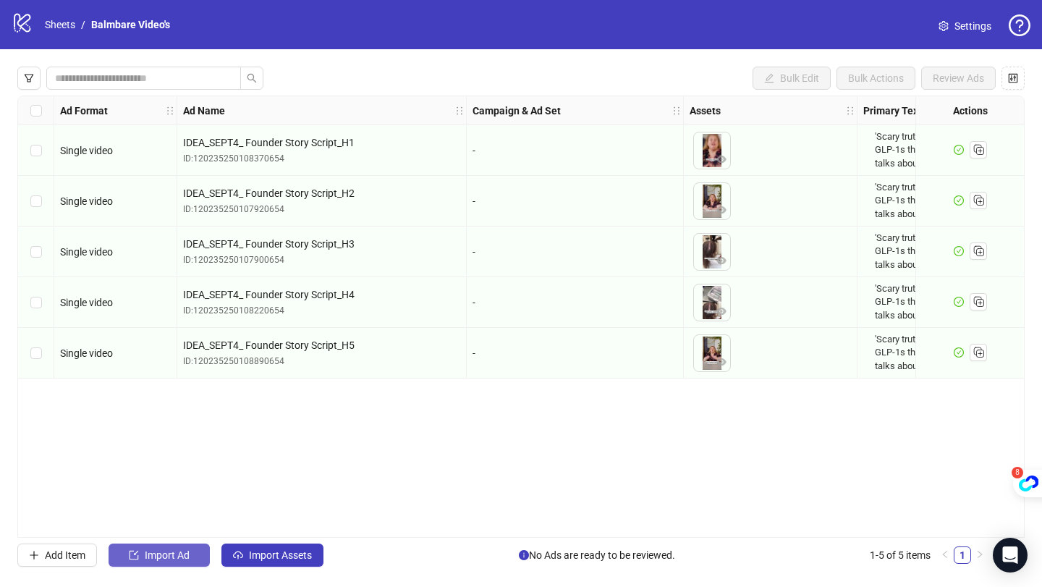
click at [153, 551] on span "Import Ad" at bounding box center [167, 555] width 45 height 12
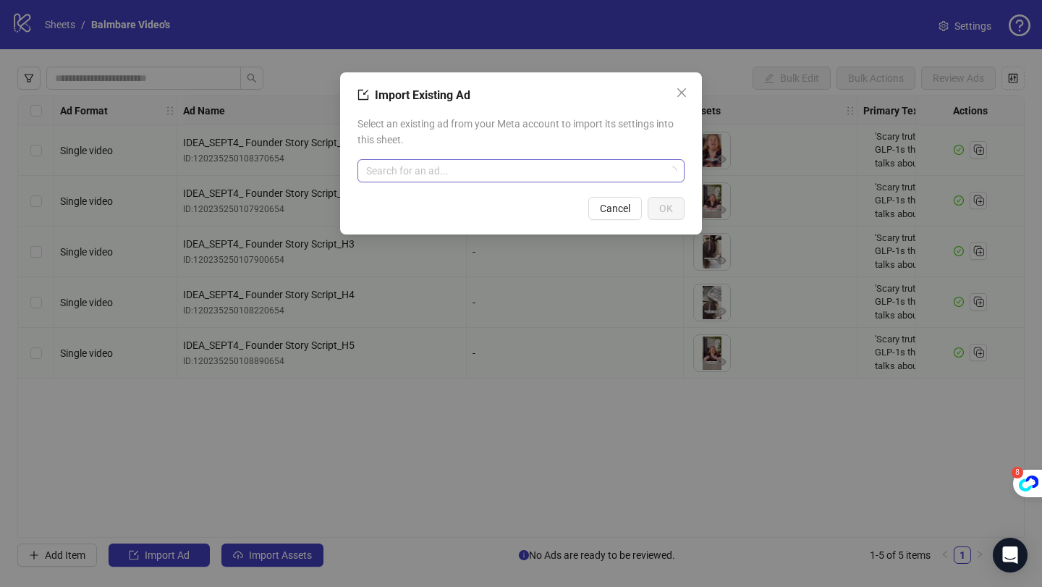
click at [464, 164] on input "search" at bounding box center [514, 171] width 297 height 22
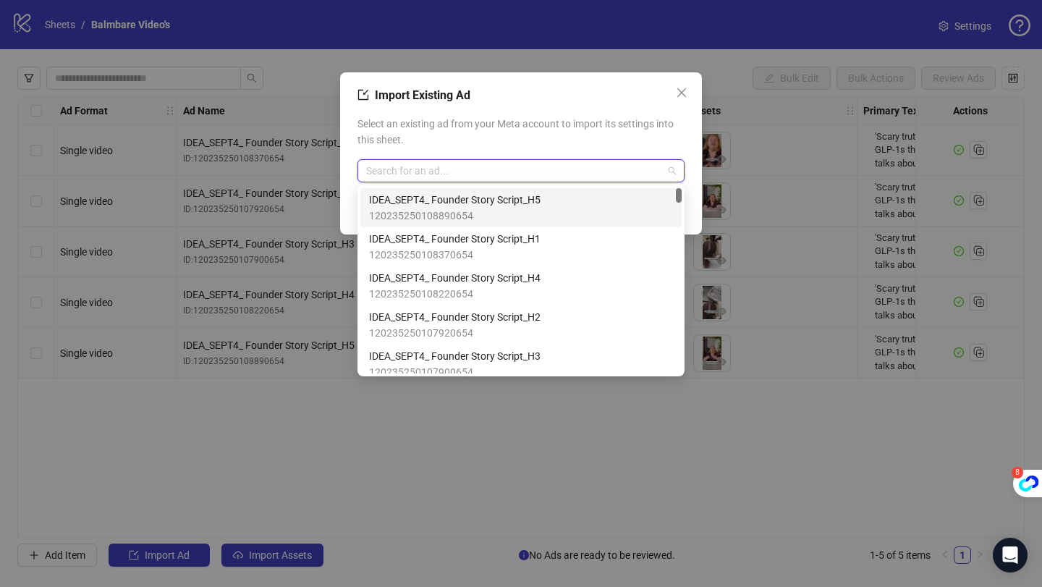
click at [458, 253] on span "120235250108370654" at bounding box center [454, 255] width 171 height 16
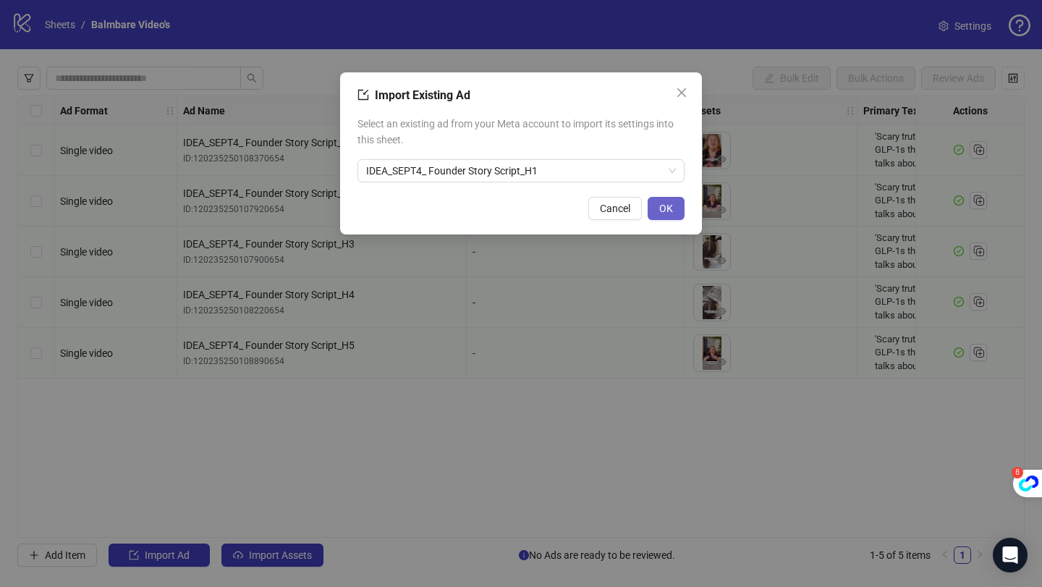
click at [678, 203] on button "OK" at bounding box center [666, 208] width 37 height 23
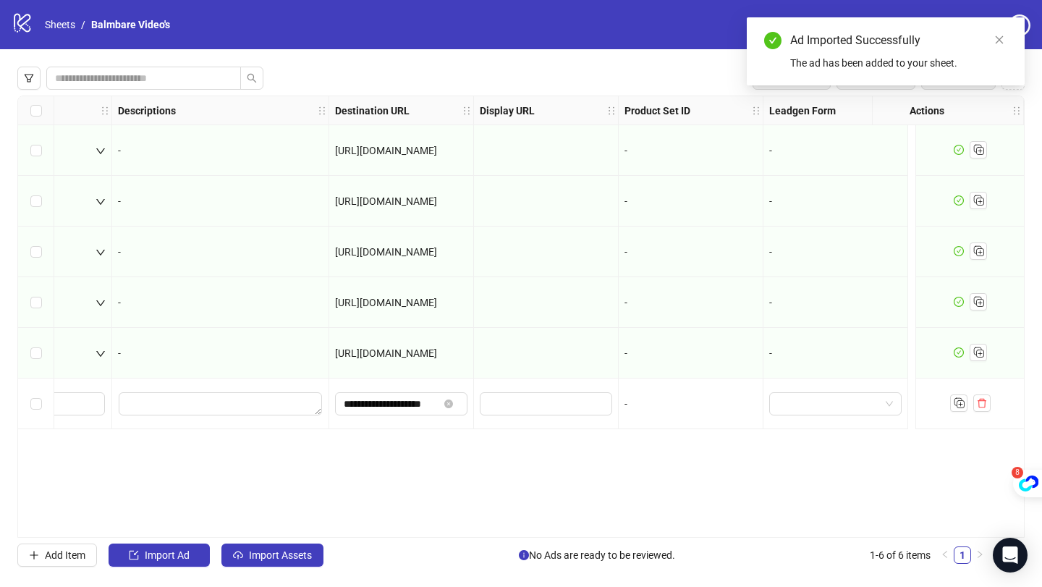
scroll to position [0, 1215]
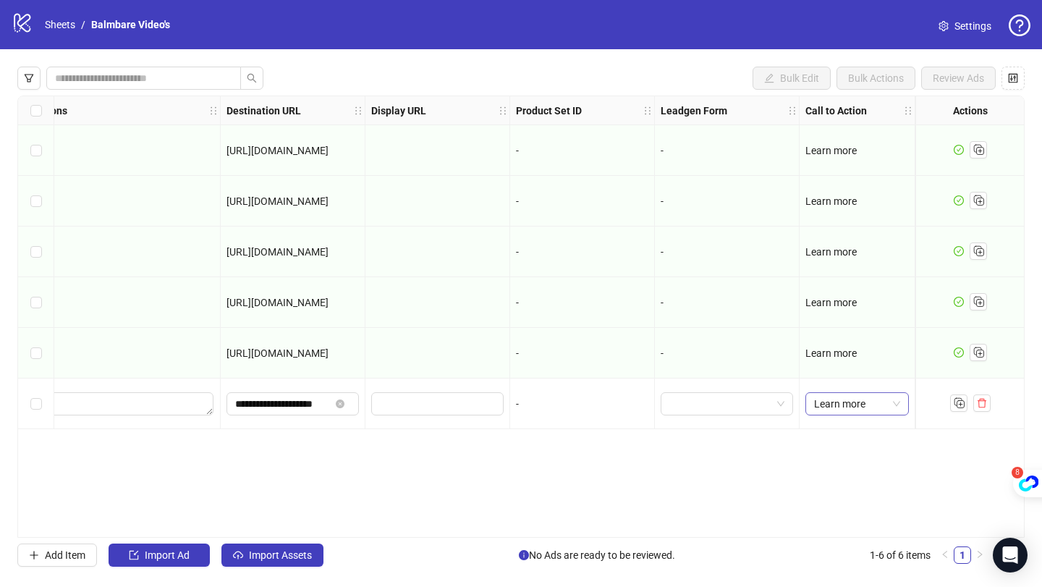
click at [856, 401] on span "Learn more" at bounding box center [857, 404] width 86 height 22
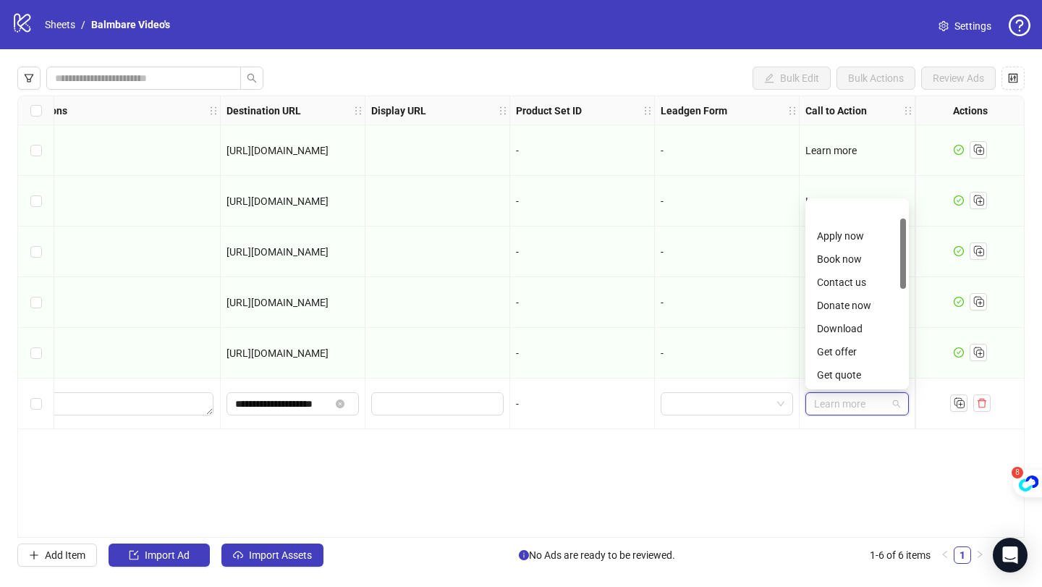
scroll to position [46, 0]
click at [839, 378] on div "Learn more" at bounding box center [857, 375] width 80 height 16
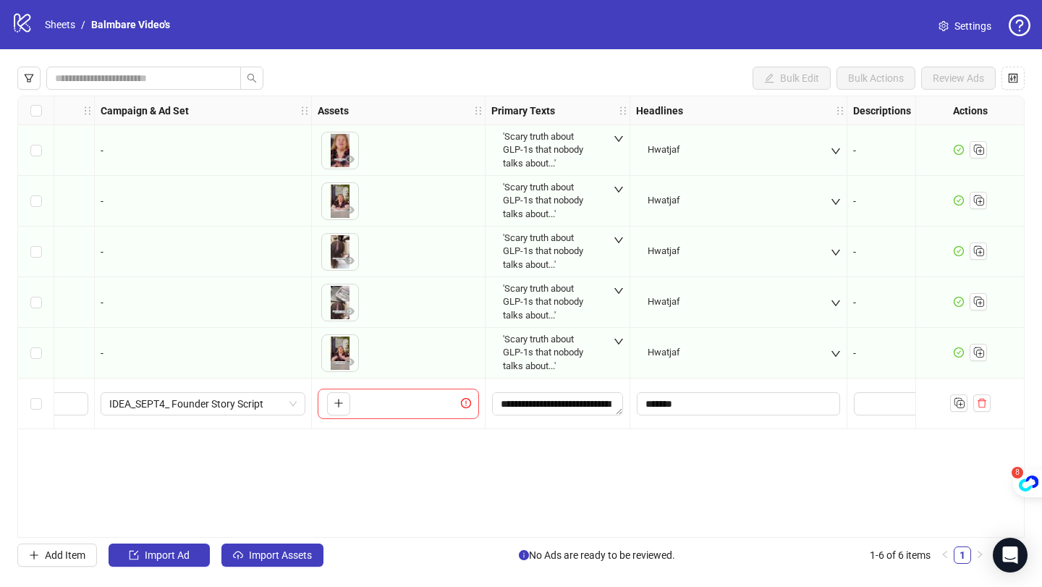
scroll to position [0, 0]
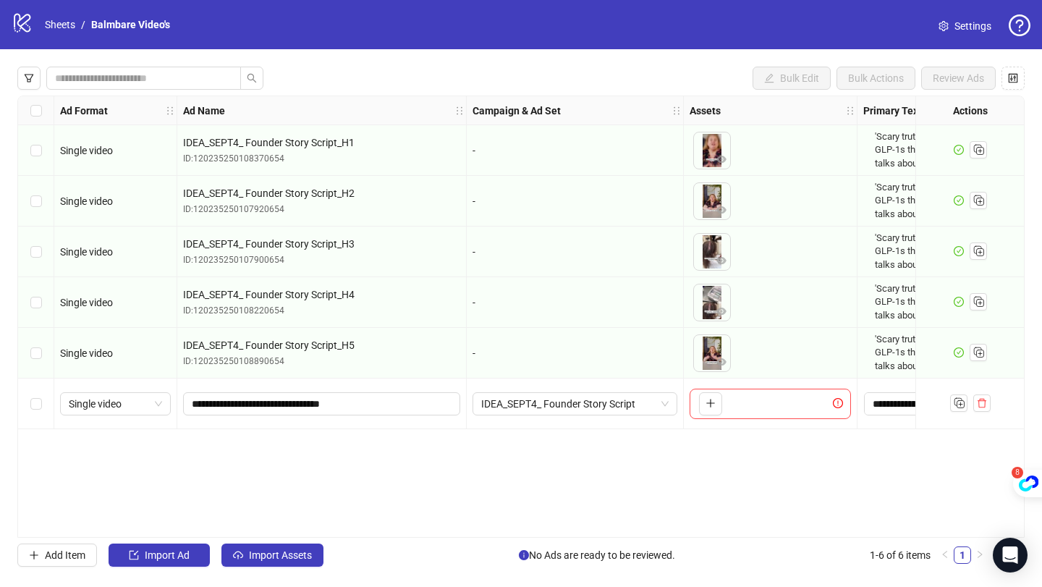
click at [723, 407] on div "To pick up a draggable item, press the space bar. While dragging, use the arrow…" at bounding box center [770, 404] width 161 height 30
click at [705, 407] on icon "plus" at bounding box center [710, 403] width 10 height 10
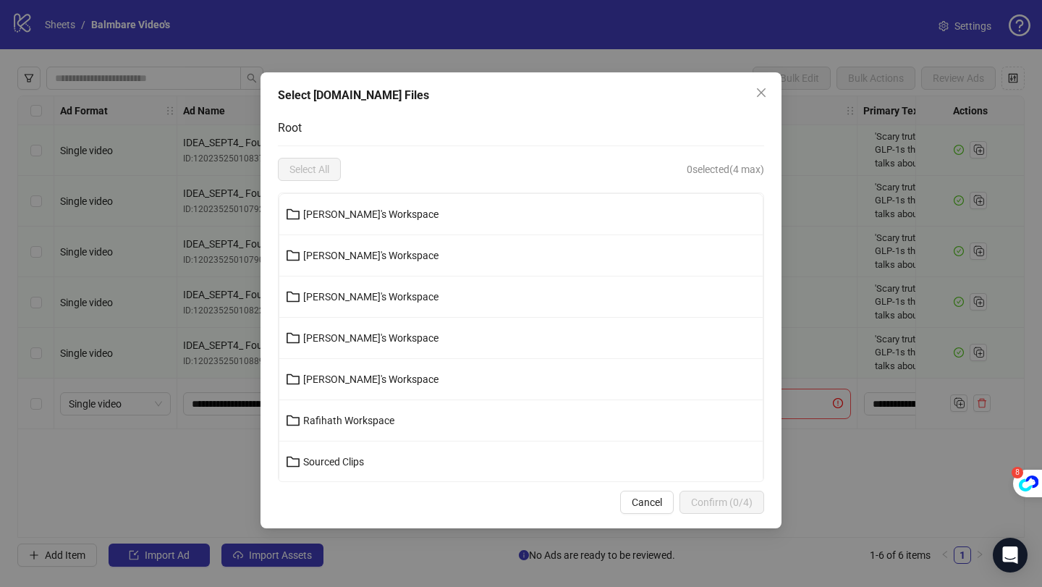
click at [508, 310] on li "[PERSON_NAME]'s Workspace" at bounding box center [520, 296] width 483 height 41
click at [376, 284] on li "[PERSON_NAME]'s Workspace" at bounding box center [520, 296] width 483 height 41
click at [341, 318] on li "[PERSON_NAME]'s Workspace" at bounding box center [520, 338] width 483 height 41
click at [306, 296] on span "[PERSON_NAME]'s Workspace" at bounding box center [370, 297] width 135 height 12
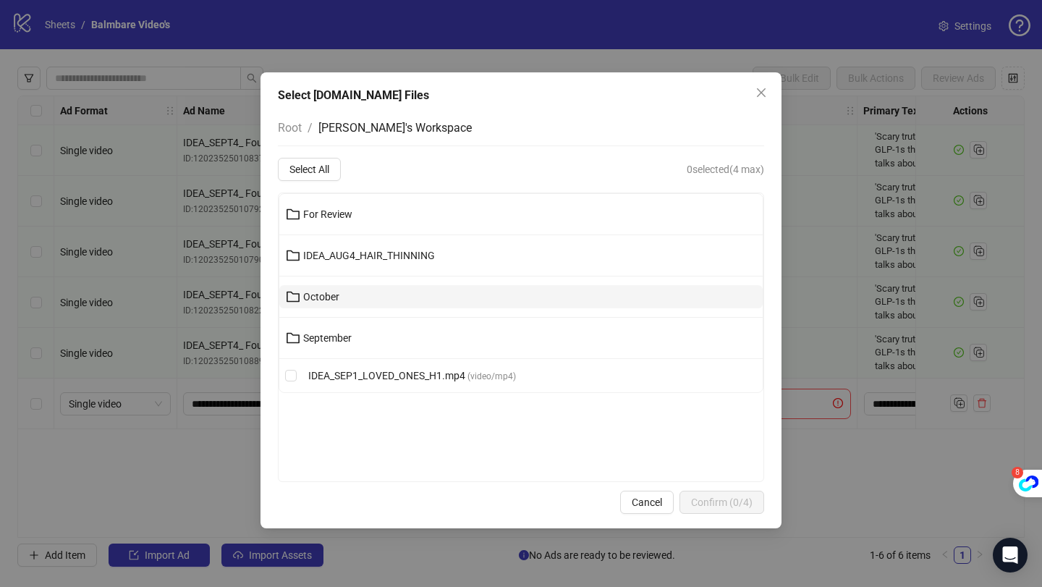
click at [330, 298] on span "October" at bounding box center [321, 297] width 36 height 12
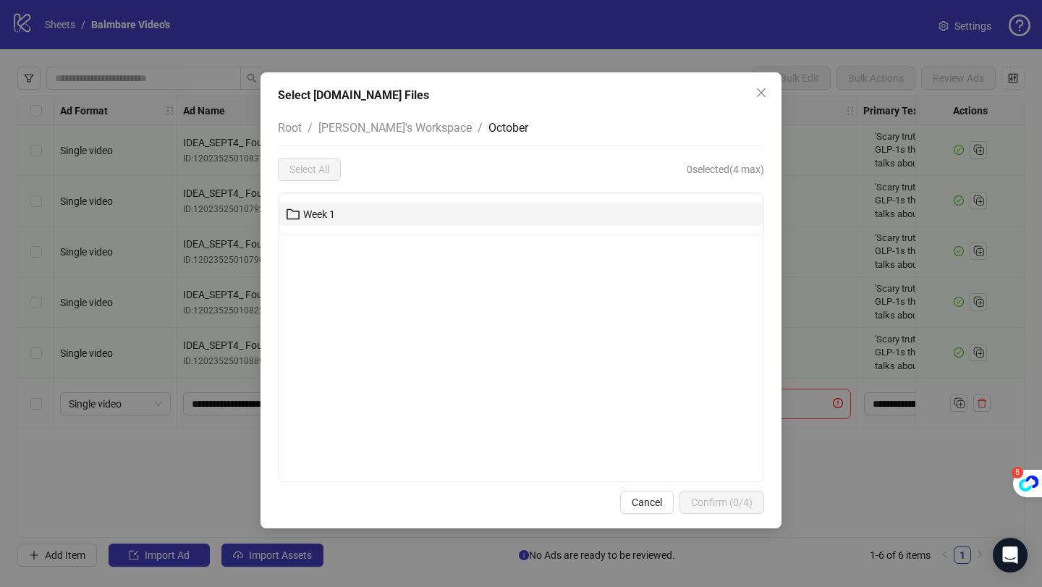
click at [321, 220] on button "Week 1" at bounding box center [520, 214] width 483 height 23
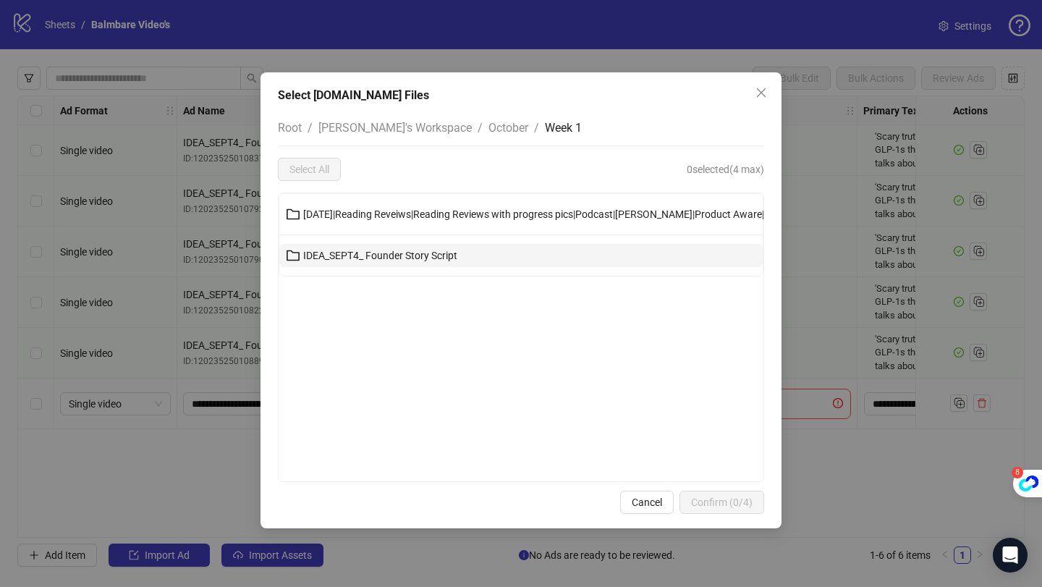
click at [347, 244] on button "IDEA_SEPT4_ Founder Story Script" at bounding box center [520, 255] width 483 height 23
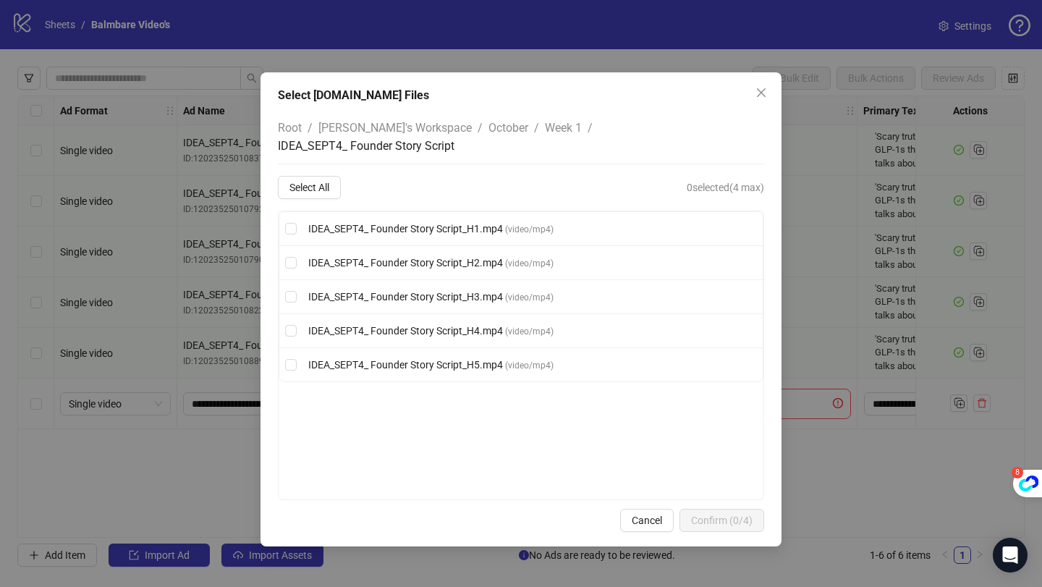
click at [359, 280] on li "IDEA_SEPT4_ Founder Story Script_H3.mp4 ( video/mp4 )" at bounding box center [520, 297] width 483 height 34
click at [496, 359] on span "IDEA_SEPT4_ Founder Story Script_H5.mp4" at bounding box center [406, 365] width 197 height 12
click at [698, 509] on button "Confirm (1/4)" at bounding box center [721, 520] width 85 height 23
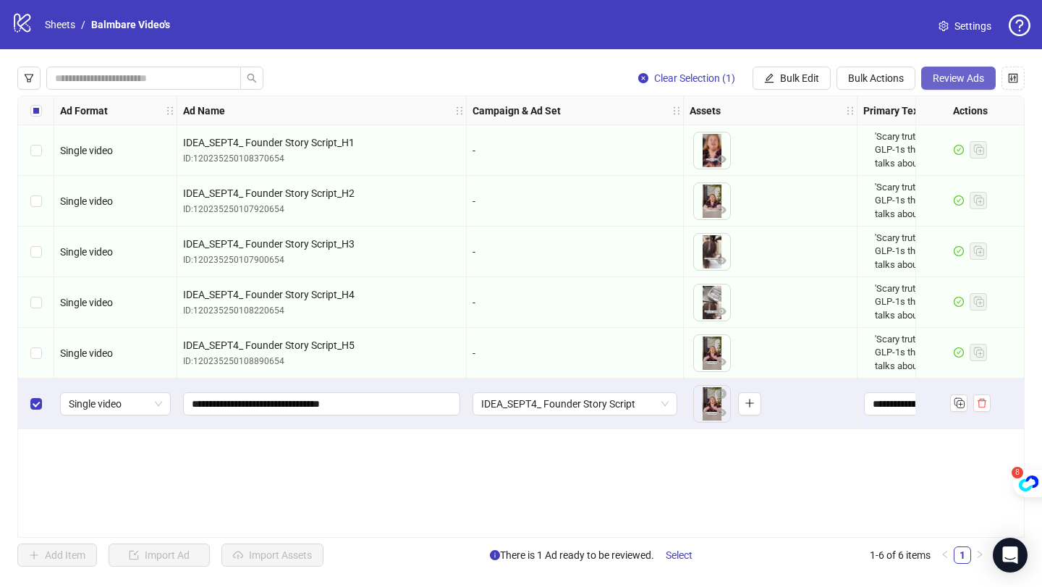
click at [963, 76] on span "Review Ads" at bounding box center [958, 78] width 51 height 12
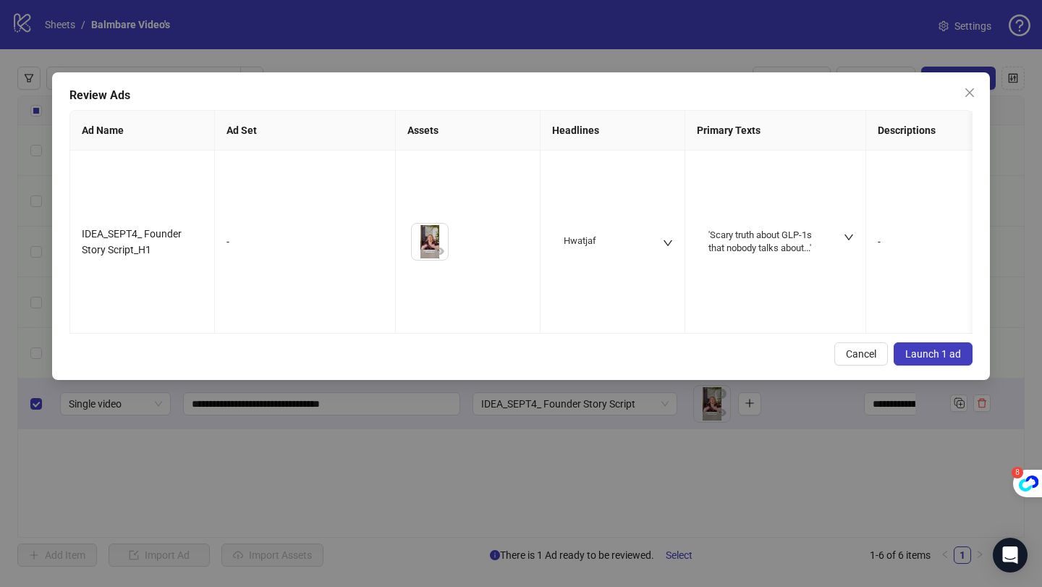
click at [930, 348] on span "Launch 1 ad" at bounding box center [933, 354] width 56 height 12
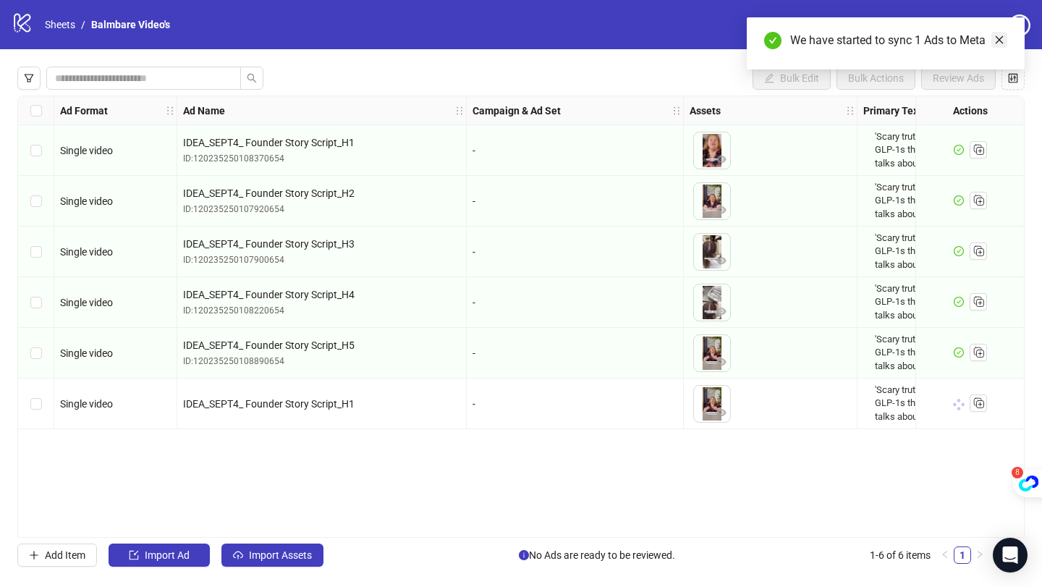
click at [997, 39] on icon "close" at bounding box center [999, 40] width 10 height 10
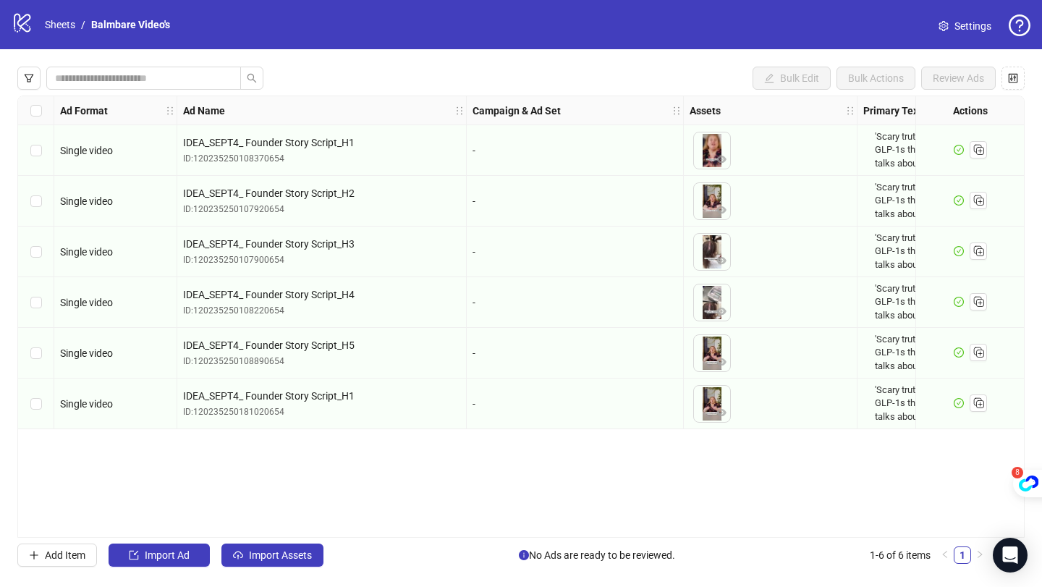
click at [31, 101] on div "Select all rows" at bounding box center [36, 110] width 36 height 29
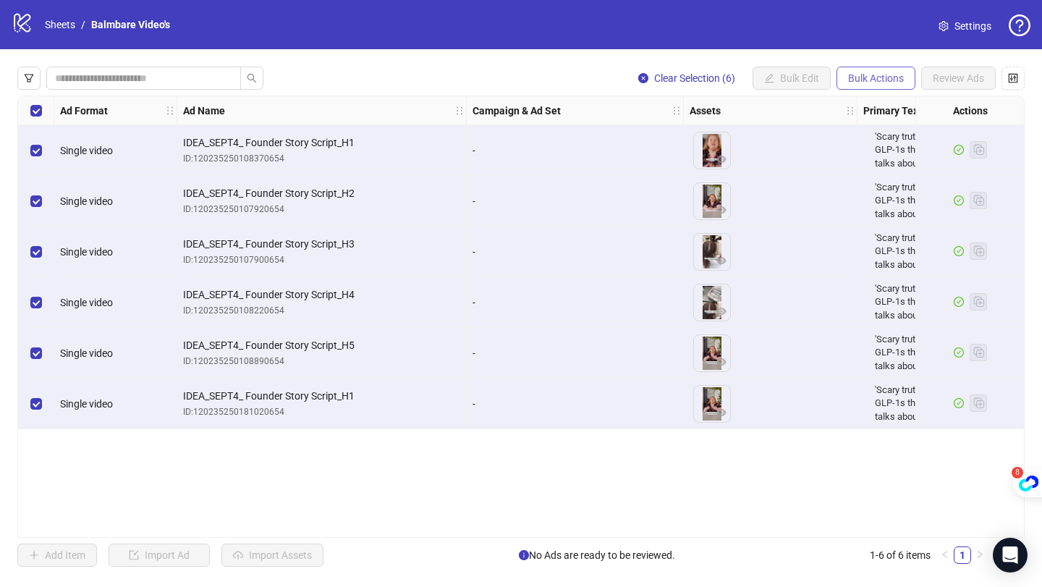
click at [874, 83] on span "Bulk Actions" at bounding box center [876, 78] width 56 height 12
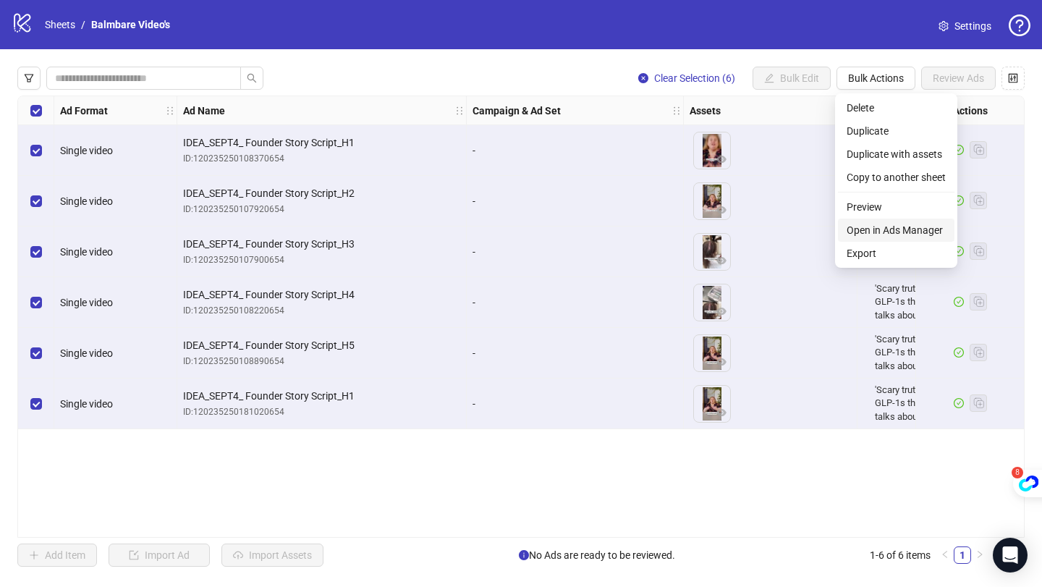
click at [887, 234] on span "Open in Ads Manager" at bounding box center [896, 230] width 99 height 16
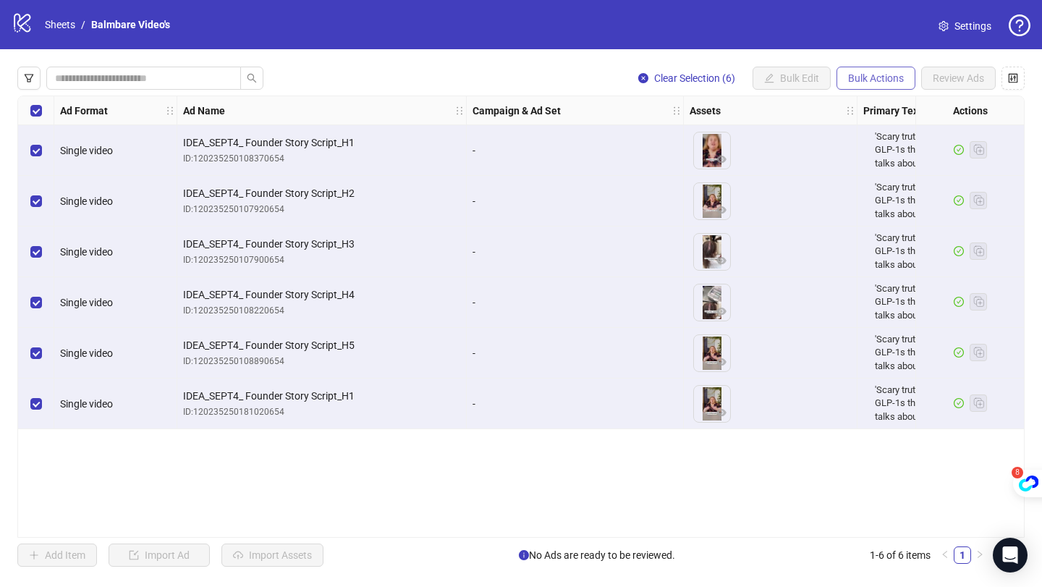
click at [885, 83] on span "Bulk Actions" at bounding box center [876, 78] width 56 height 12
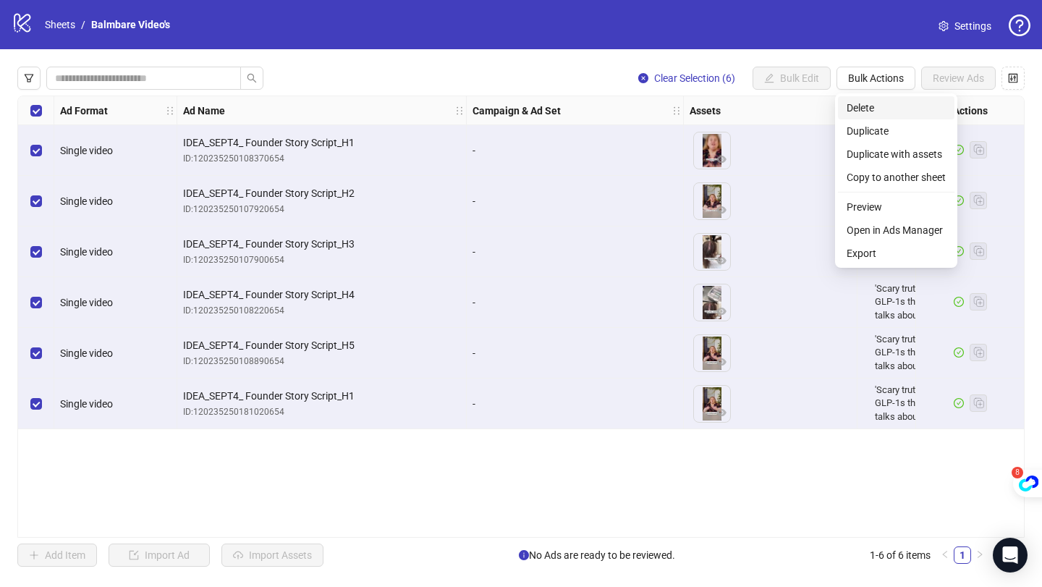
click at [872, 105] on span "Delete" at bounding box center [896, 108] width 99 height 16
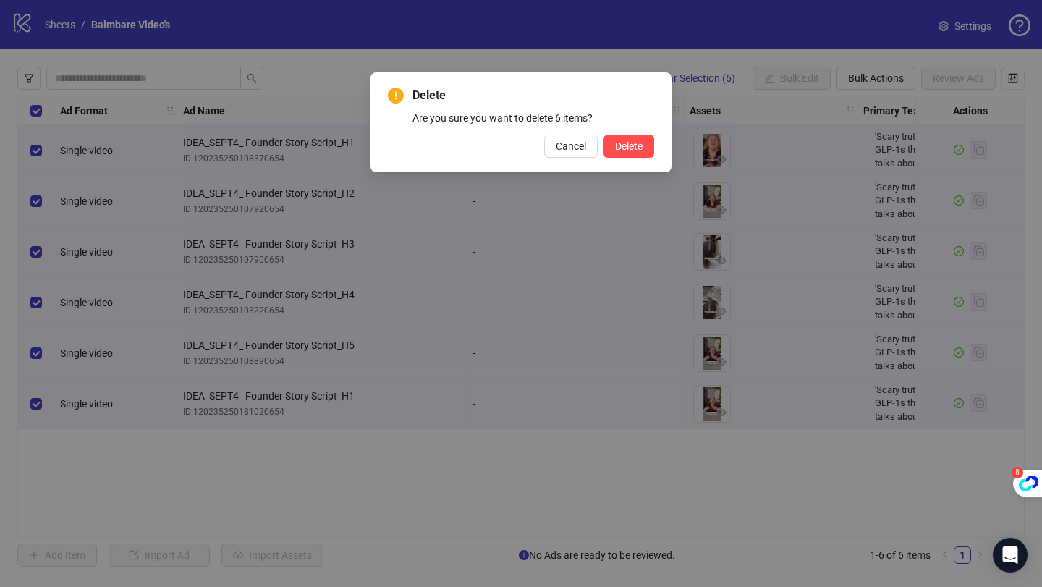
click at [637, 161] on div "Delete Are you sure you want to delete 6 items? Cancel Delete" at bounding box center [520, 122] width 301 height 100
click at [621, 136] on button "Delete" at bounding box center [628, 146] width 51 height 23
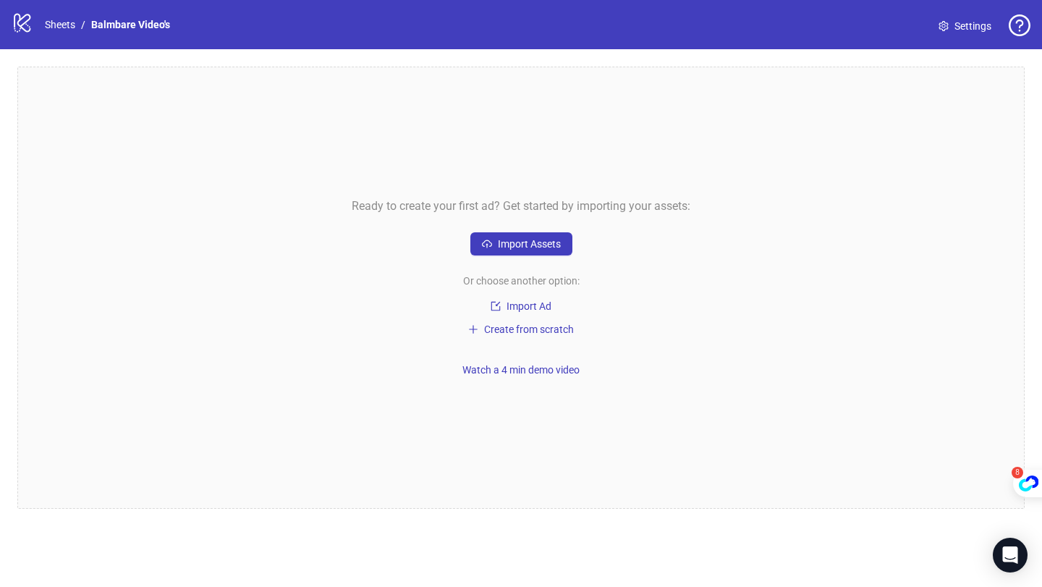
click at [292, 166] on div "Ready to create your first ad? Get started by importing your assets: Import Ass…" at bounding box center [520, 288] width 1007 height 442
click at [43, 31] on link "Sheets" at bounding box center [60, 25] width 36 height 16
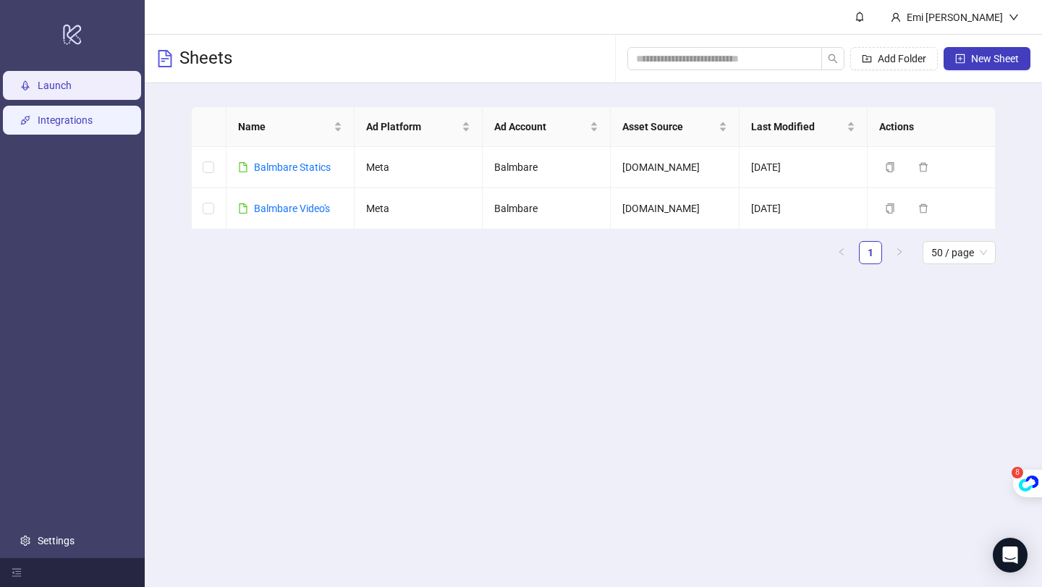
click at [93, 125] on link "Integrations" at bounding box center [65, 120] width 55 height 12
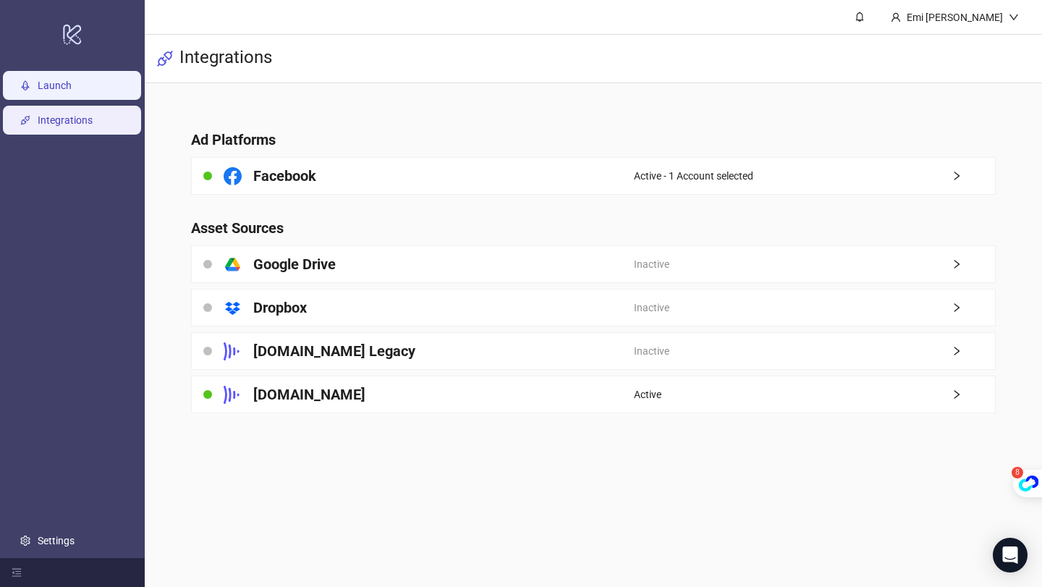
click at [72, 80] on link "Launch" at bounding box center [55, 86] width 34 height 12
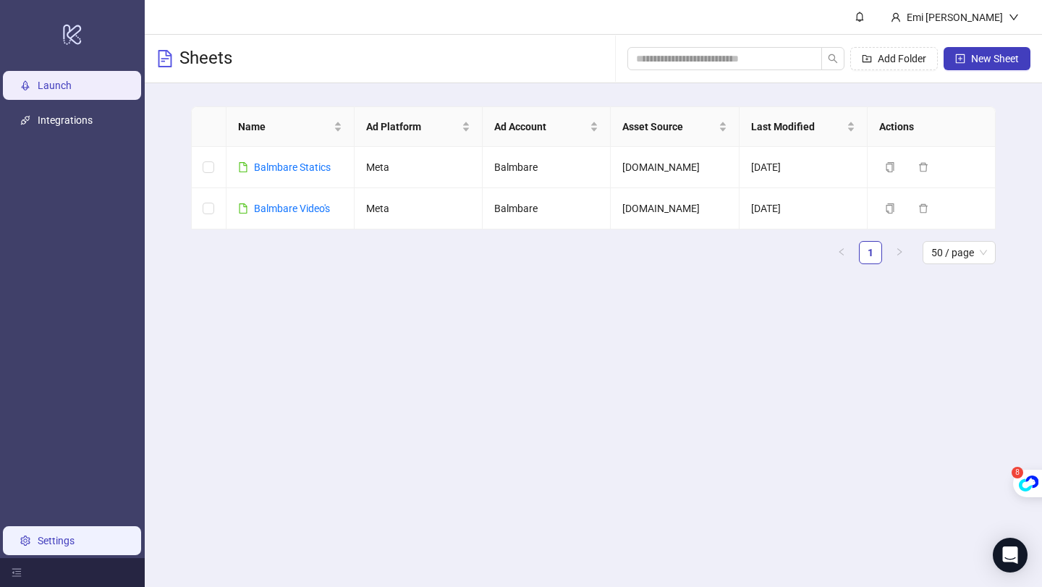
click at [39, 543] on link "Settings" at bounding box center [56, 541] width 37 height 12
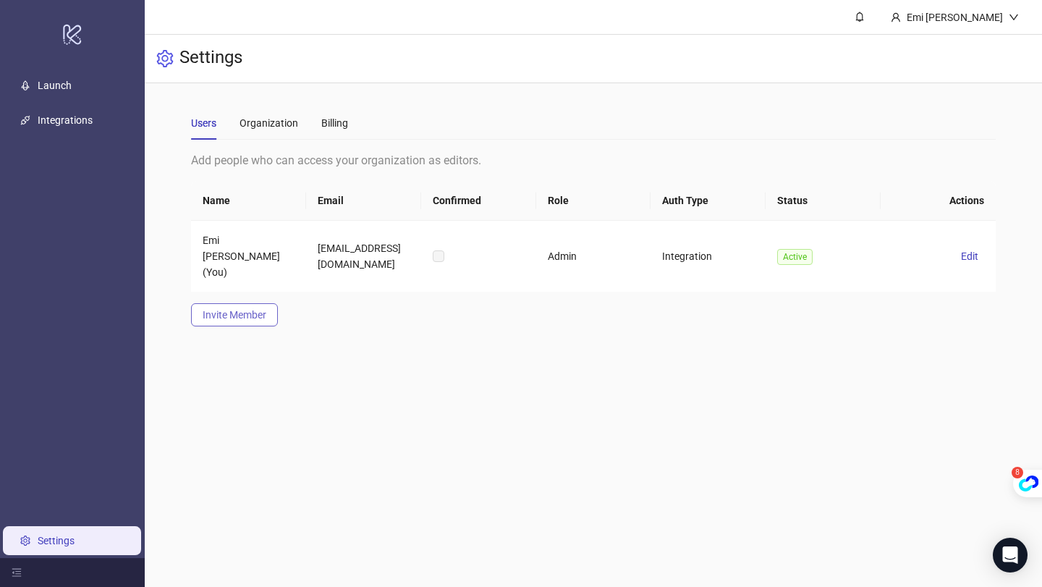
click at [255, 303] on button "Invite Member" at bounding box center [234, 314] width 87 height 23
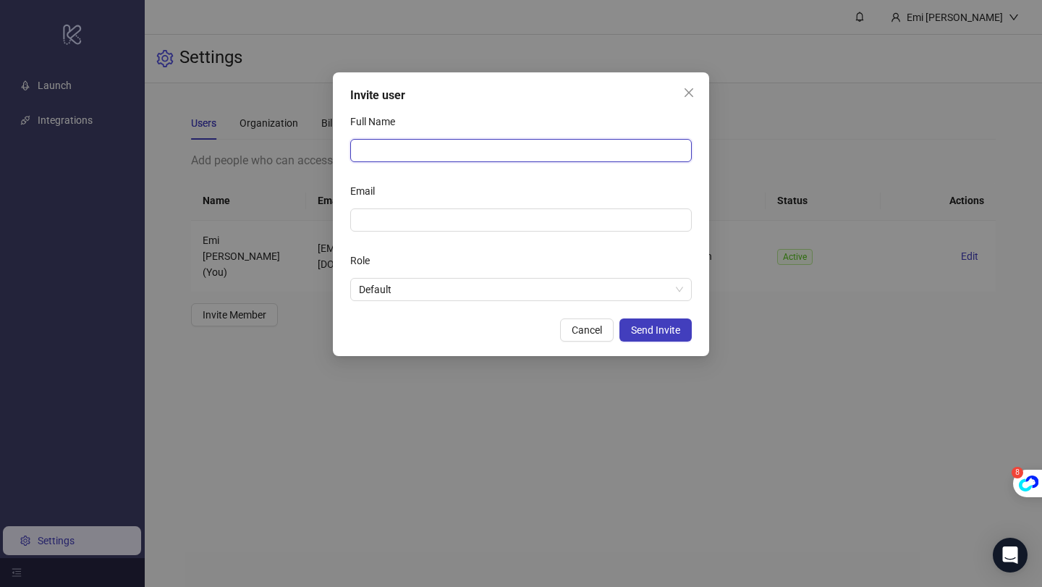
click at [394, 139] on input "Full Name" at bounding box center [520, 150] width 341 height 23
drag, startPoint x: 400, startPoint y: 145, endPoint x: 322, endPoint y: 145, distance: 78.1
click at [322, 145] on div "Invite user Full Name ****** Email Role Default Cancel Send Invite" at bounding box center [521, 293] width 1042 height 587
type input "*"
type input "******"
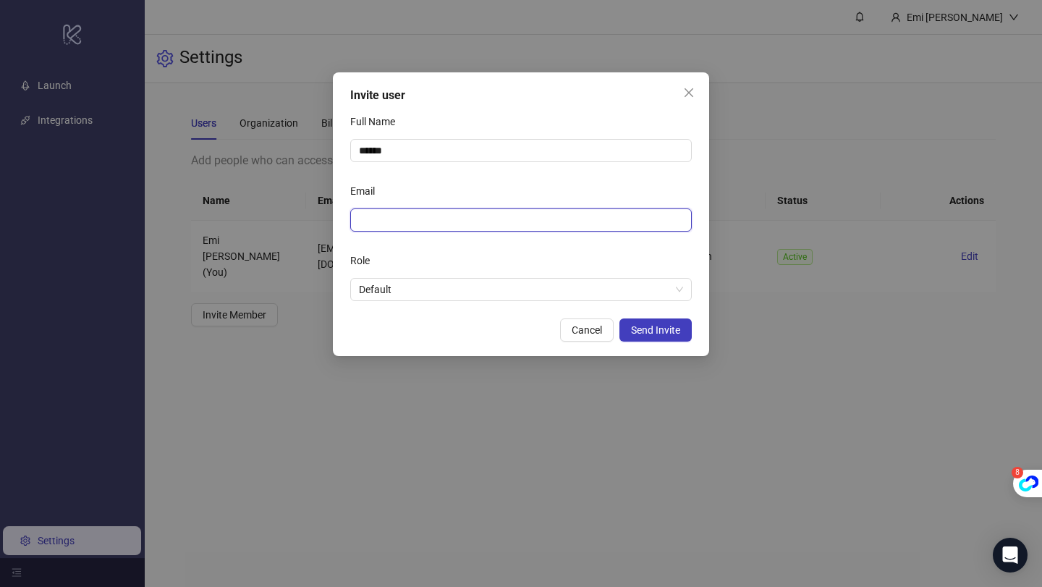
click at [411, 214] on input "Email" at bounding box center [519, 220] width 321 height 16
paste input "**********"
type input "**********"
click at [383, 276] on div "Role" at bounding box center [520, 263] width 341 height 29
click at [383, 281] on span "Default" at bounding box center [521, 290] width 324 height 22
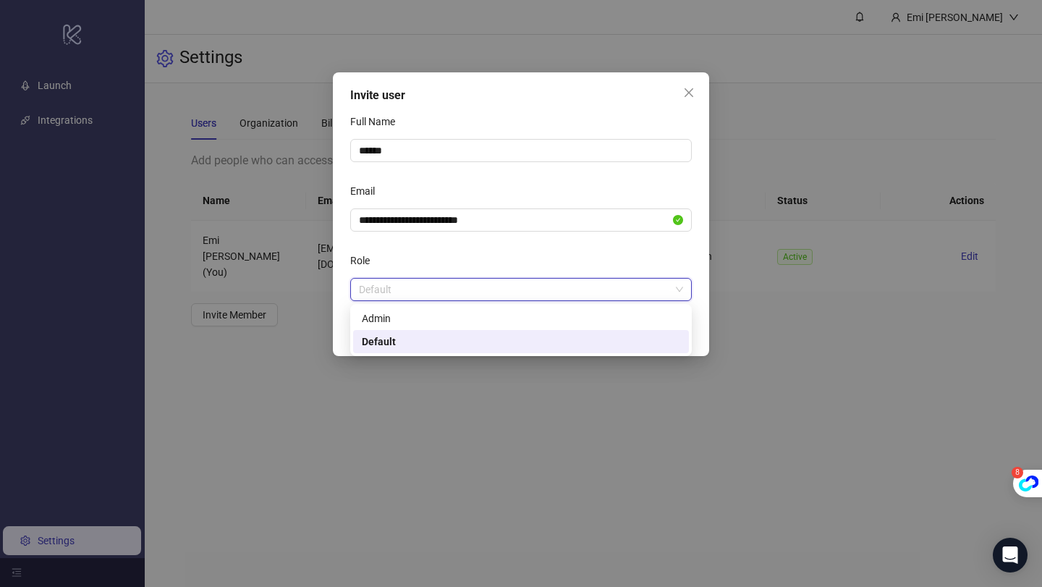
click at [387, 323] on div "Admin" at bounding box center [521, 318] width 318 height 16
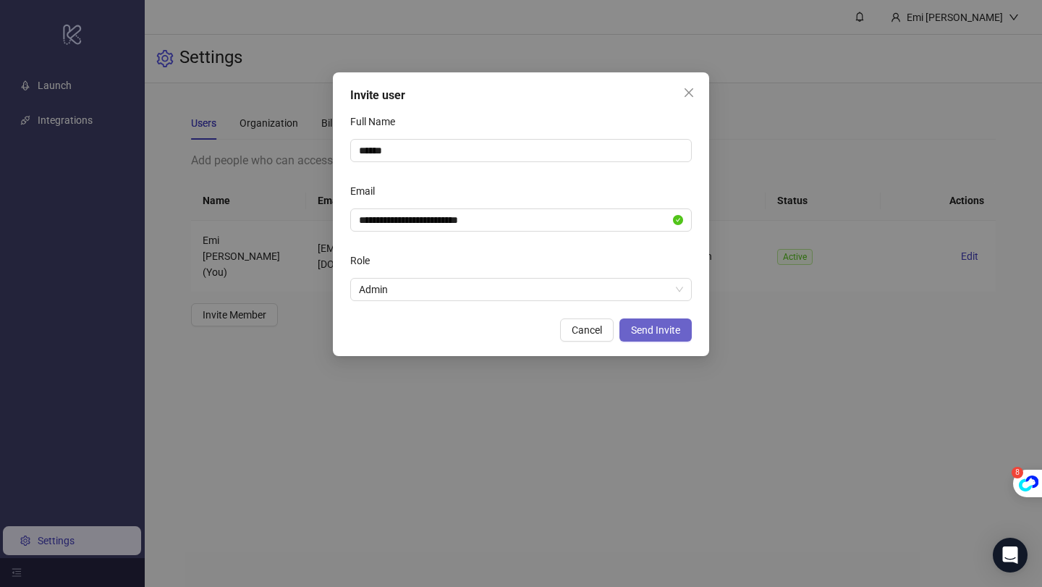
click at [649, 322] on button "Send Invite" at bounding box center [655, 329] width 72 height 23
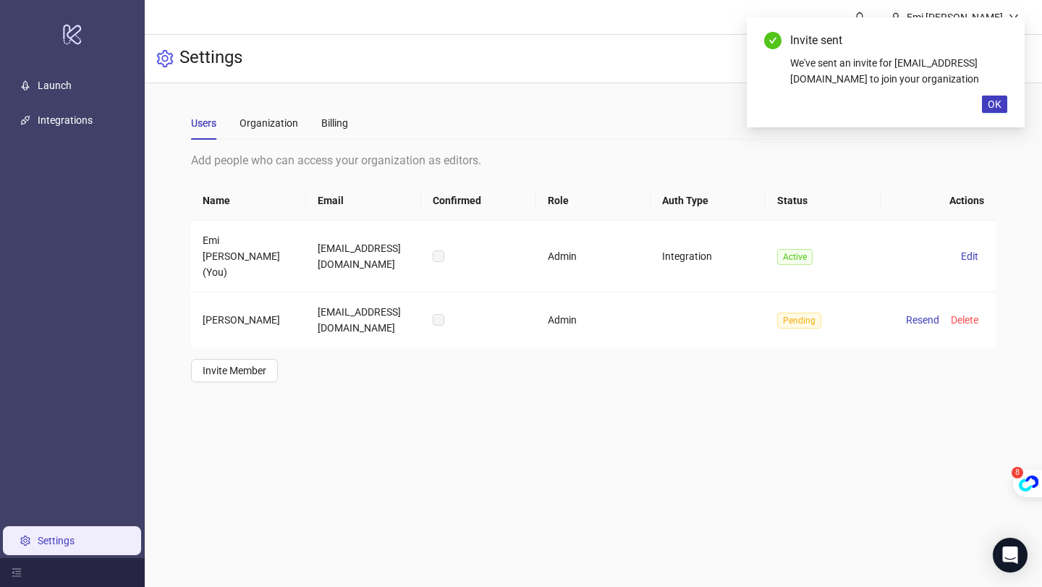
click at [601, 337] on div "Add people who can access your organization as editors. Name Email Confirmed Ro…" at bounding box center [593, 266] width 805 height 231
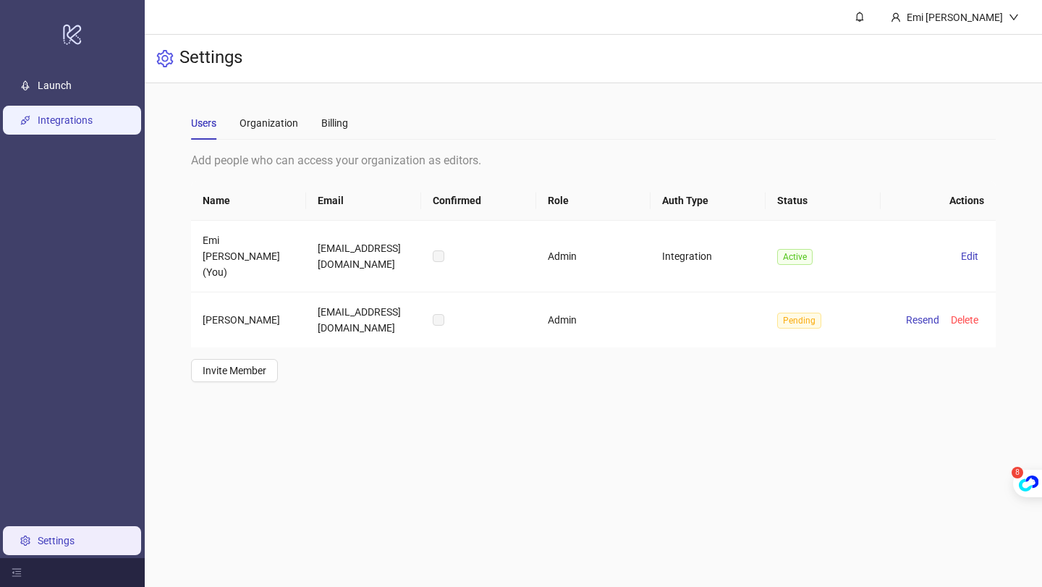
click at [75, 114] on link "Integrations" at bounding box center [65, 120] width 55 height 12
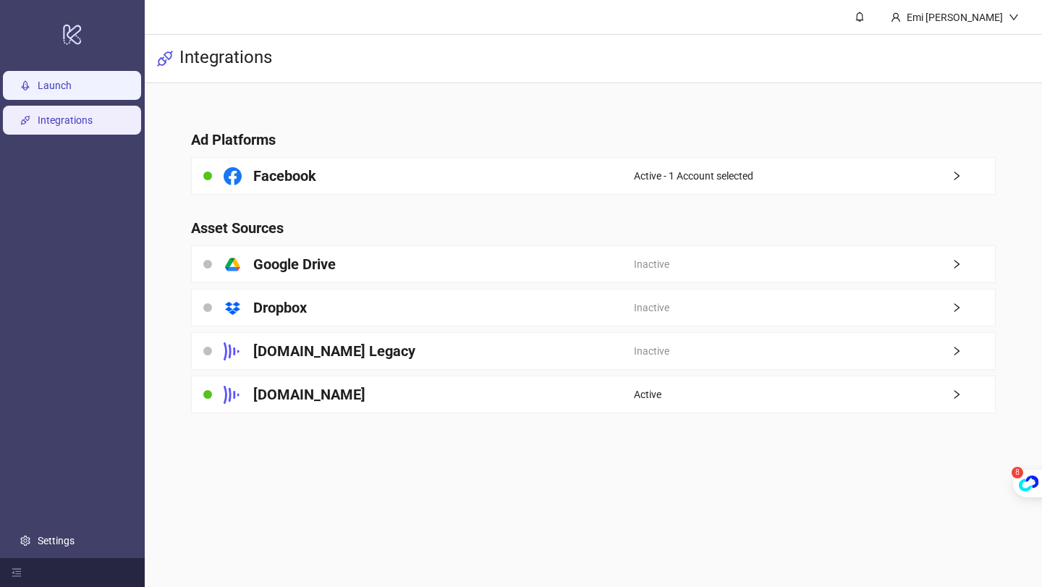
click at [72, 90] on link "Launch" at bounding box center [55, 86] width 34 height 12
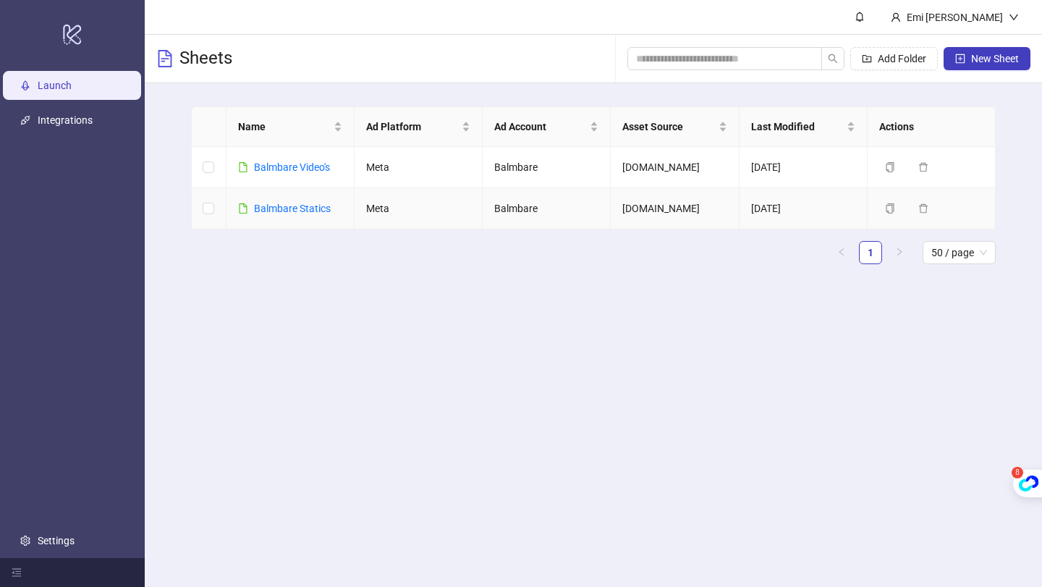
click at [307, 215] on div "Balmbare Statics" at bounding box center [292, 208] width 77 height 16
click at [312, 206] on link "Balmbare Statics" at bounding box center [292, 209] width 77 height 12
